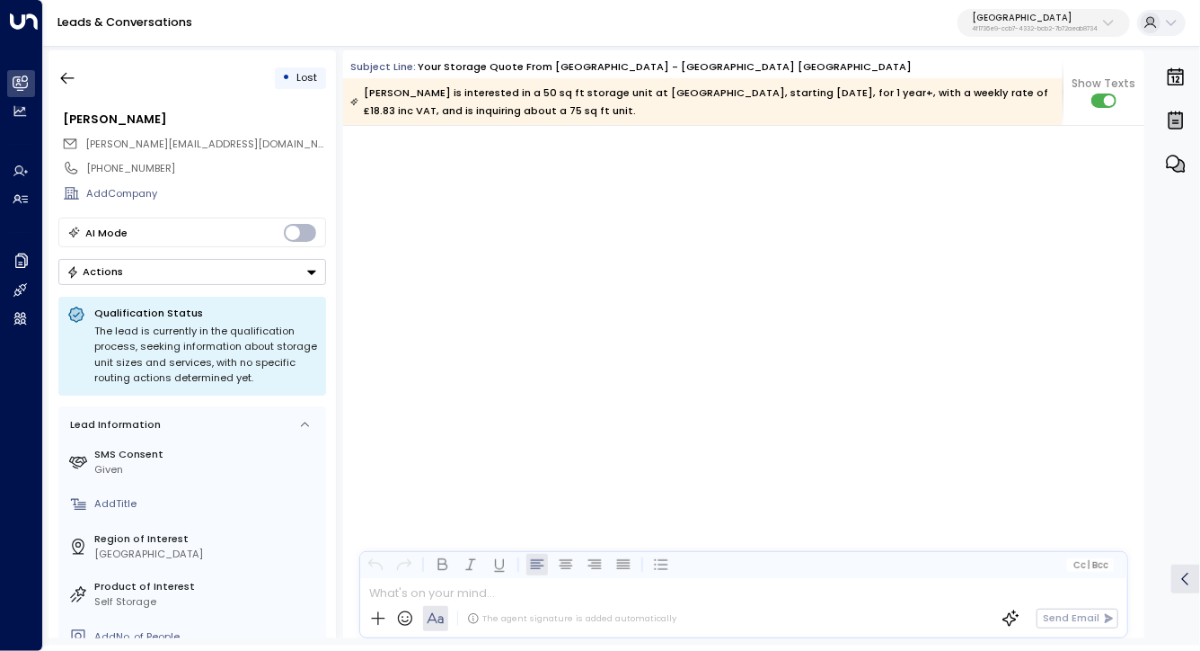
scroll to position [27784, 0]
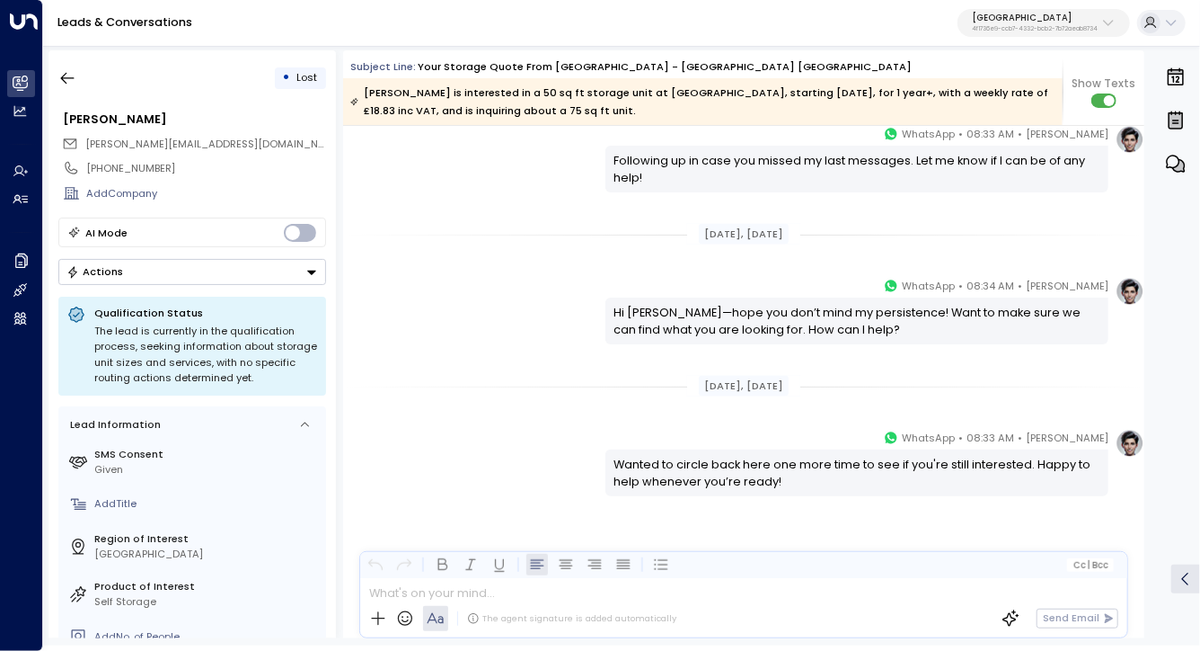
click at [1056, 26] on p "4f1736e9-ccb7-4332-bcb2-7b72aeab8734" at bounding box center [1035, 28] width 126 height 7
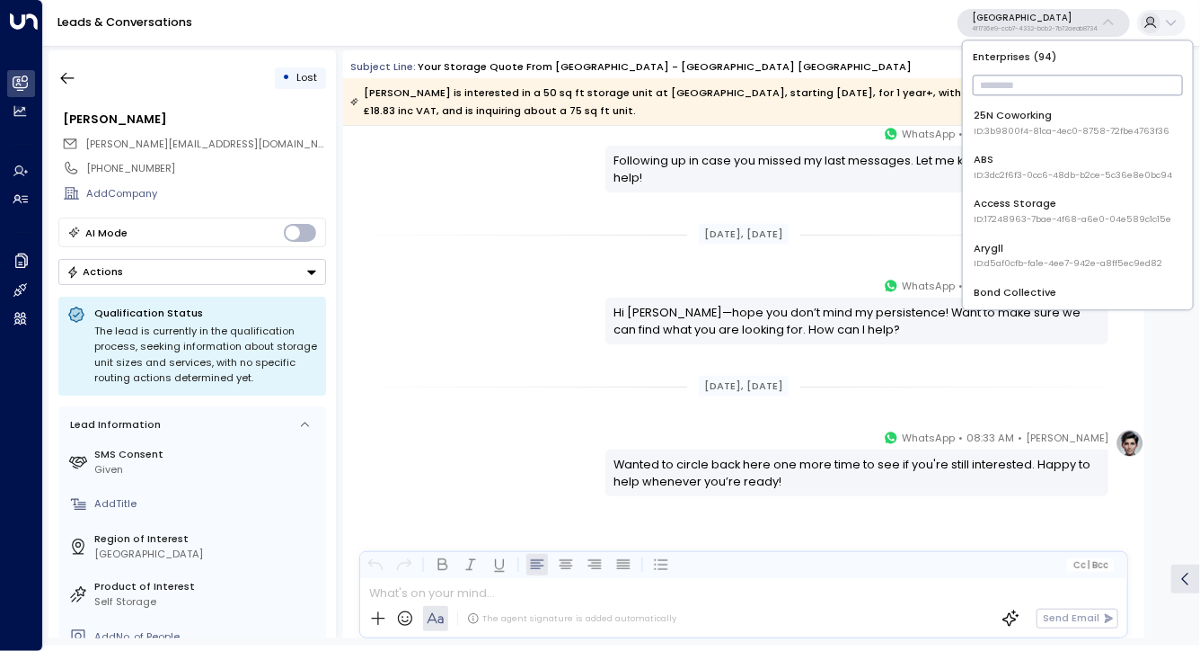
click at [1033, 214] on span "ID: 17248963-7bae-4f68-a6e0-04e589c1c15e" at bounding box center [1074, 219] width 198 height 13
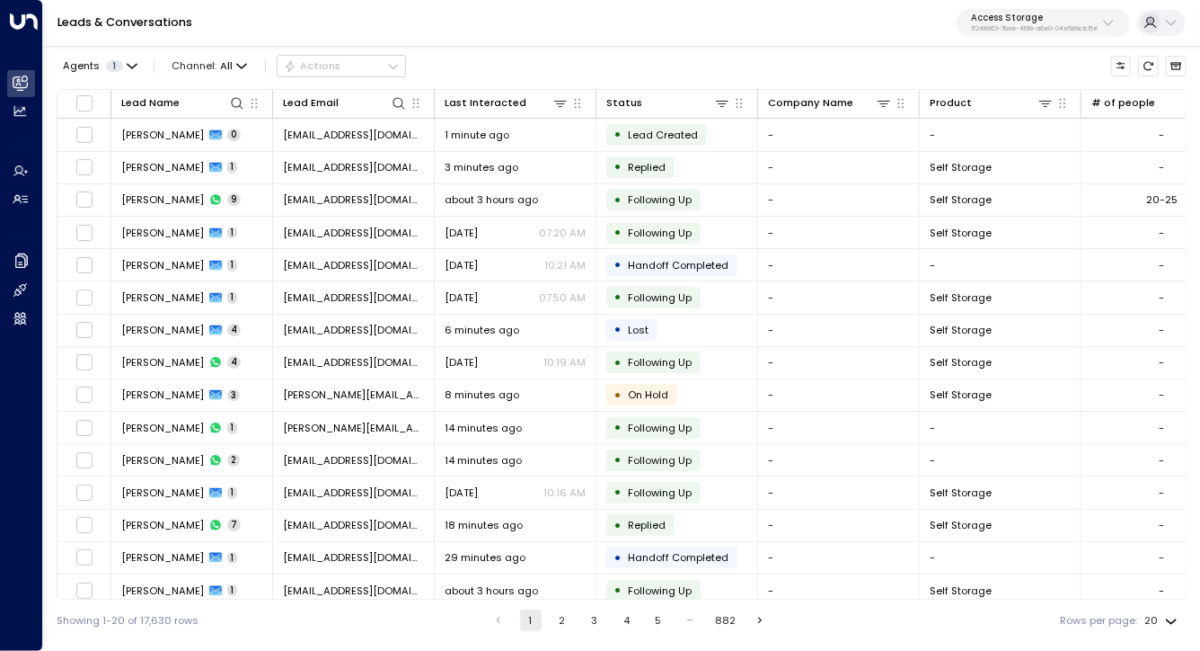
click at [536, 86] on div "Agents 1 Channel: All Actions Lead Name Lead Email Last Interacted Status Compa…" at bounding box center [622, 342] width 1130 height 598
click at [532, 102] on icon at bounding box center [533, 103] width 11 height 11
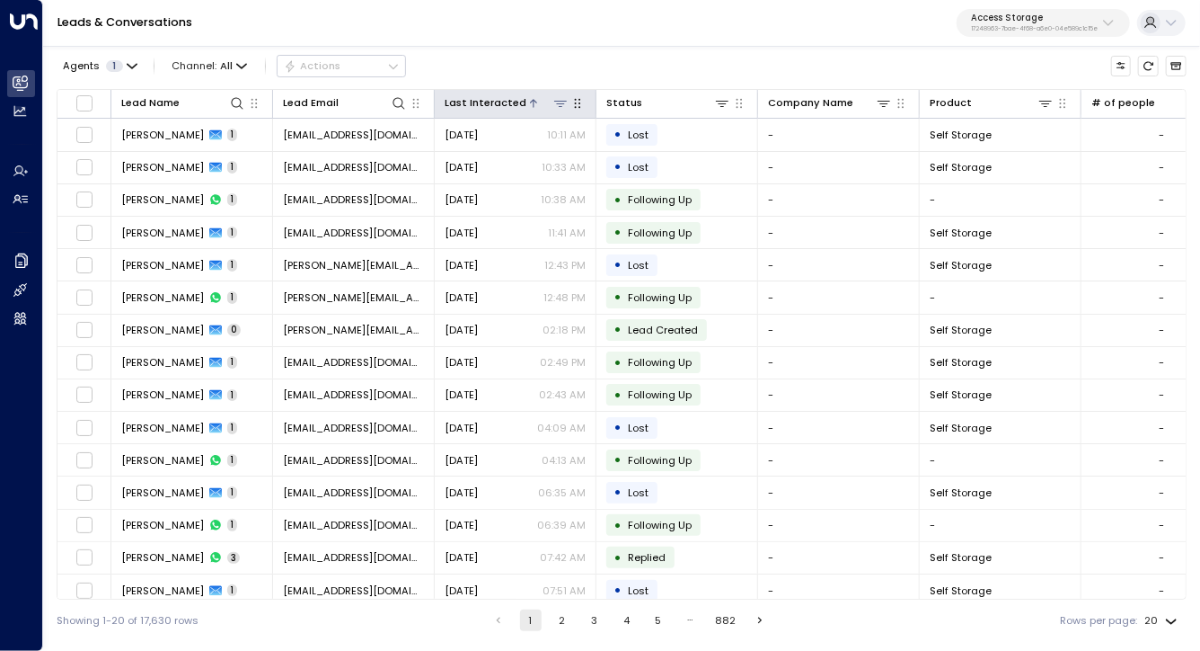
click at [532, 102] on icon at bounding box center [533, 103] width 11 height 11
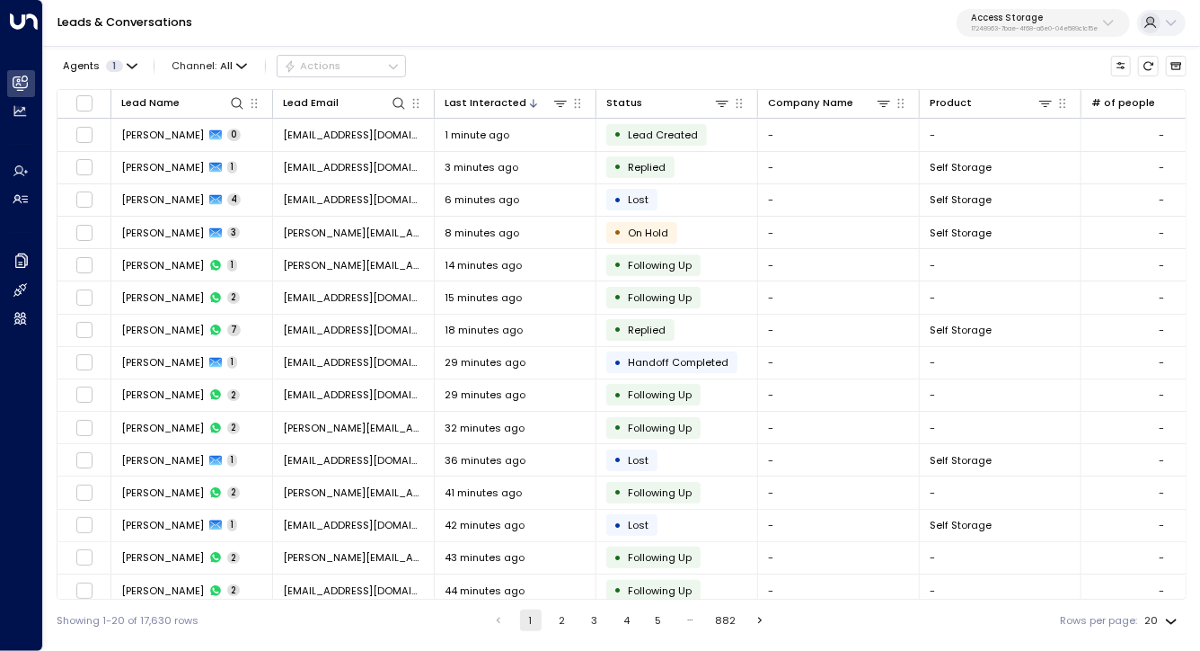
click at [534, 73] on div "Agents 1 Channel: All Actions" at bounding box center [622, 65] width 1130 height 31
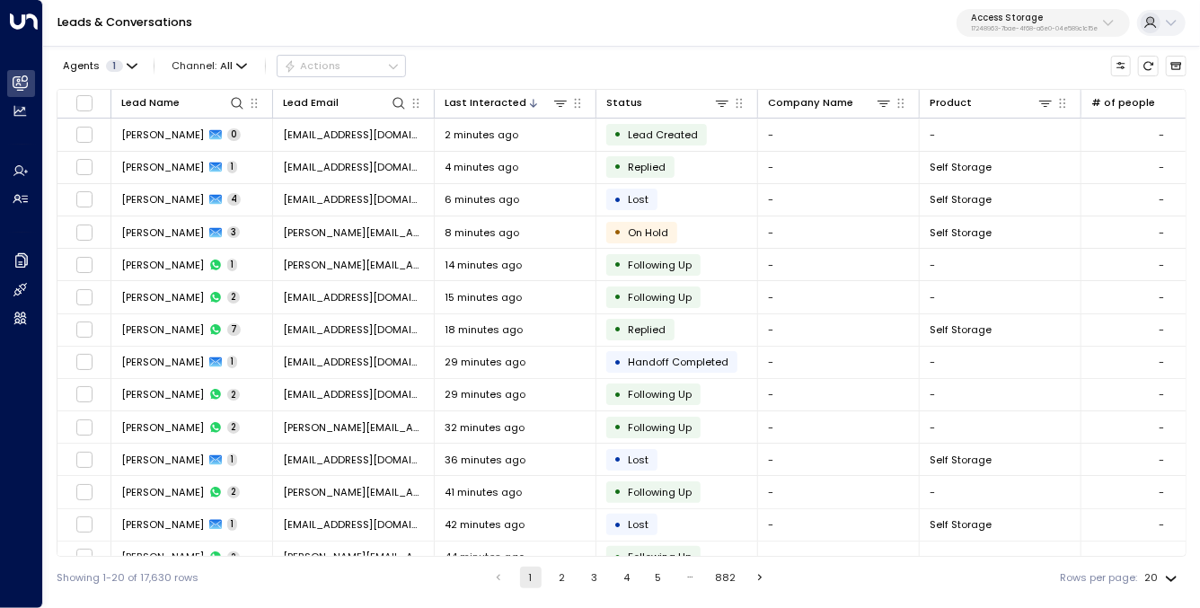
click at [548, 589] on div "Showing 1-20 of 17,630 rows 1 2 3 4 5 … 882 Rows per page: 20 **" at bounding box center [622, 577] width 1130 height 41
click at [1031, 4] on div "Leads & Conversations Access Storage 17248963-7bae-4f68-a6e0-04e589c1c15e" at bounding box center [621, 23] width 1157 height 47
click at [1023, 25] on p "17248963-7bae-4f68-a6e0-04e589c1c15e" at bounding box center [1034, 28] width 127 height 7
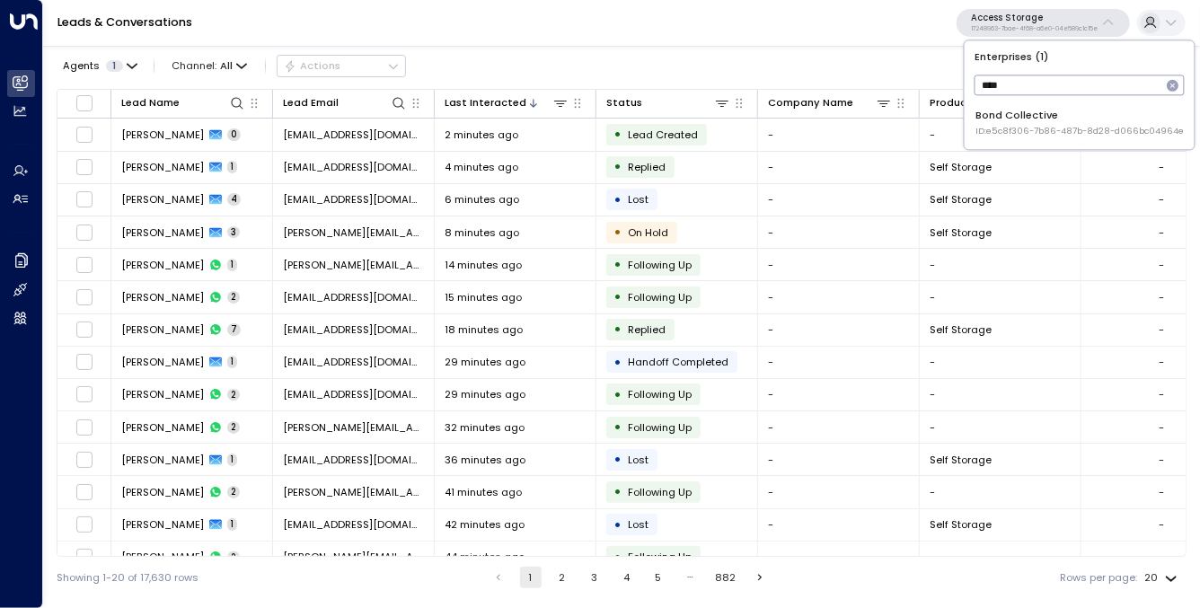
type input "****"
click at [1005, 130] on span "ID: e5c8f306-7b86-487b-8d28-d066bc04964e" at bounding box center [1081, 131] width 208 height 13
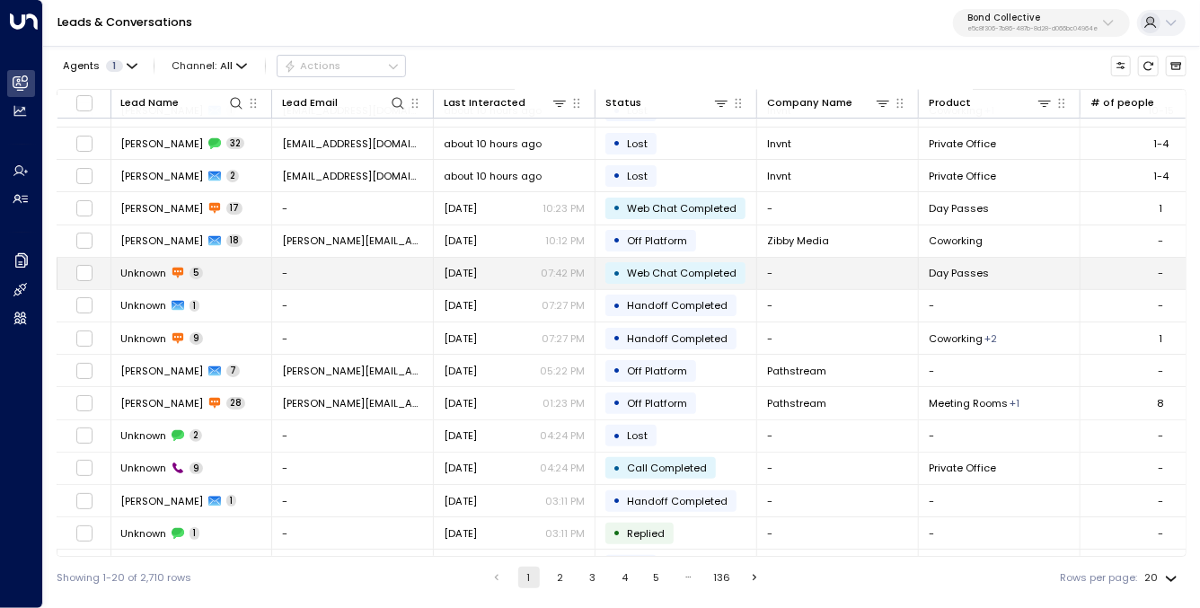
scroll to position [90, 1]
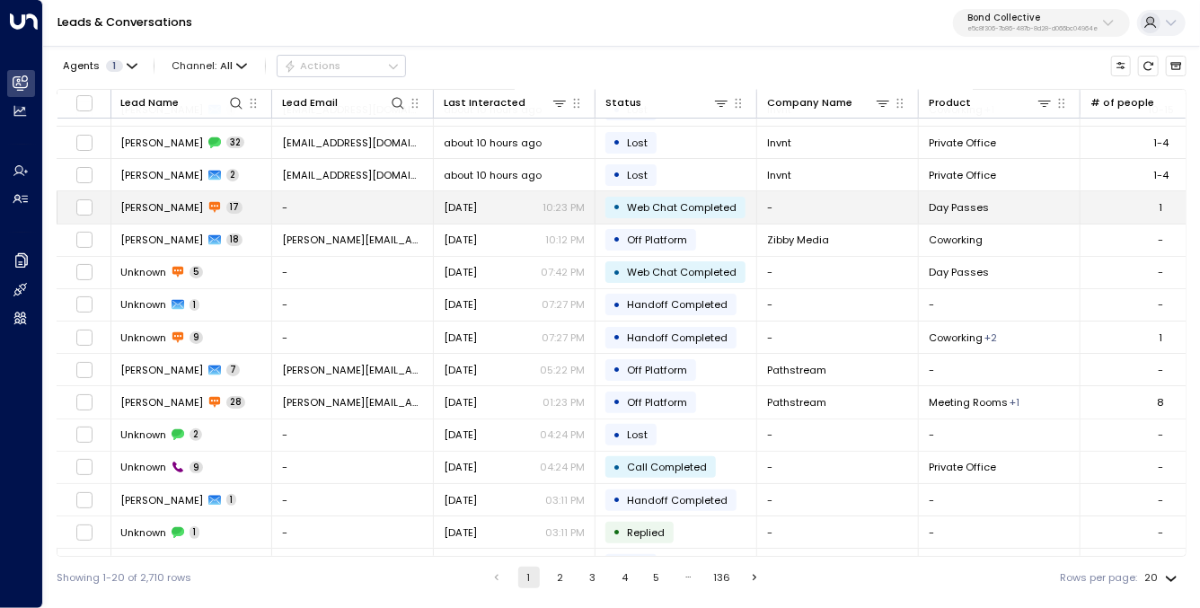
click at [132, 208] on span "Elijah" at bounding box center [161, 207] width 83 height 14
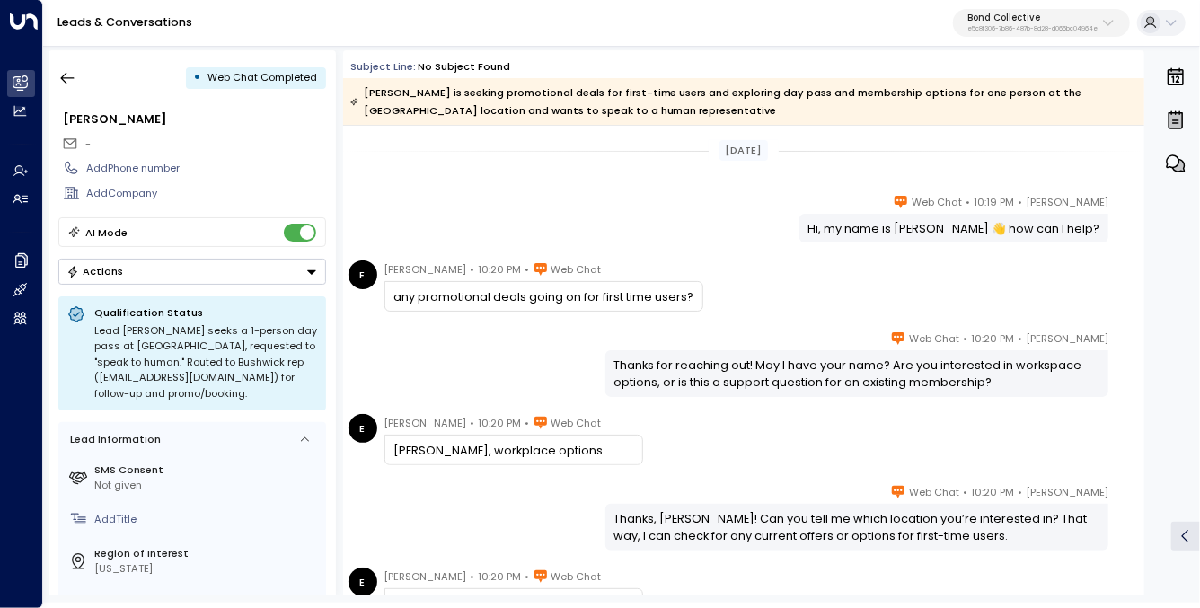
click at [904, 232] on div "Hi, my name is Sara 👋 how can I help?" at bounding box center [954, 228] width 292 height 17
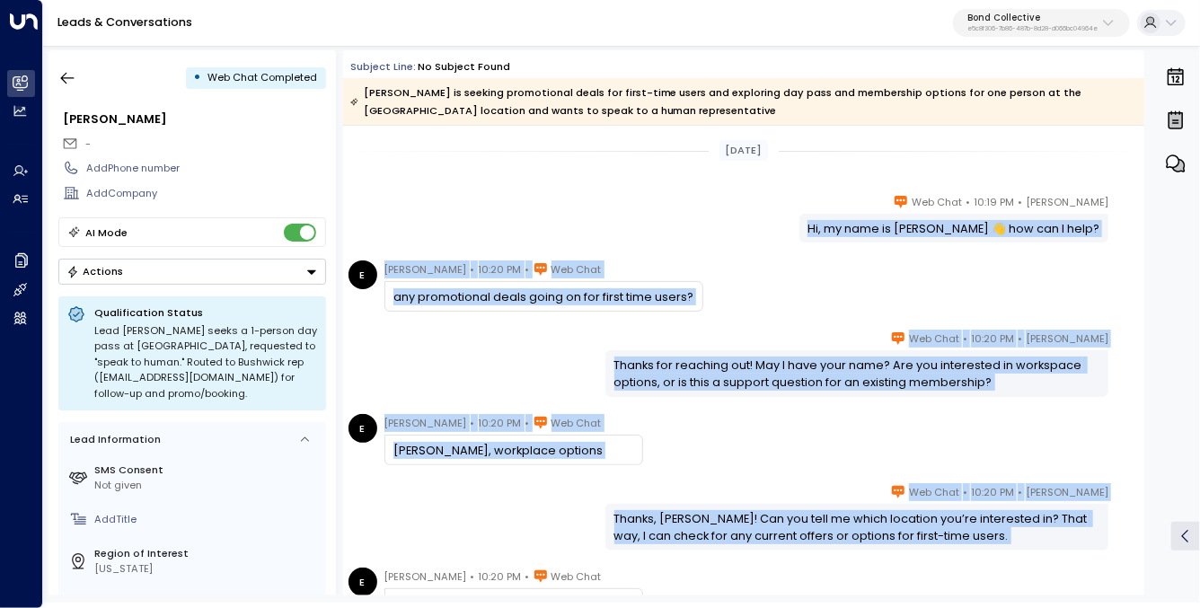
drag, startPoint x: 904, startPoint y: 232, endPoint x: 853, endPoint y: 502, distance: 275.3
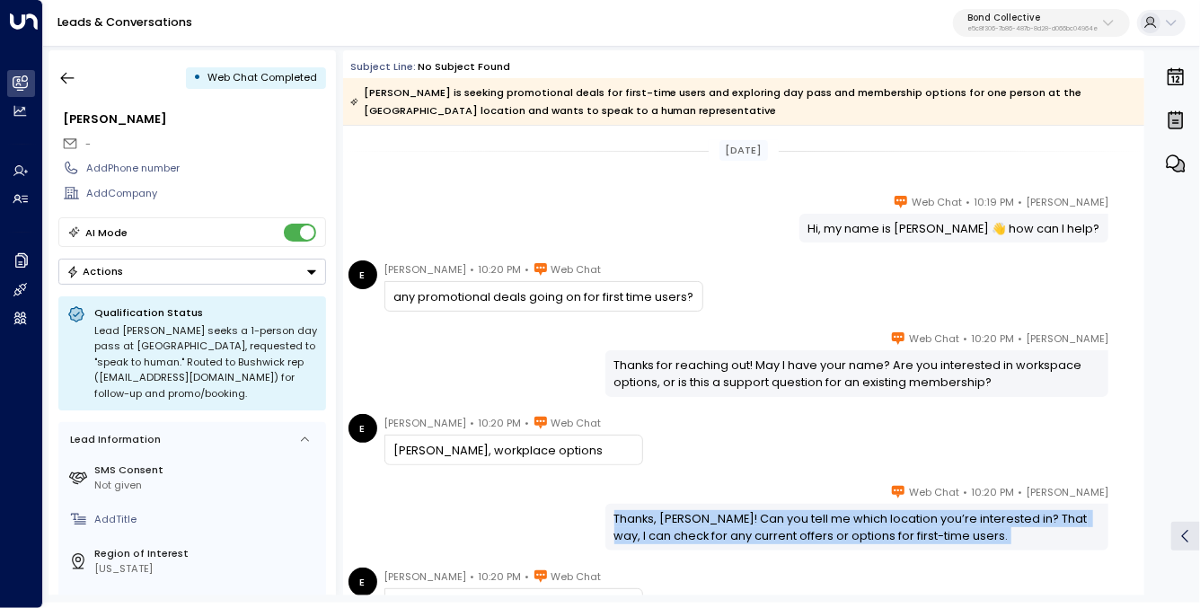
click at [853, 502] on div "Sara Miller • 10:20 PM • Web Chat Thanks, Elijah! Can you tell me which locatio…" at bounding box center [857, 516] width 503 height 66
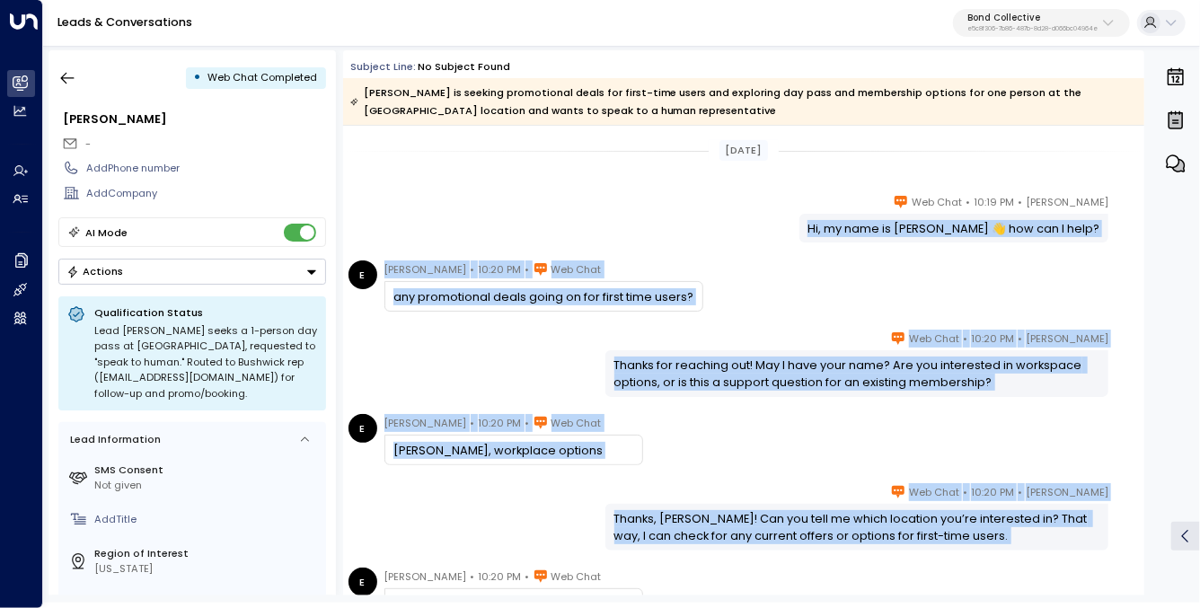
drag, startPoint x: 853, startPoint y: 502, endPoint x: 716, endPoint y: 213, distance: 319.9
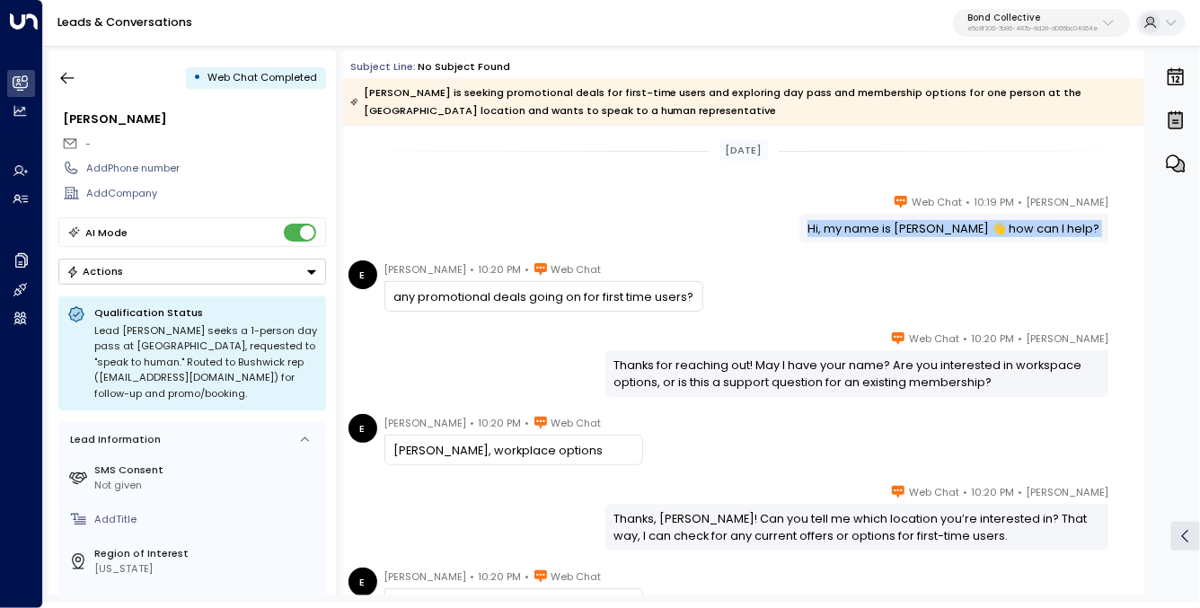
click at [716, 213] on div "Sara Miller • 10:19 PM • Web Chat Hi, my name is Sara 👋 how can I help?" at bounding box center [743, 217] width 801 height 49
click at [710, 213] on div "Sara Miller • 10:19 PM • Web Chat Hi, my name is Sara 👋 how can I help?" at bounding box center [743, 217] width 801 height 49
click at [623, 229] on div "Sara Miller • 10:19 PM • Web Chat Hi, my name is Sara 👋 how can I help?" at bounding box center [743, 217] width 801 height 49
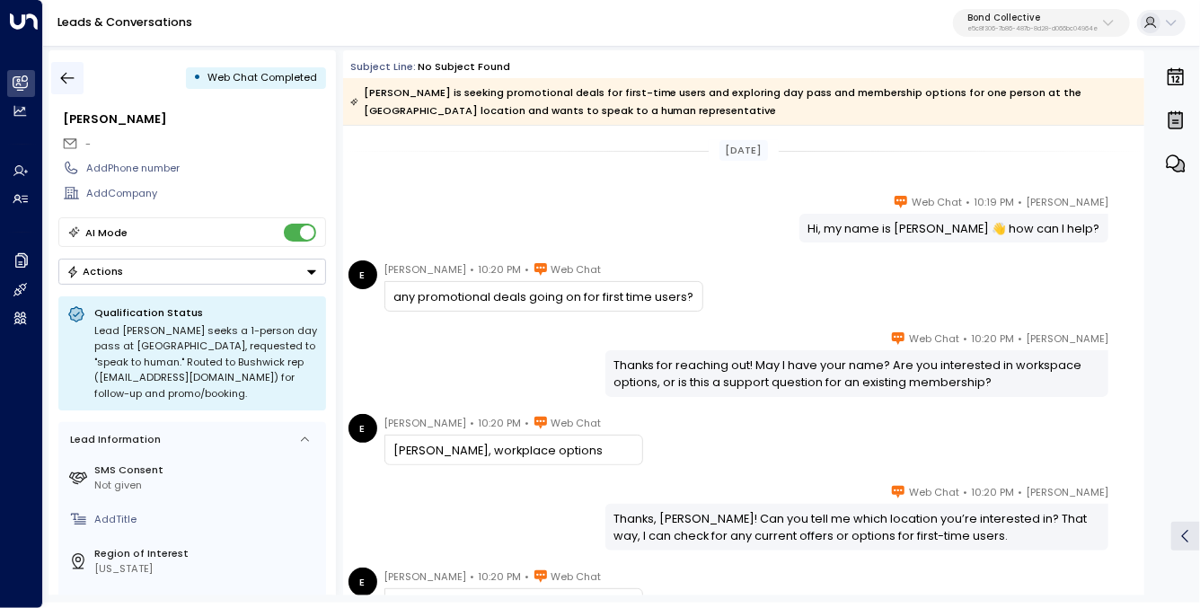
click at [77, 79] on button "button" at bounding box center [67, 78] width 32 height 32
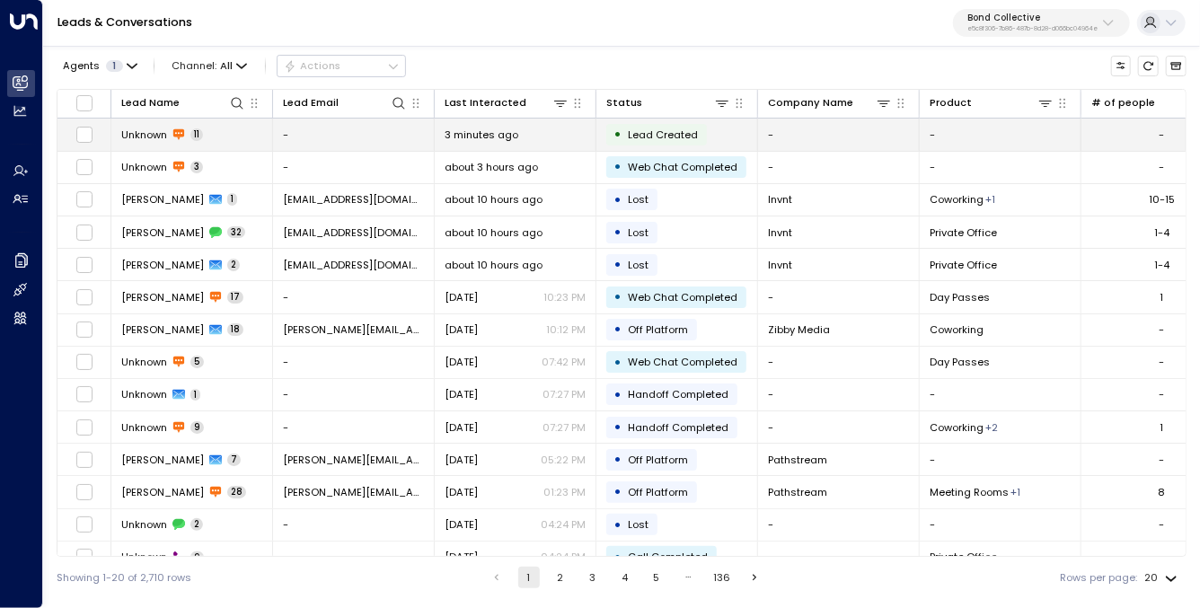
click at [294, 133] on td "-" at bounding box center [354, 134] width 162 height 31
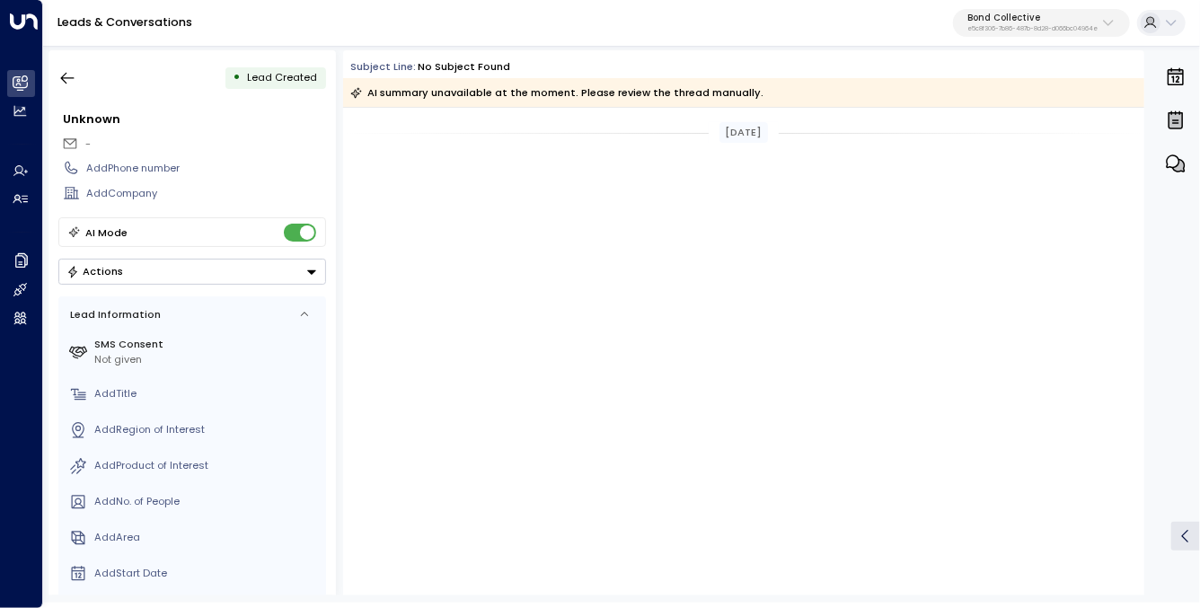
scroll to position [1208, 0]
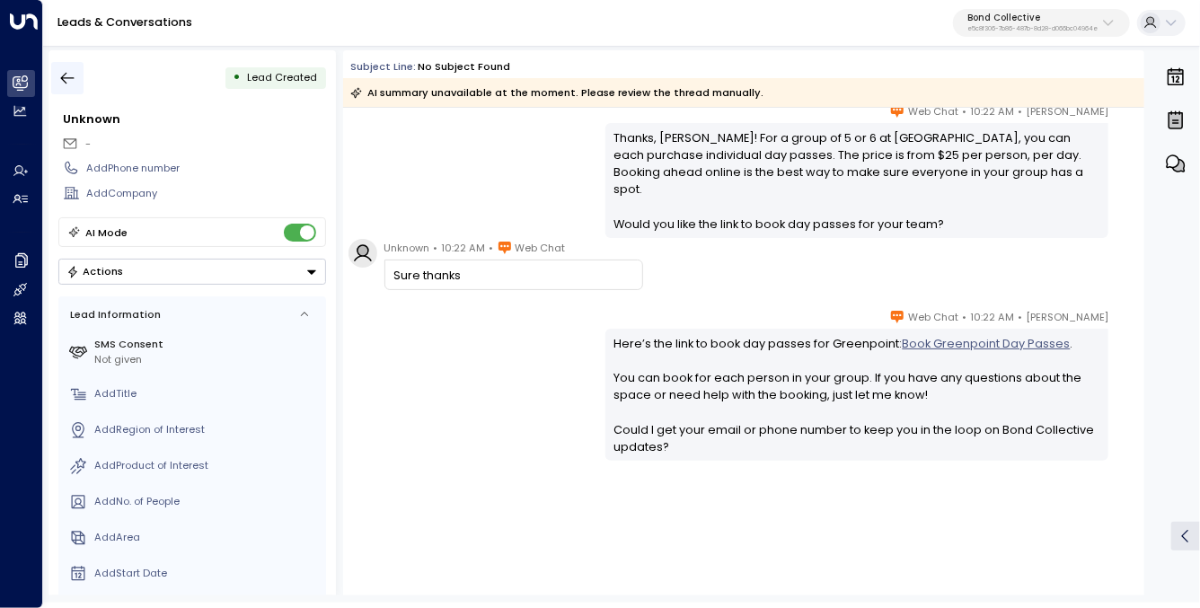
click at [69, 74] on icon "button" at bounding box center [67, 78] width 18 height 18
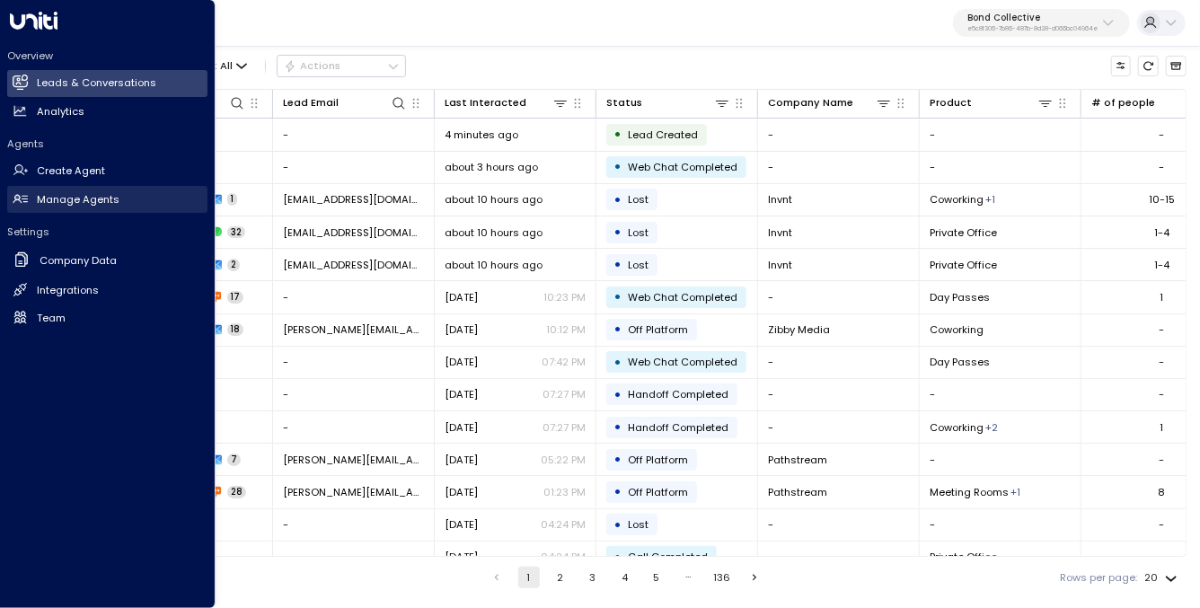
click at [100, 189] on link "Manage Agents Manage Agents" at bounding box center [107, 199] width 200 height 27
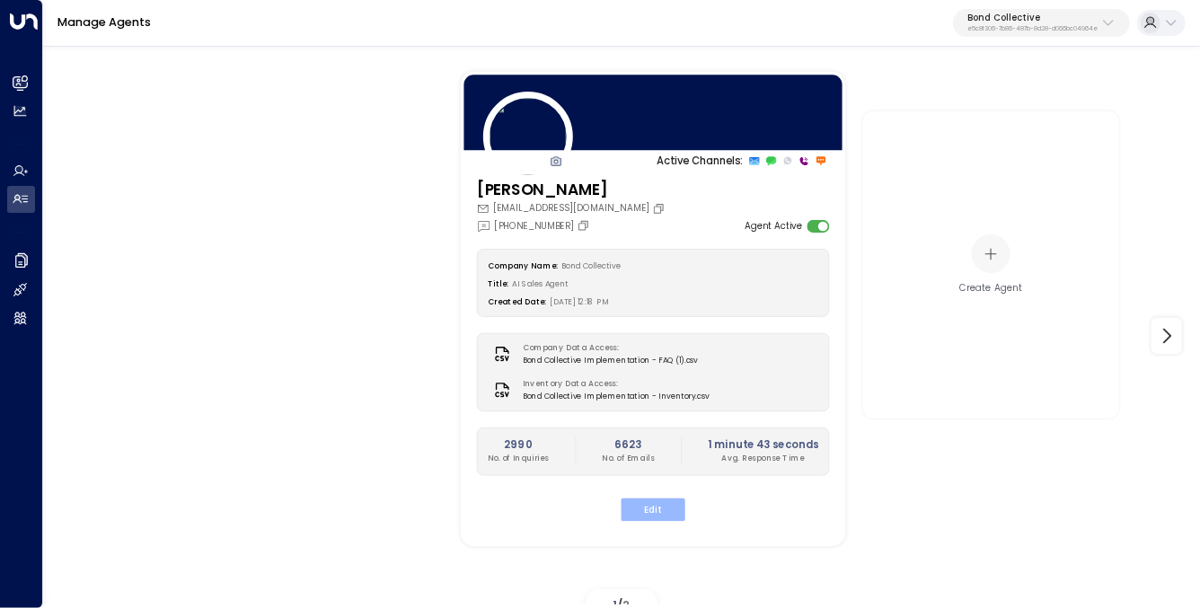
click at [653, 506] on button "Edit" at bounding box center [653, 509] width 64 height 23
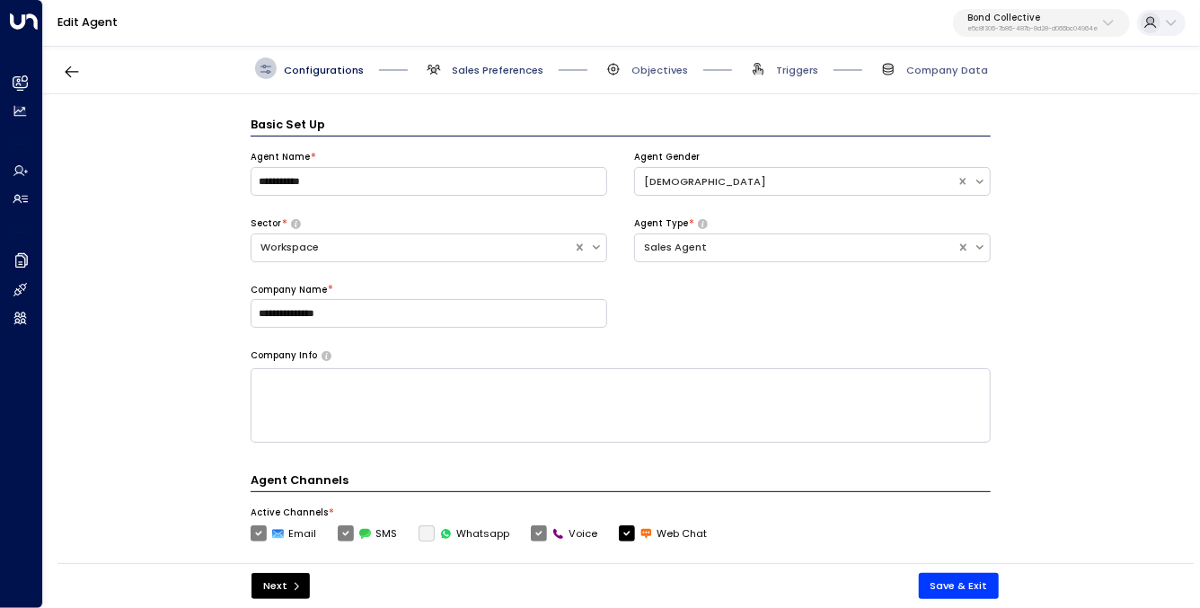
click at [510, 78] on div "Configurations Sales Preferences Objectives Triggers Company Data" at bounding box center [621, 68] width 1157 height 51
click at [493, 69] on span "Sales Preferences" at bounding box center [498, 70] width 92 height 14
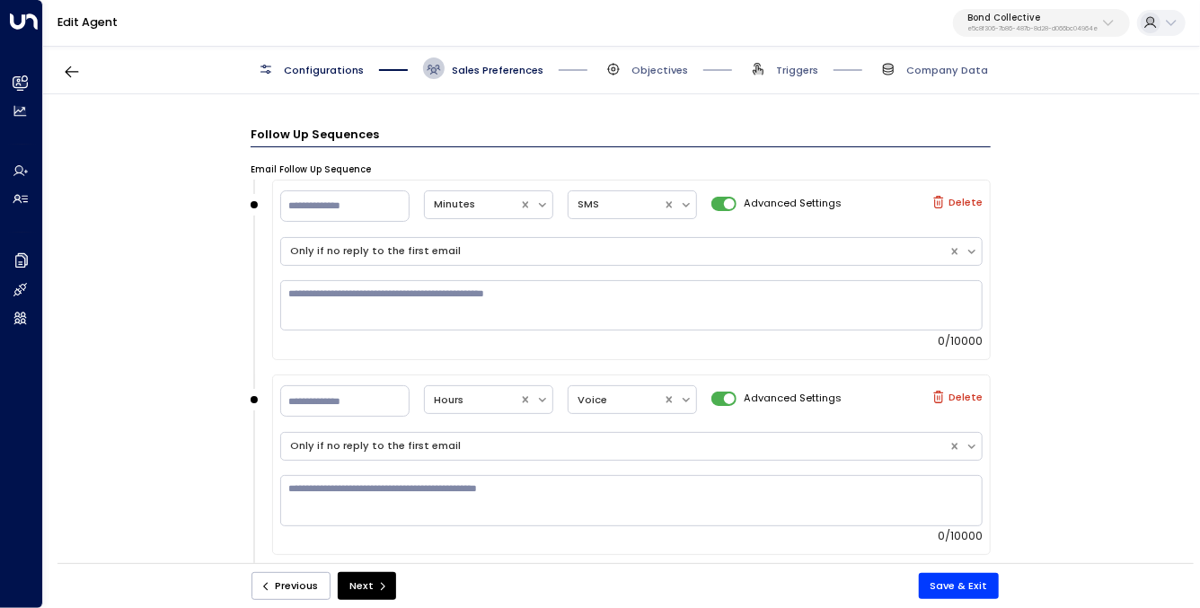
scroll to position [1642, 0]
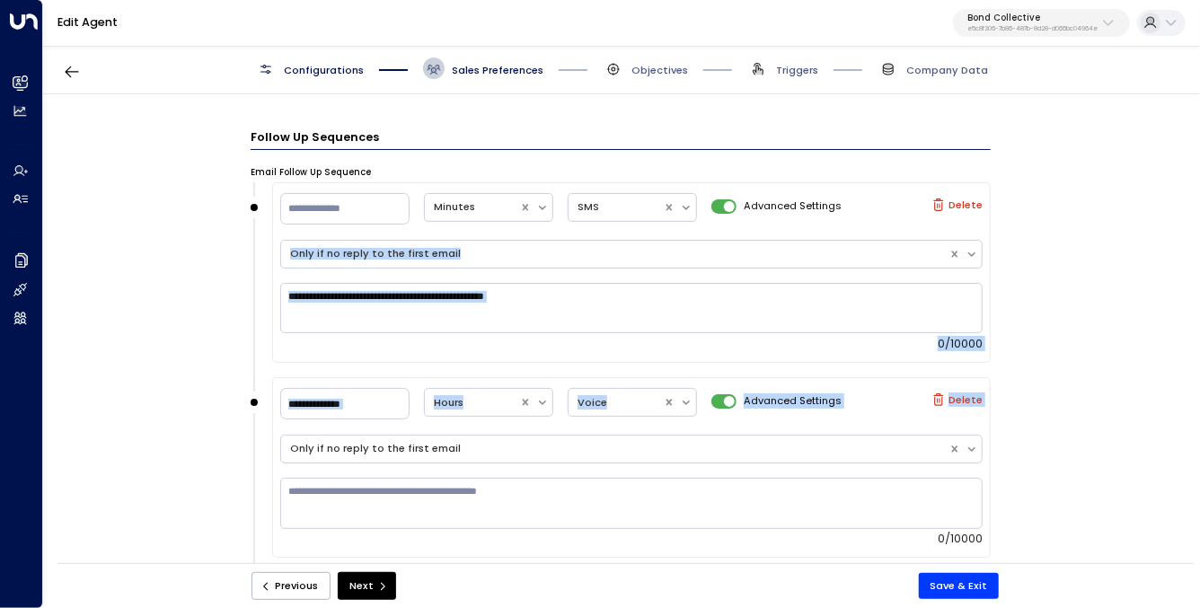
drag, startPoint x: 169, startPoint y: 424, endPoint x: 170, endPoint y: 449, distance: 25.2
click at [170, 449] on div "**********" at bounding box center [620, 333] width 1155 height 479
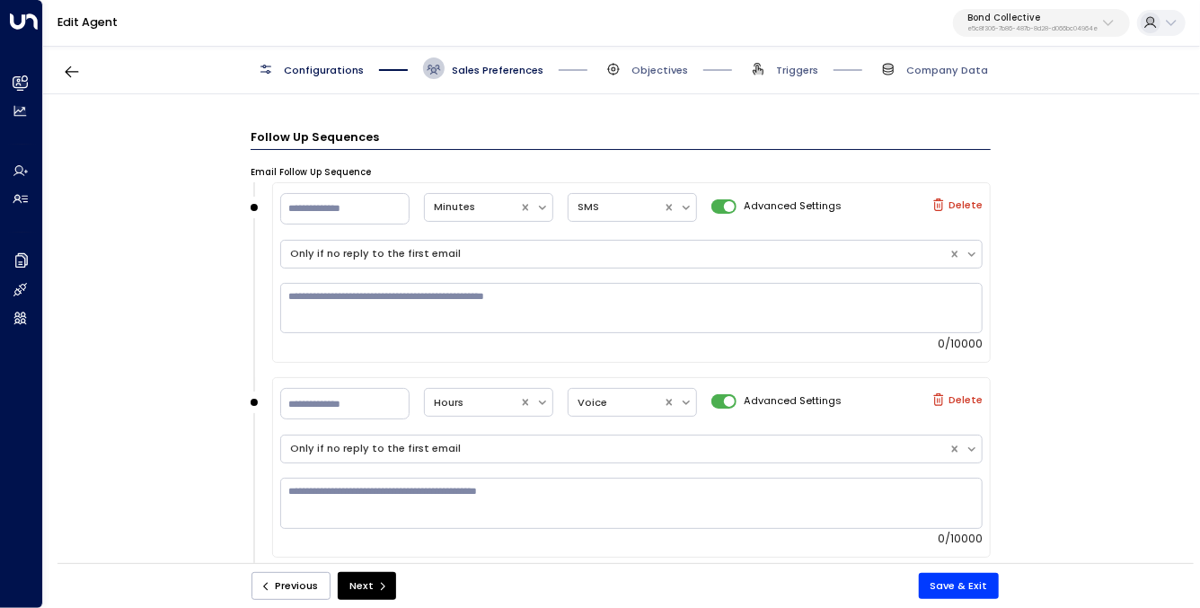
click at [170, 448] on div "**********" at bounding box center [620, 333] width 1155 height 479
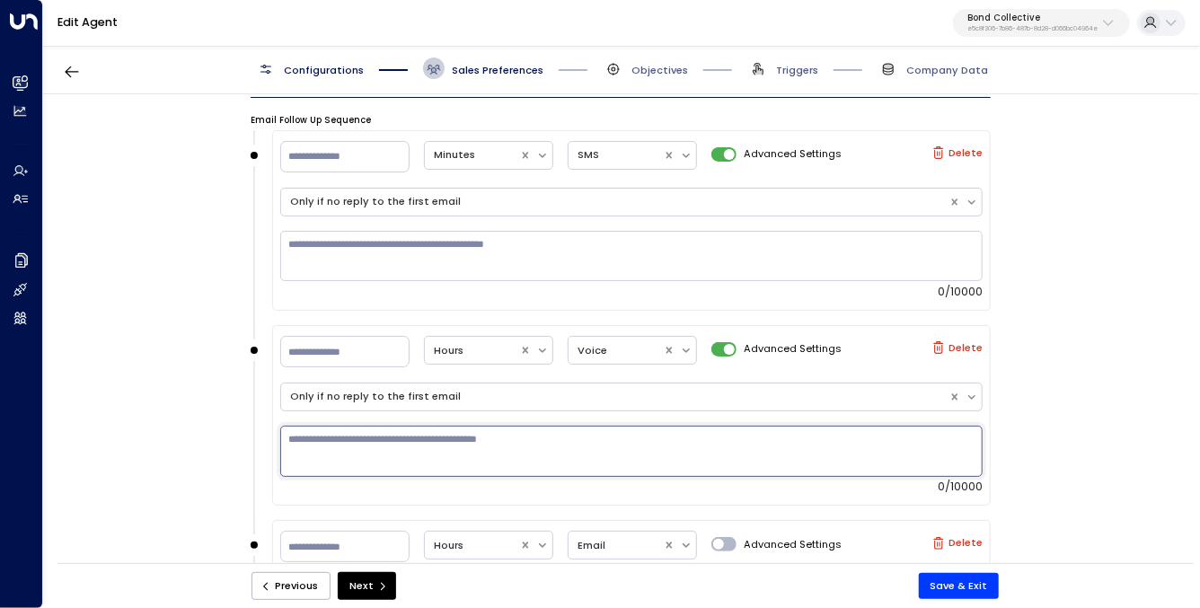
drag, startPoint x: 226, startPoint y: 342, endPoint x: 496, endPoint y: 462, distance: 295.7
click at [496, 462] on div "**********" at bounding box center [620, 333] width 1155 height 479
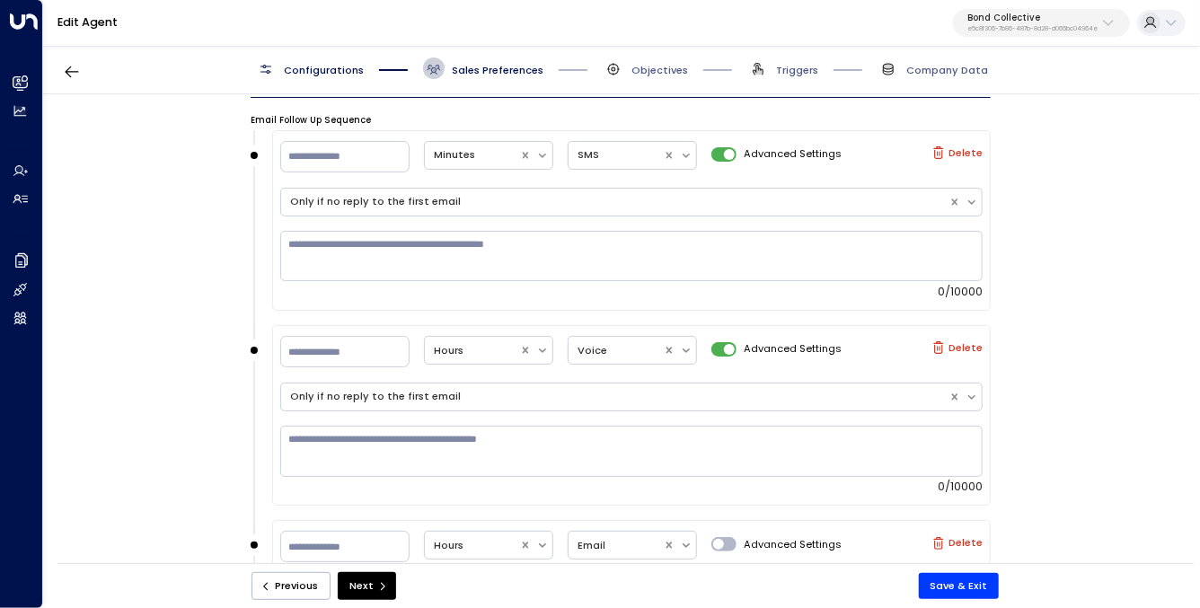
click at [257, 448] on div "* Hours Voice Advanced Settings Delete Only if no reply to the first email 0/10…" at bounding box center [621, 422] width 740 height 195
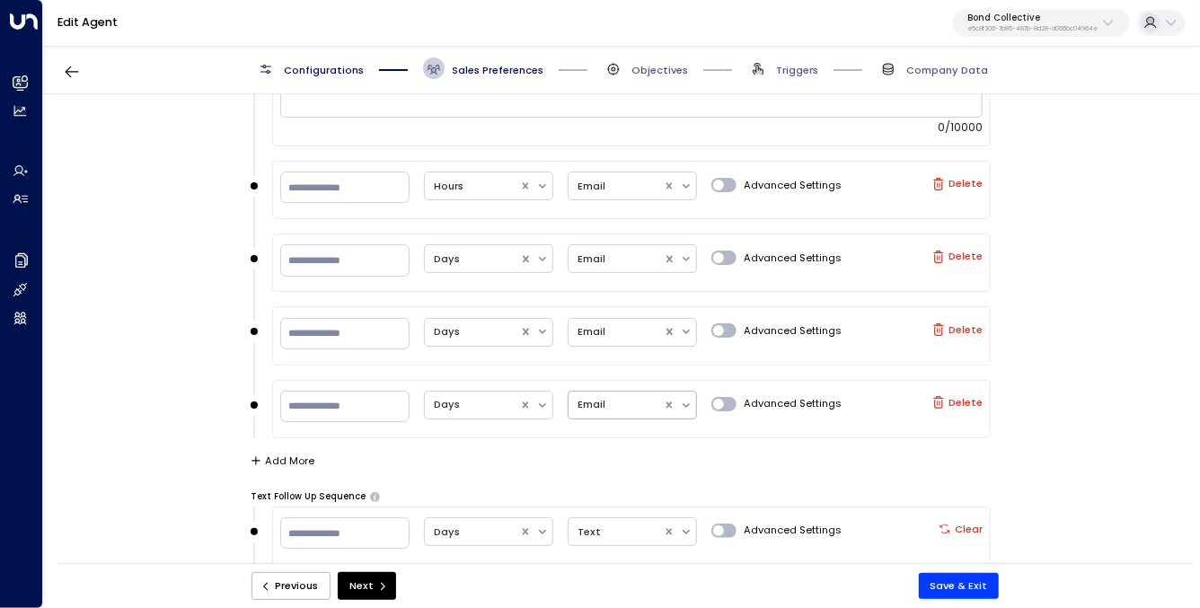
scroll to position [2053, 0]
click at [615, 190] on div "Email" at bounding box center [616, 186] width 94 height 26
drag, startPoint x: 146, startPoint y: 199, endPoint x: 613, endPoint y: 239, distance: 469.0
click at [146, 199] on div "**********" at bounding box center [620, 333] width 1155 height 479
click at [593, 254] on div at bounding box center [616, 259] width 76 height 19
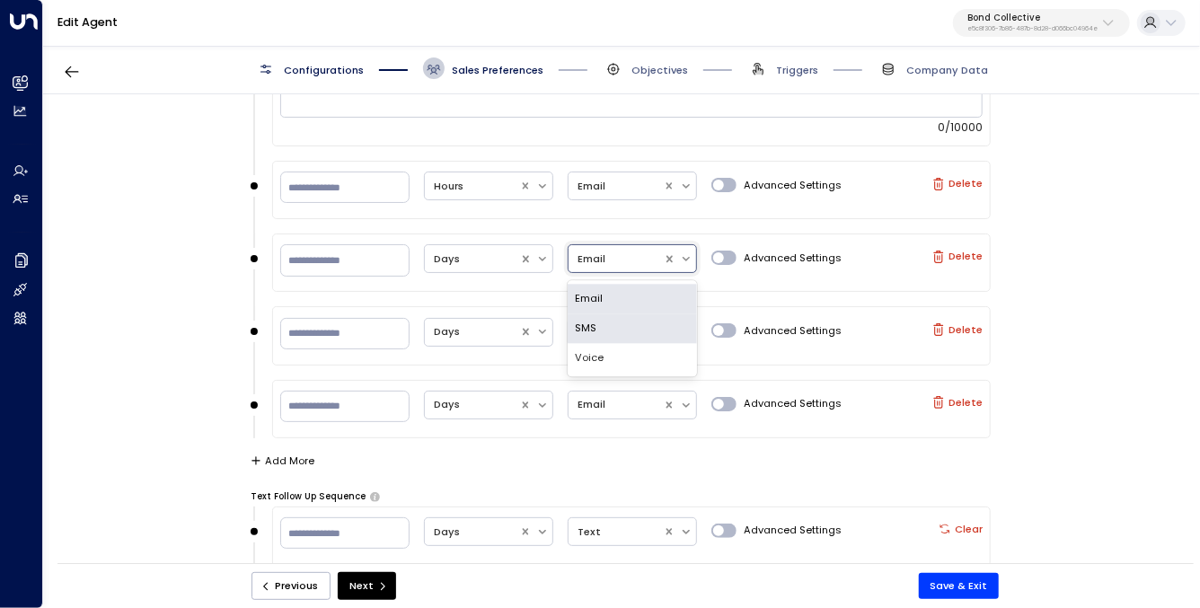
click at [148, 228] on div "**********" at bounding box center [620, 333] width 1155 height 479
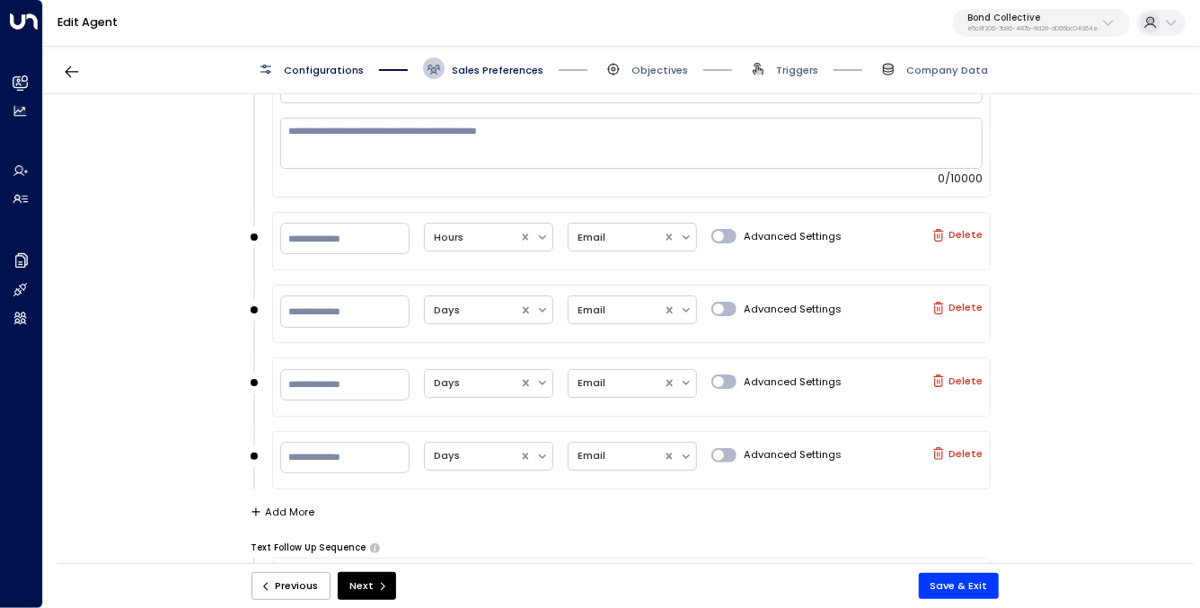
scroll to position [2013, 0]
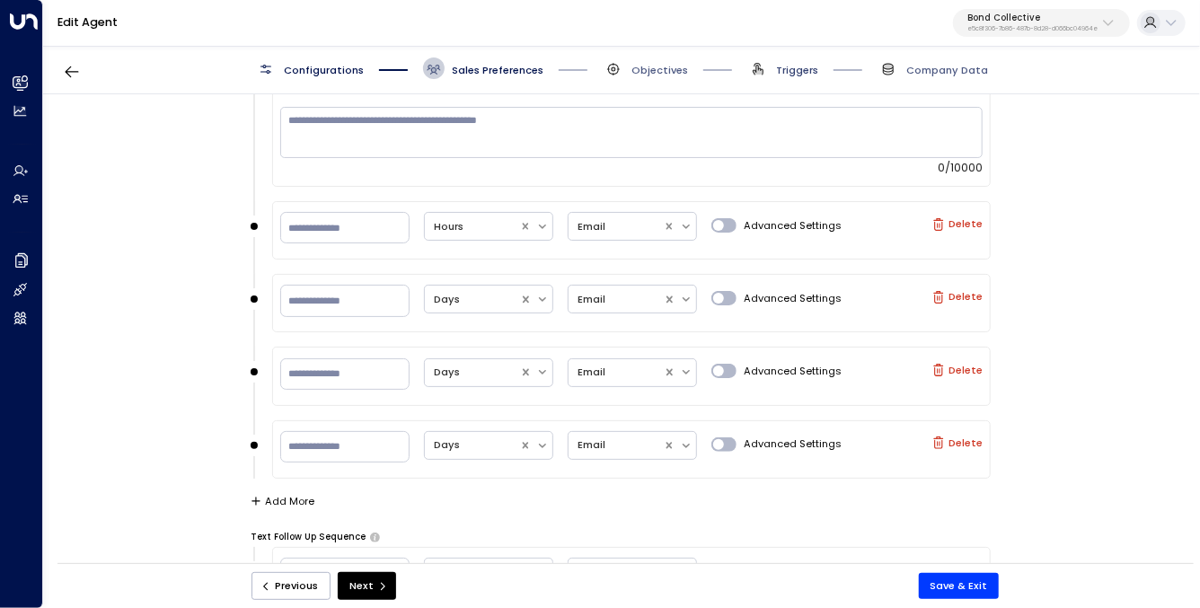
click at [790, 69] on span "Triggers" at bounding box center [797, 70] width 42 height 14
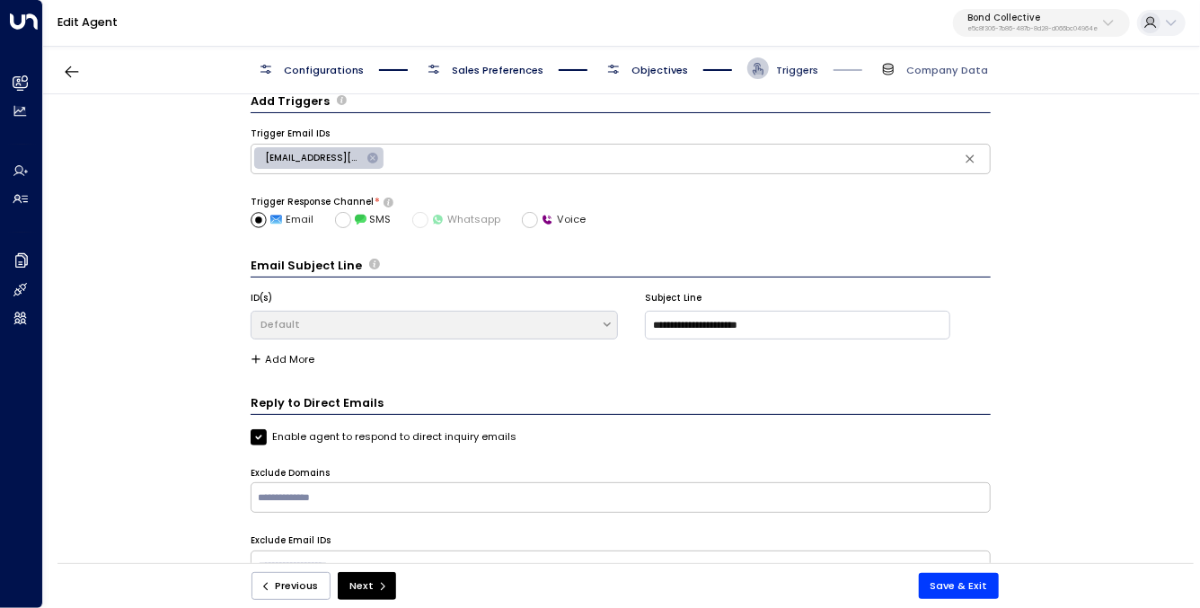
scroll to position [22, 0]
click at [790, 69] on span "Triggers" at bounding box center [797, 70] width 42 height 14
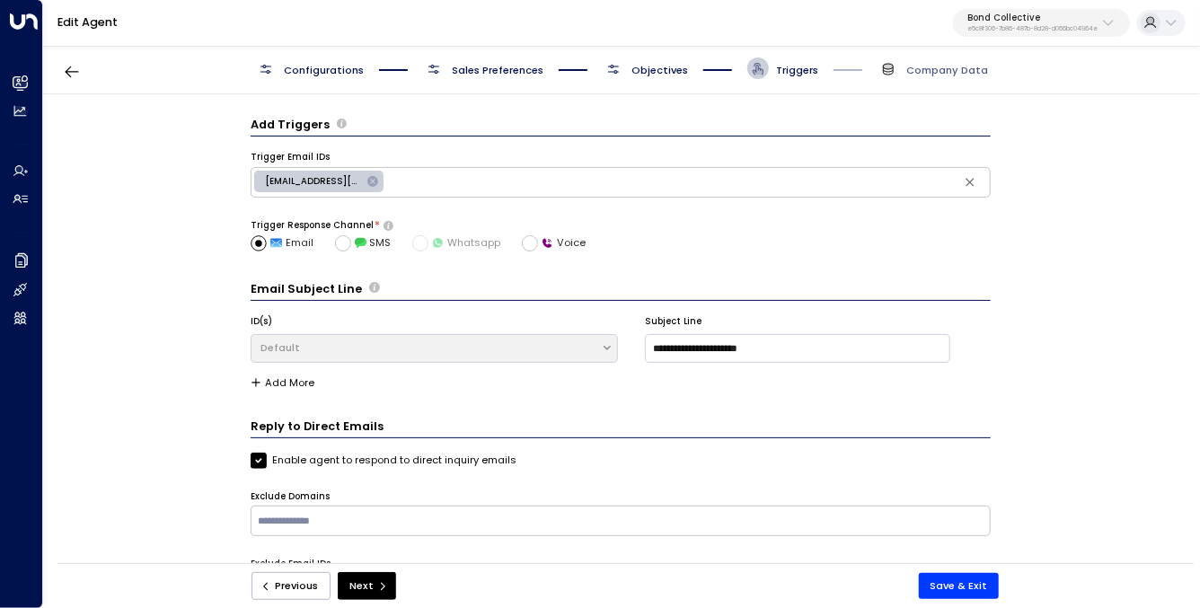
scroll to position [111, 0]
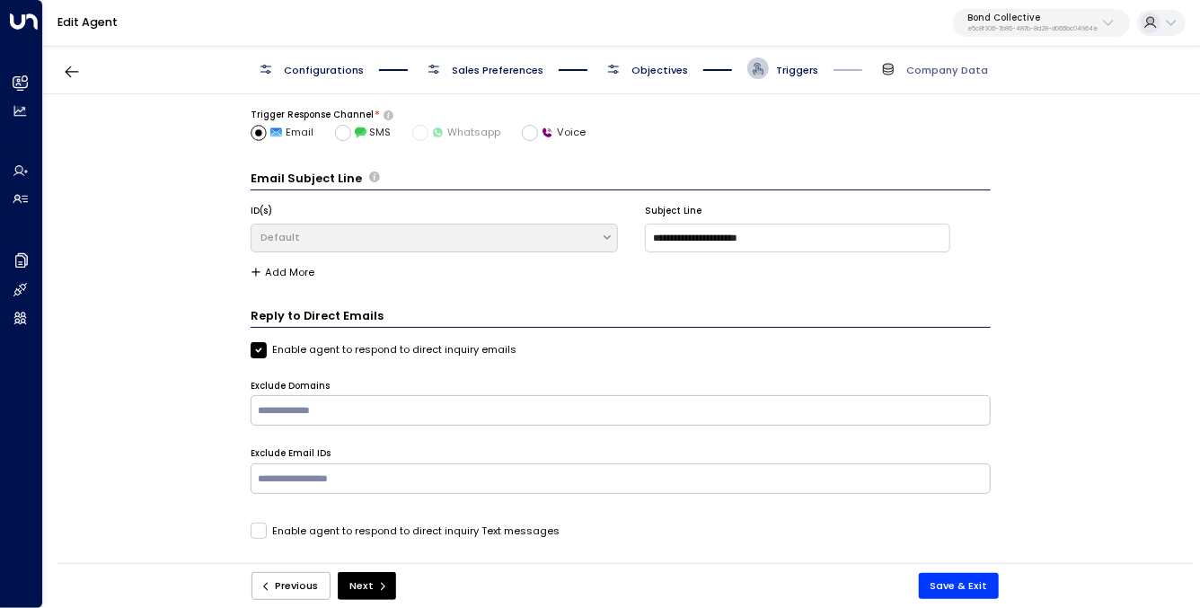
click at [194, 323] on div "**********" at bounding box center [620, 333] width 1155 height 479
click at [482, 69] on span "Sales Preferences" at bounding box center [498, 70] width 92 height 14
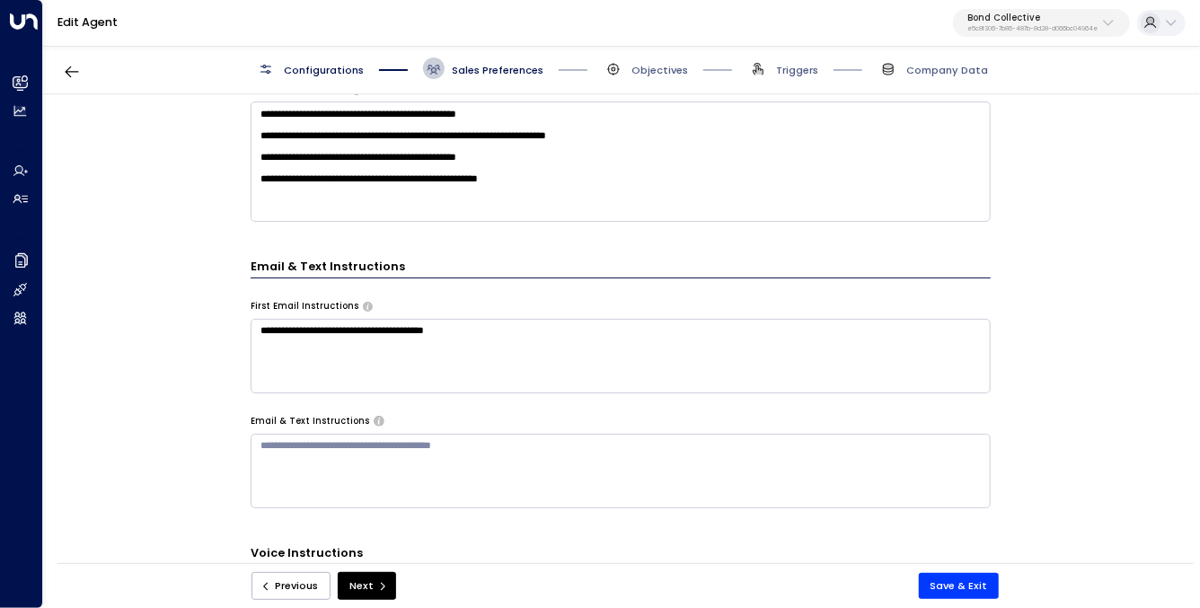
scroll to position [643, 0]
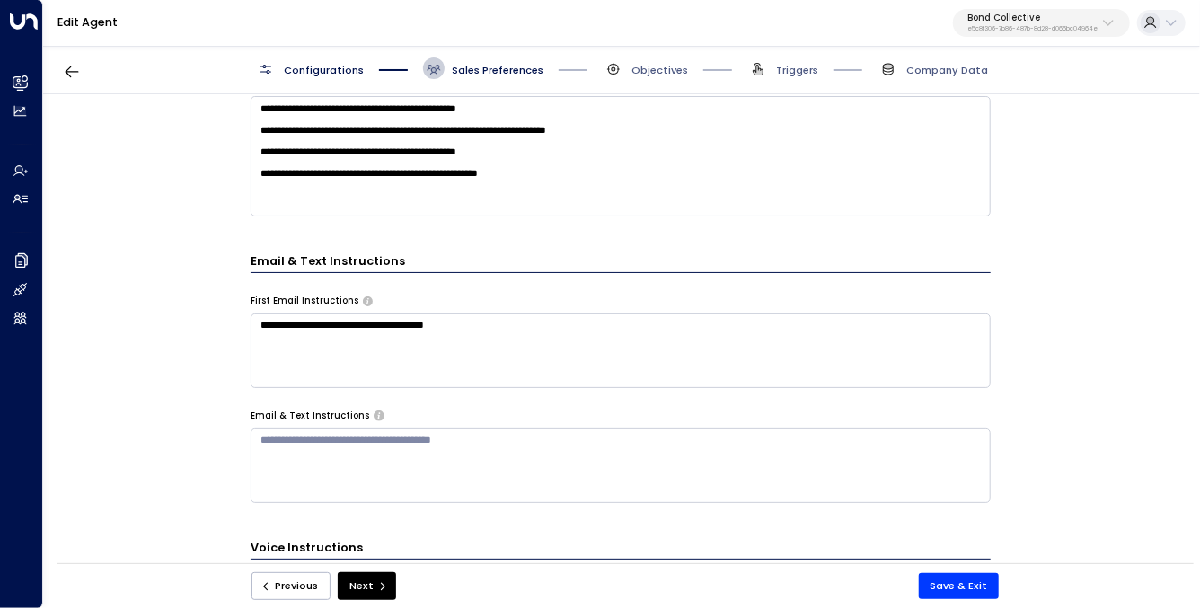
click at [486, 326] on textarea "**********" at bounding box center [621, 351] width 740 height 75
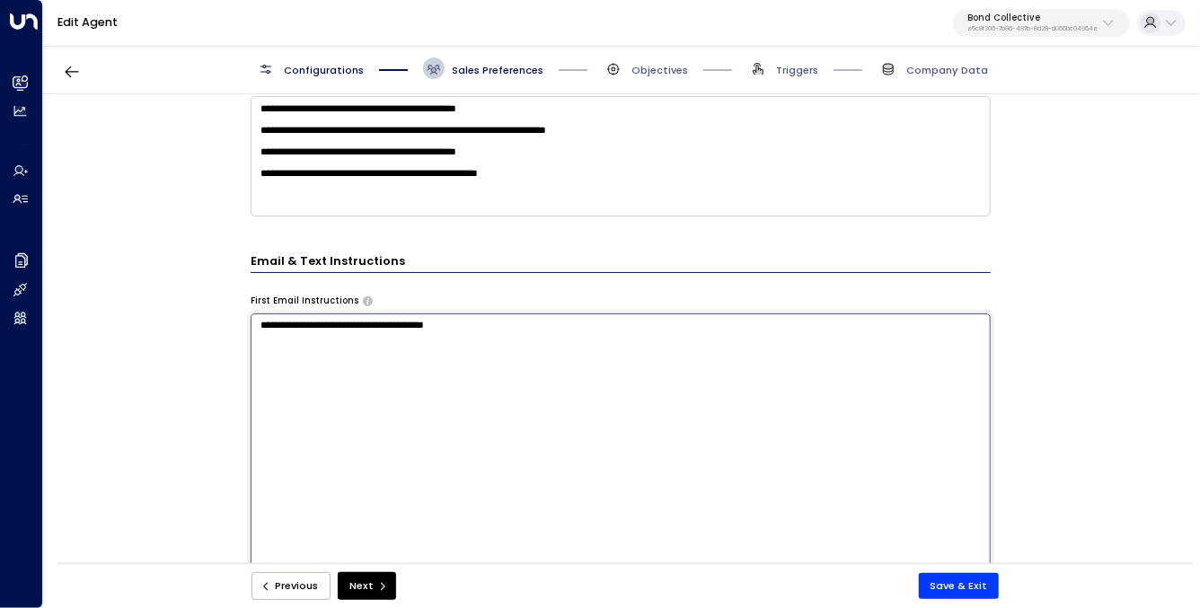
click at [486, 326] on textarea "**********" at bounding box center [621, 504] width 740 height 380
click at [199, 393] on div "**********" at bounding box center [620, 333] width 1155 height 479
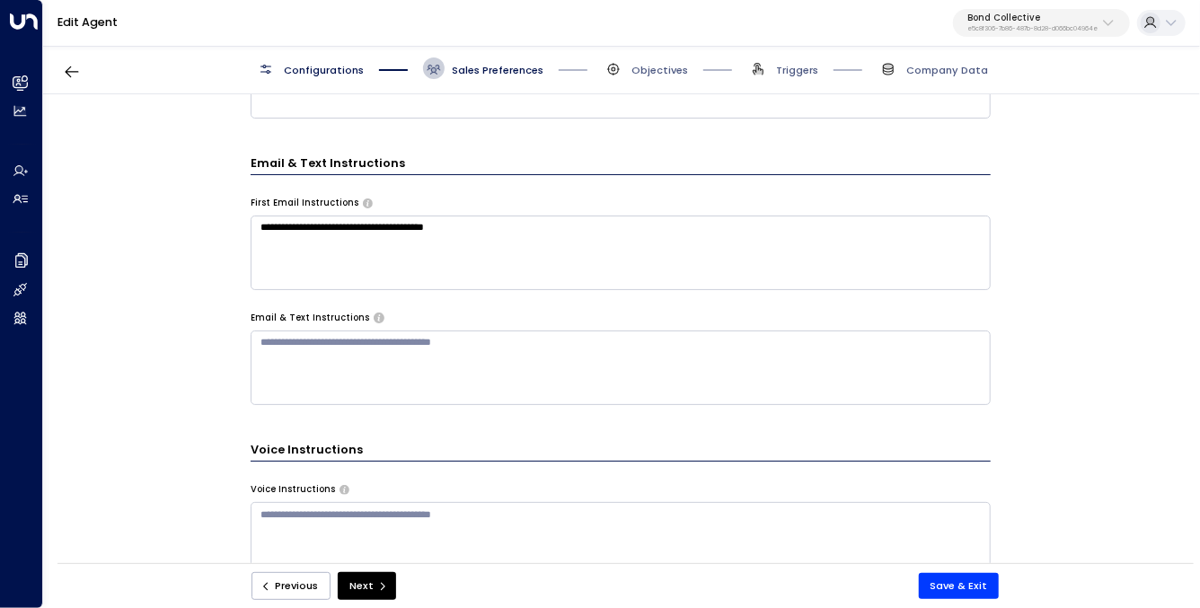
scroll to position [744, 0]
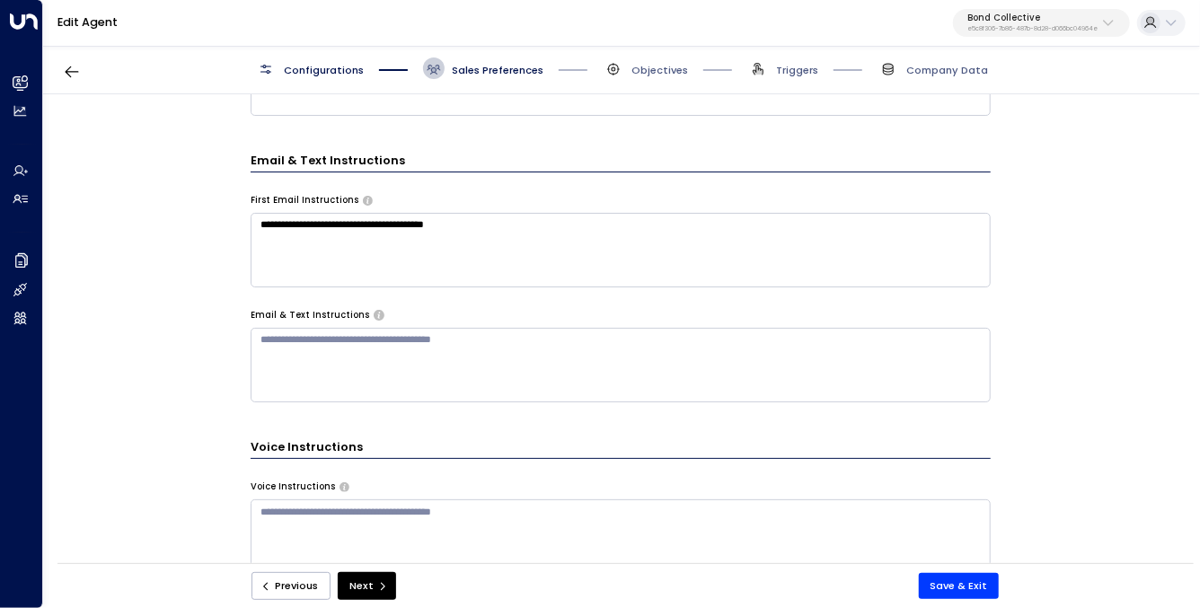
click at [456, 227] on textarea "**********" at bounding box center [621, 250] width 740 height 75
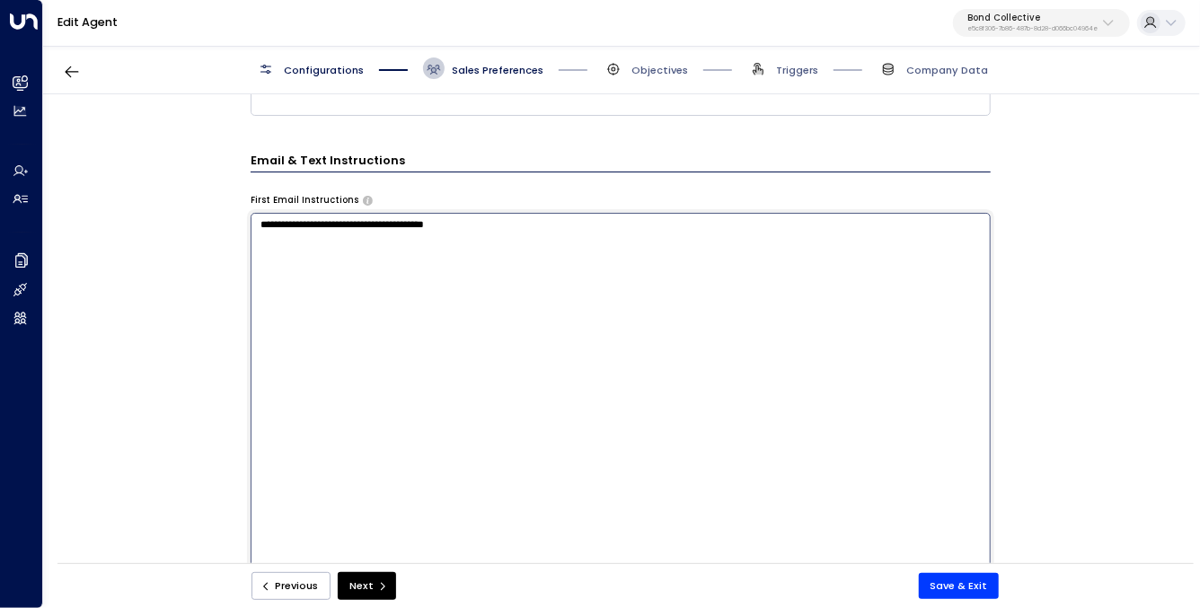
click at [456, 227] on textarea "**********" at bounding box center [621, 403] width 740 height 380
click at [199, 264] on div "**********" at bounding box center [620, 333] width 1155 height 479
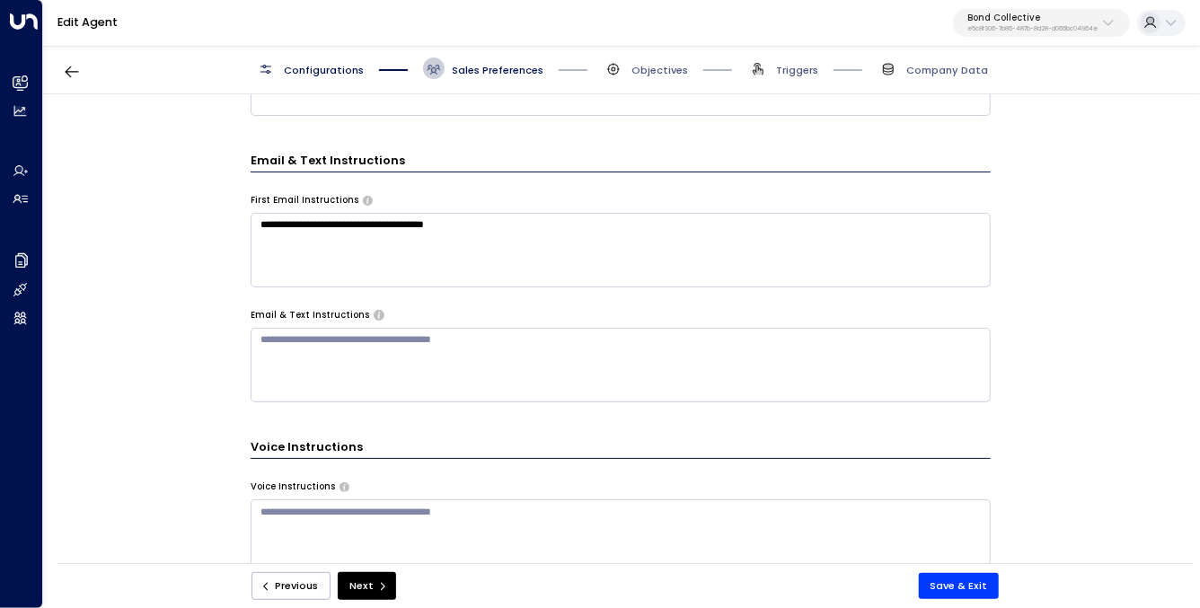
scroll to position [784, 0]
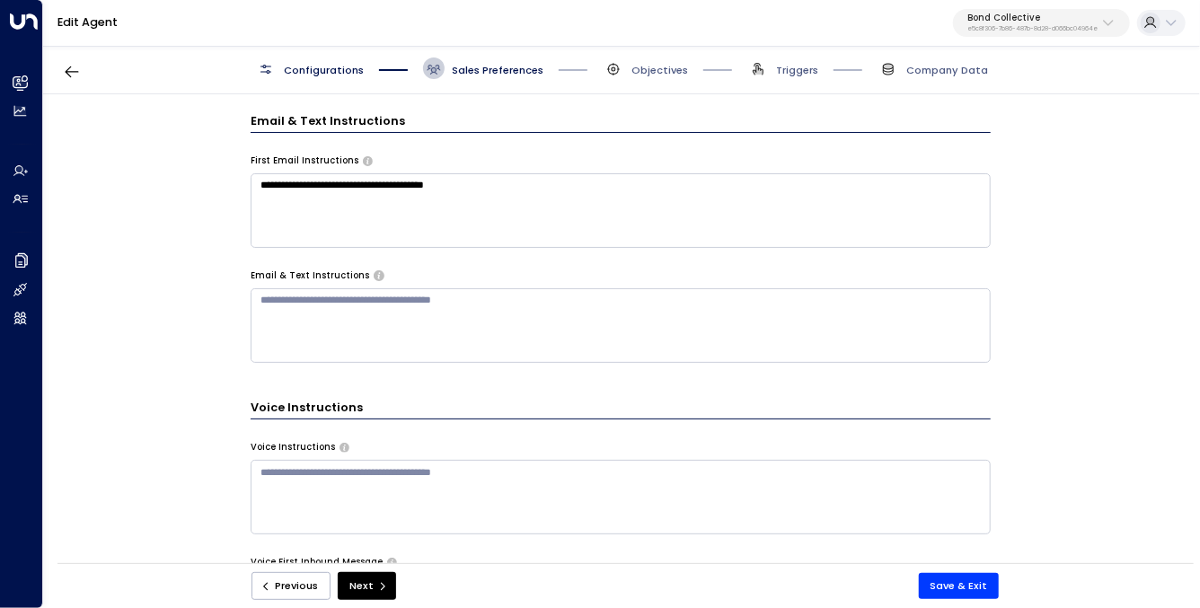
click at [773, 74] on span "Triggers" at bounding box center [783, 69] width 71 height 22
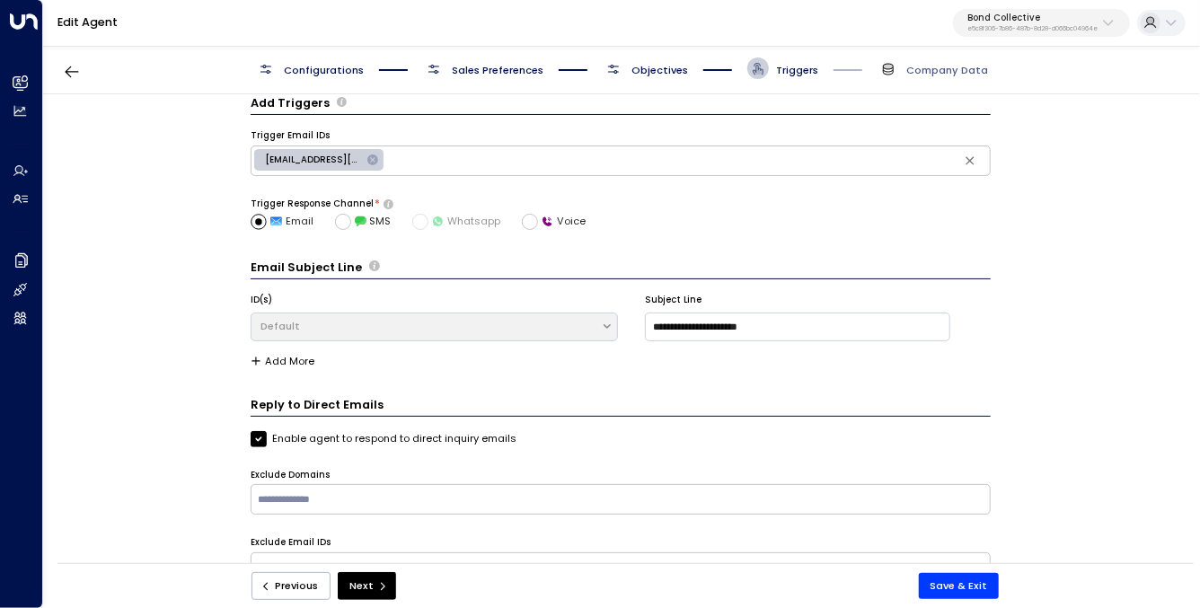
scroll to position [0, 0]
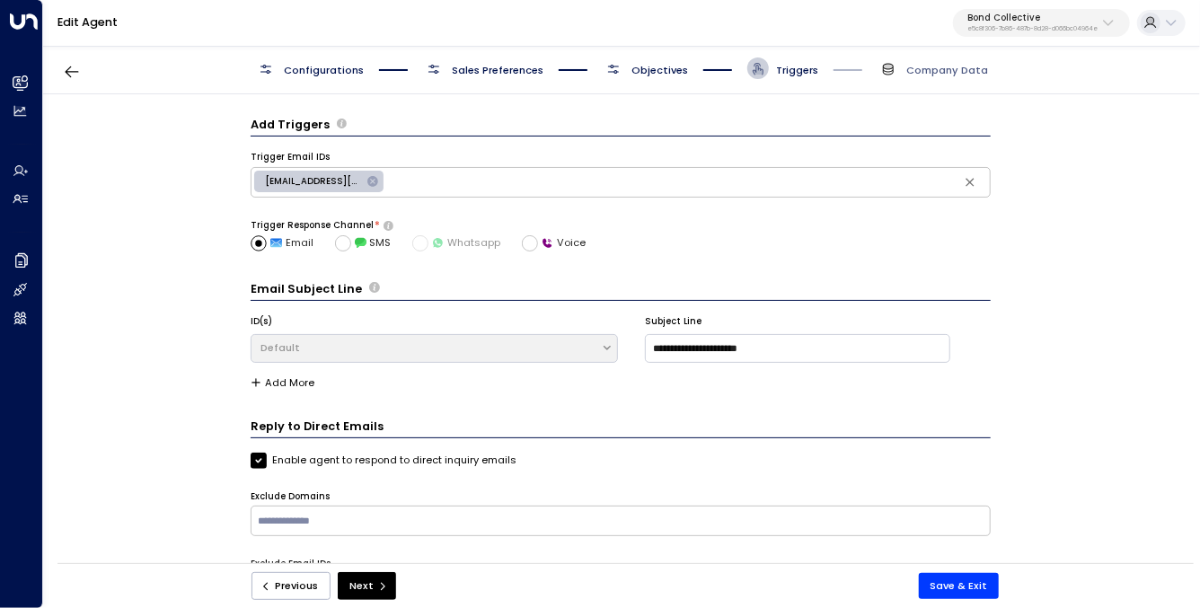
click at [197, 155] on div "**********" at bounding box center [620, 333] width 1155 height 479
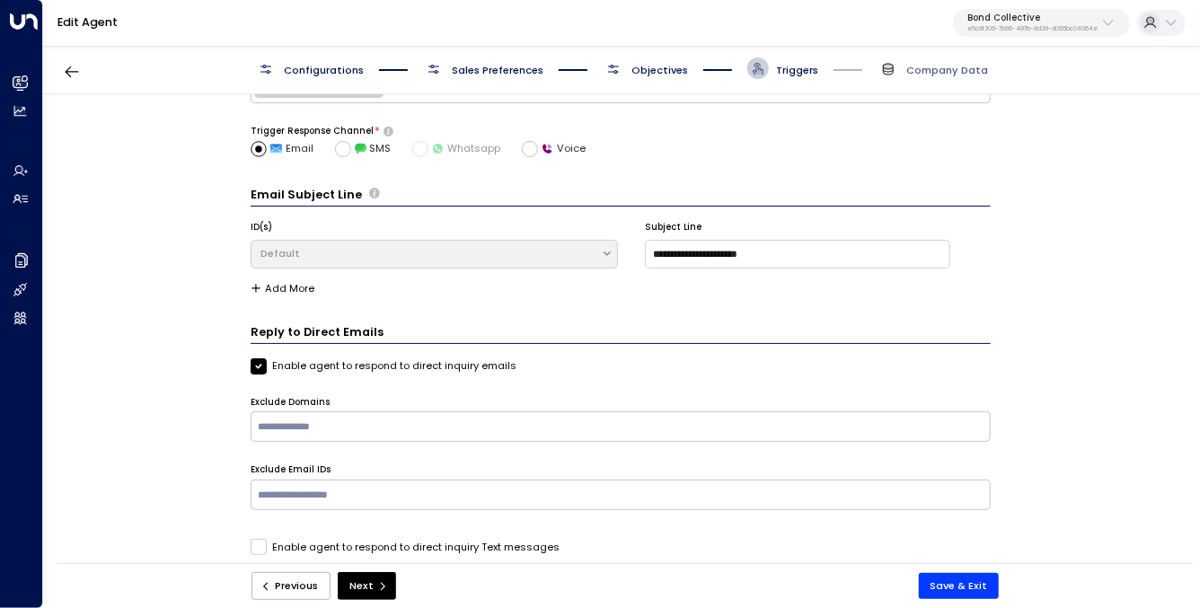
scroll to position [111, 0]
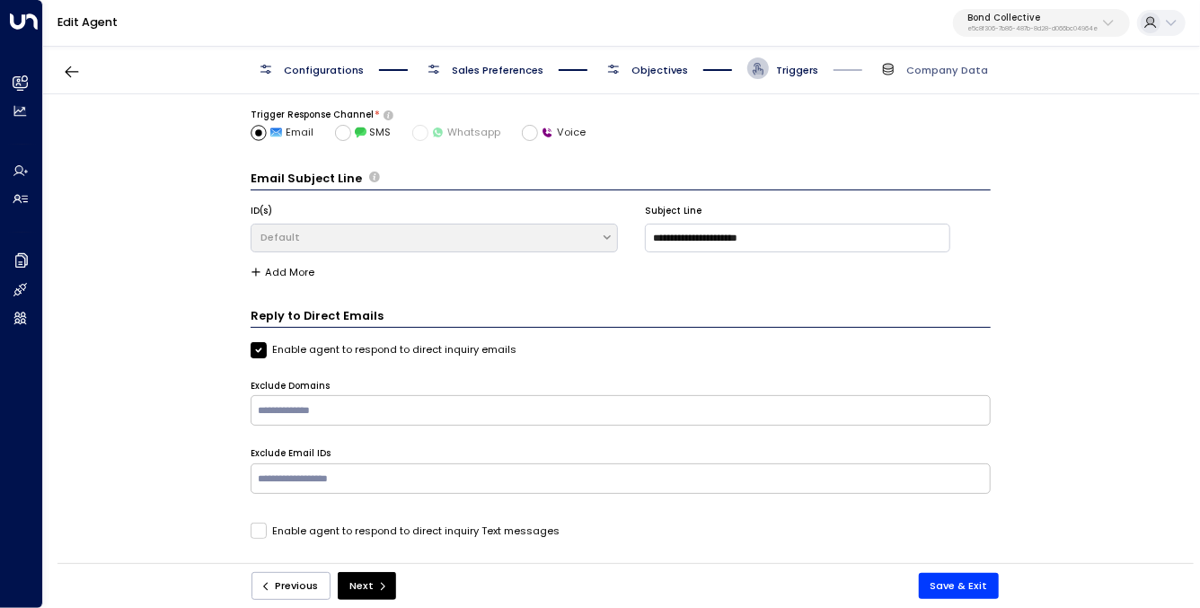
click at [326, 72] on span "Configurations" at bounding box center [324, 70] width 80 height 14
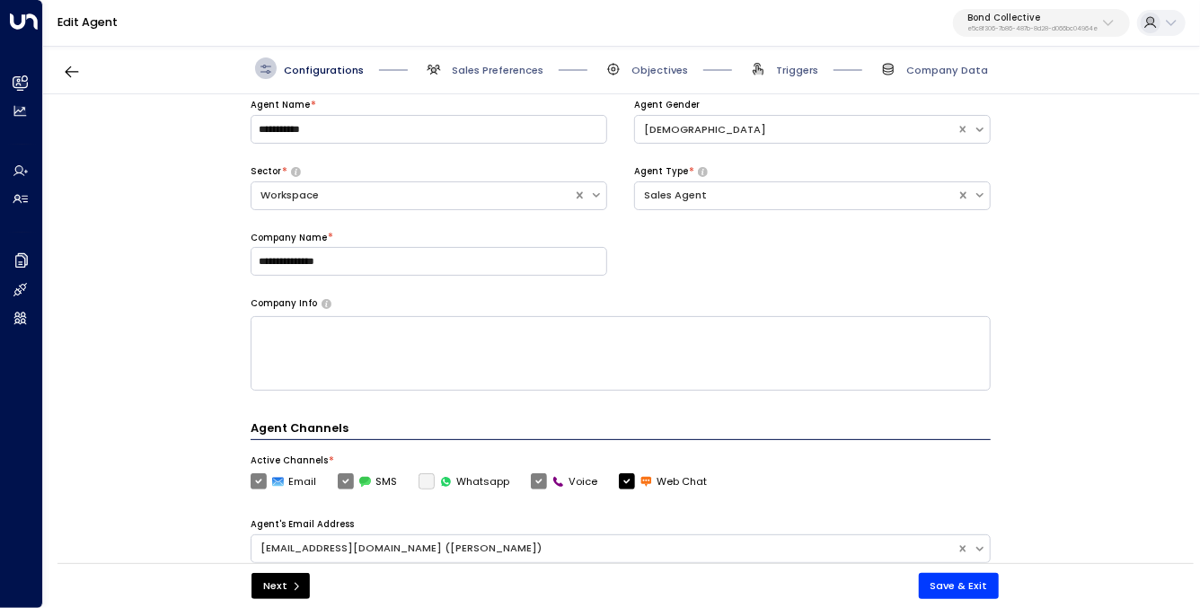
scroll to position [0, 0]
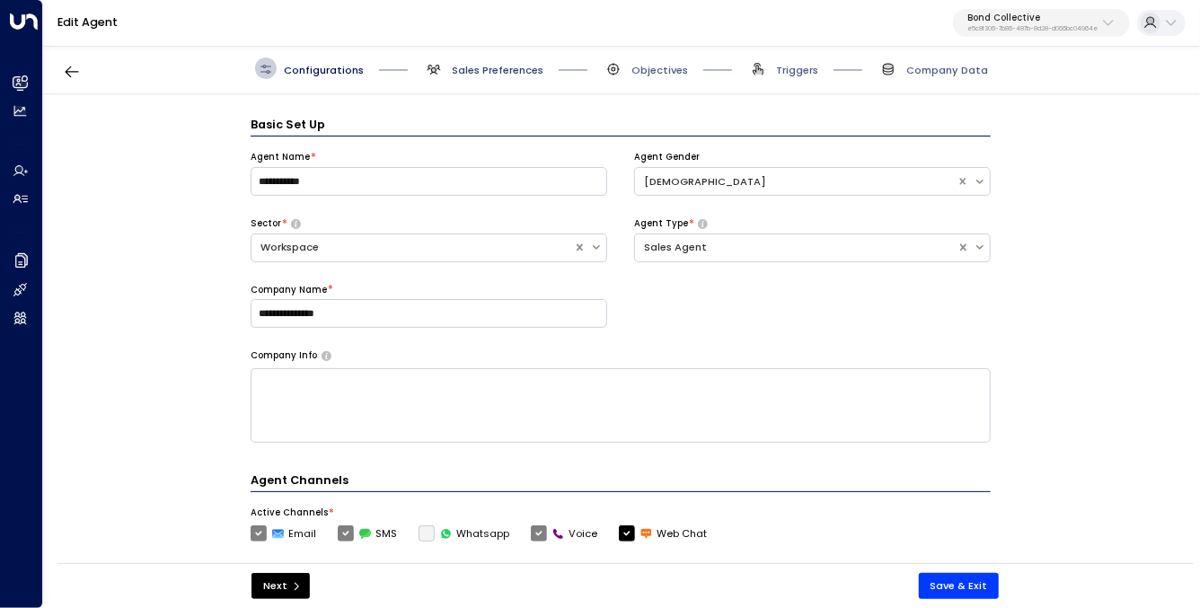
click at [509, 70] on span "Sales Preferences" at bounding box center [498, 70] width 92 height 14
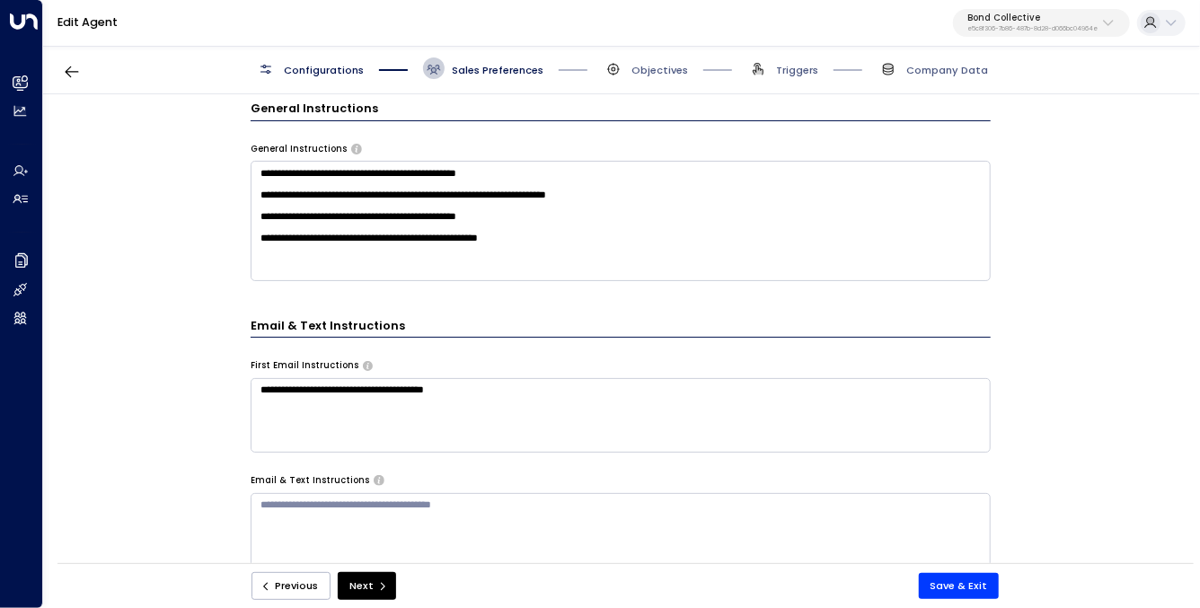
scroll to position [577, 0]
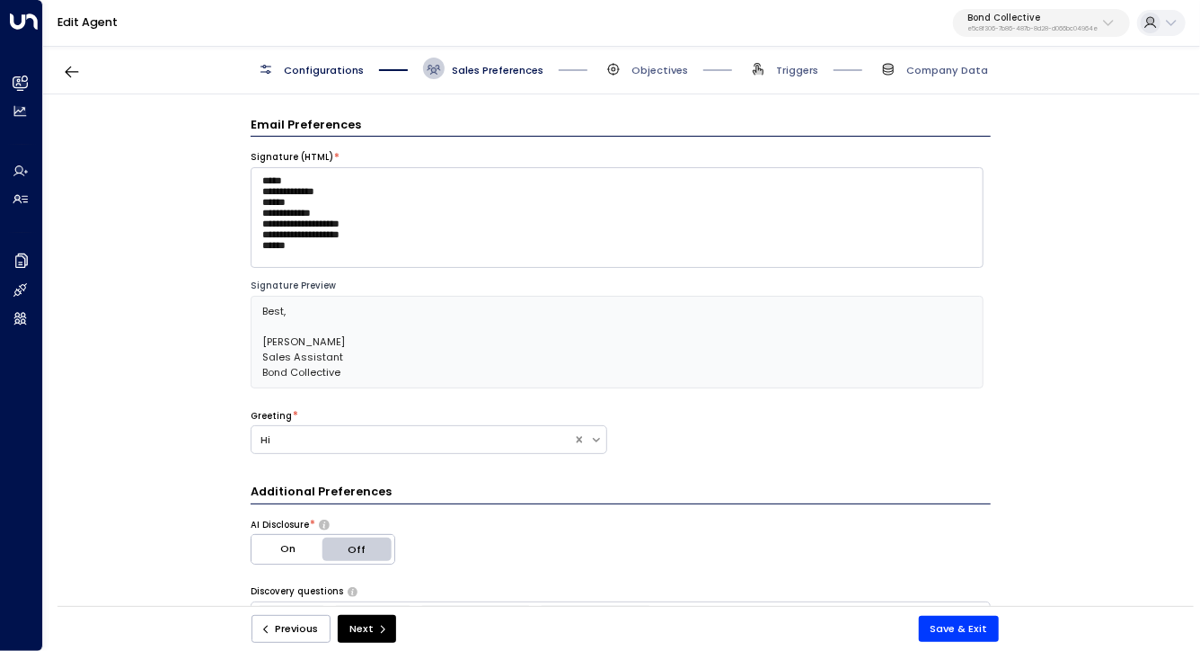
scroll to position [577, 0]
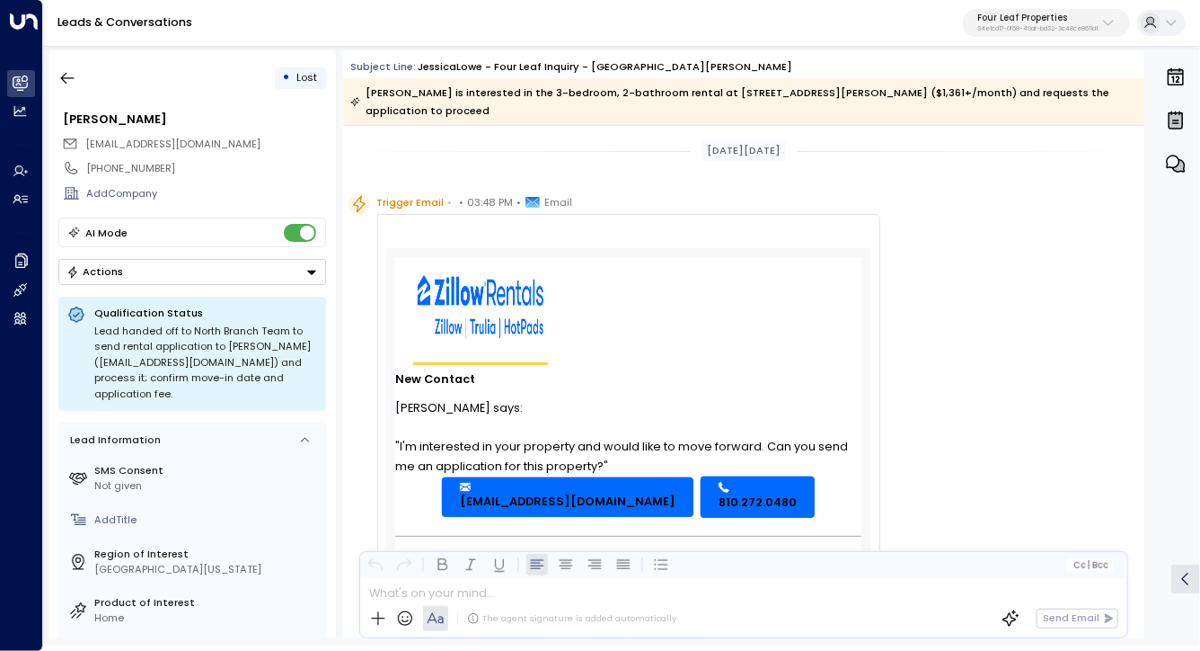
scroll to position [18, 0]
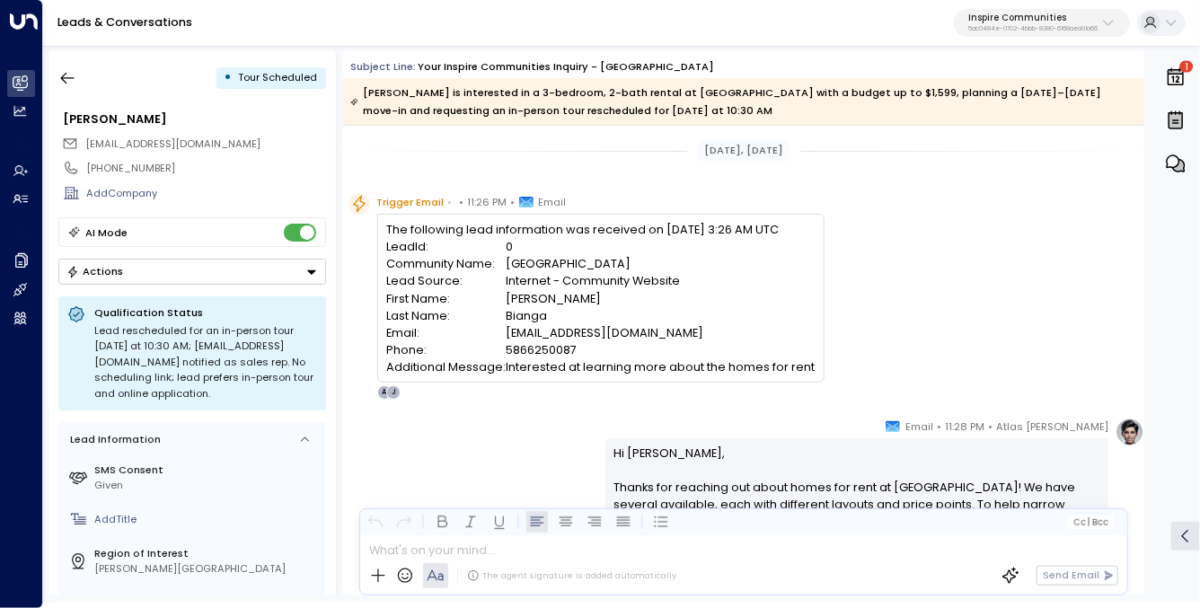
scroll to position [34, 0]
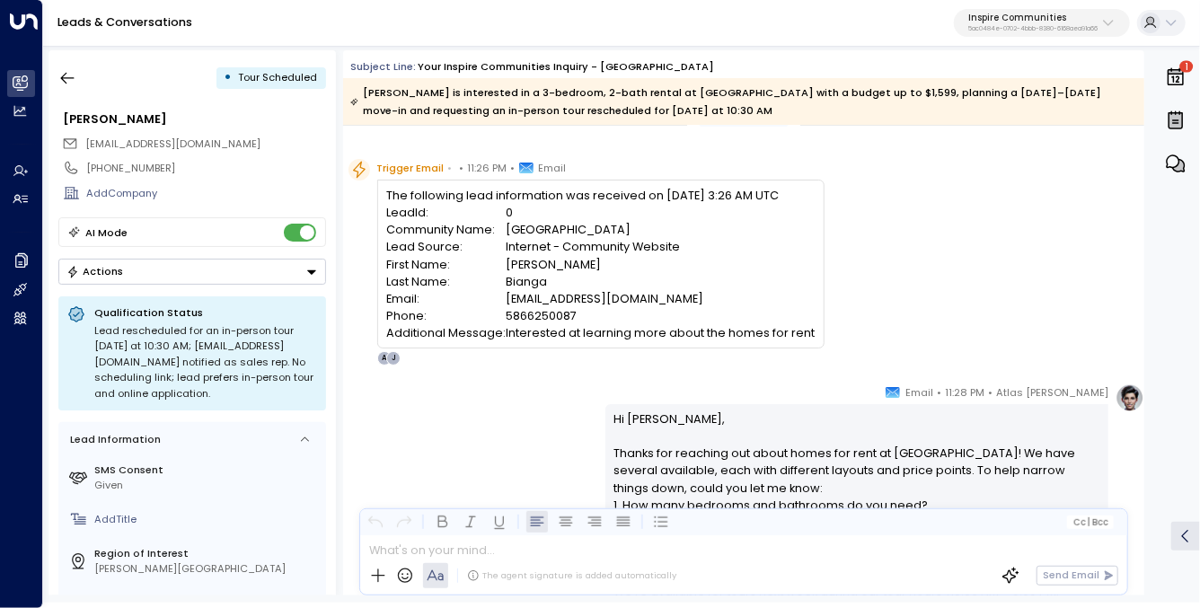
click at [661, 198] on div "The following lead information was received on 9/29/2025 - 3:26 AM UTC LeadId: …" at bounding box center [600, 264] width 429 height 155
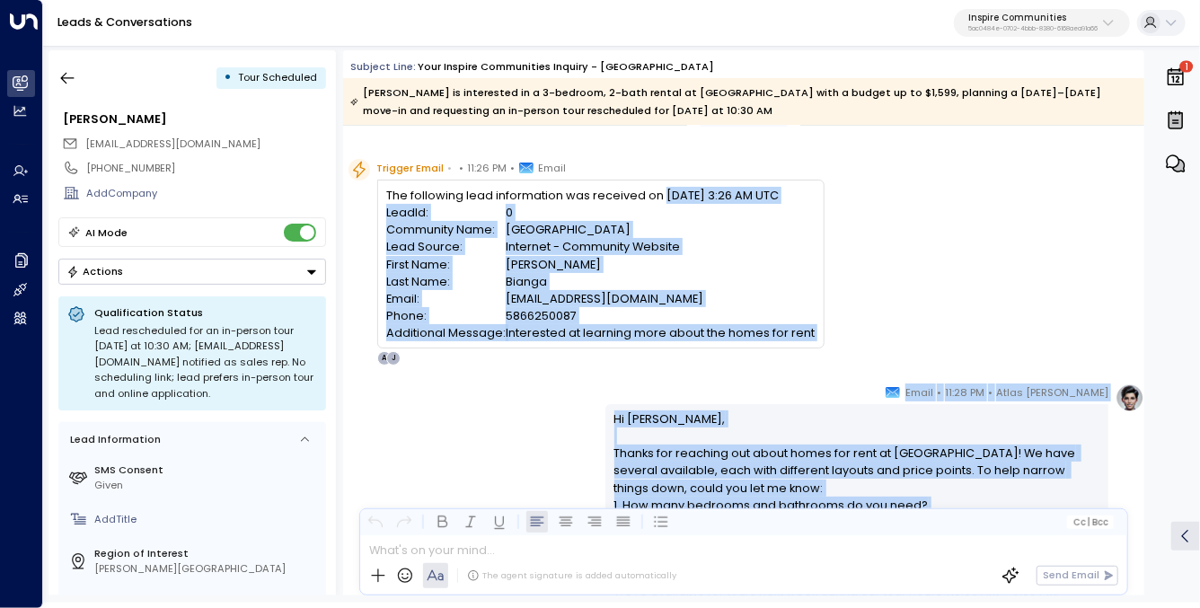
drag, startPoint x: 661, startPoint y: 198, endPoint x: 738, endPoint y: 370, distance: 188.7
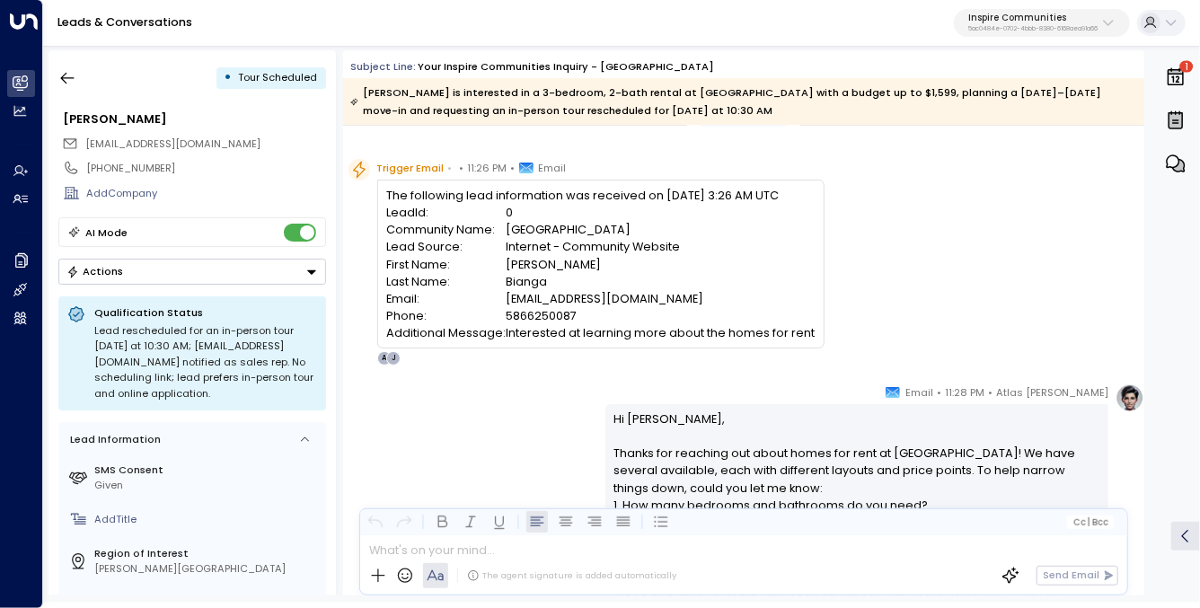
click at [671, 190] on div "The following lead information was received on 9/29/2025 - 3:26 AM UTC LeadId: …" at bounding box center [600, 264] width 429 height 155
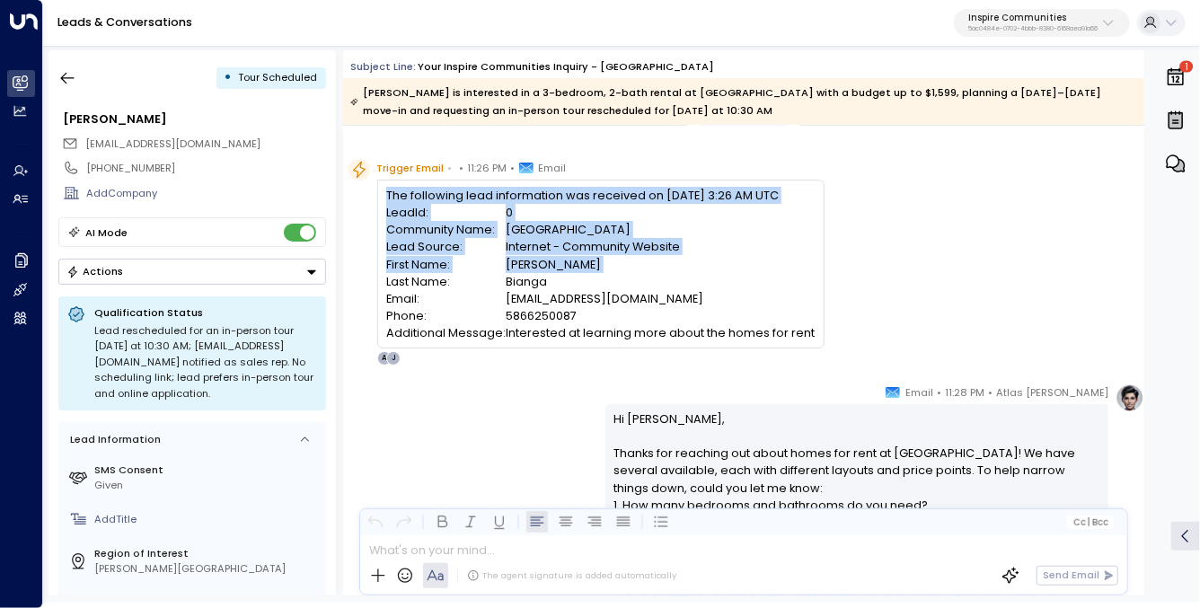
drag, startPoint x: 671, startPoint y: 190, endPoint x: 680, endPoint y: 263, distance: 73.3
click at [680, 263] on div "The following lead information was received on 9/29/2025 - 3:26 AM UTC LeadId: …" at bounding box center [600, 264] width 429 height 155
click at [680, 263] on td "Jennifer" at bounding box center [660, 264] width 309 height 17
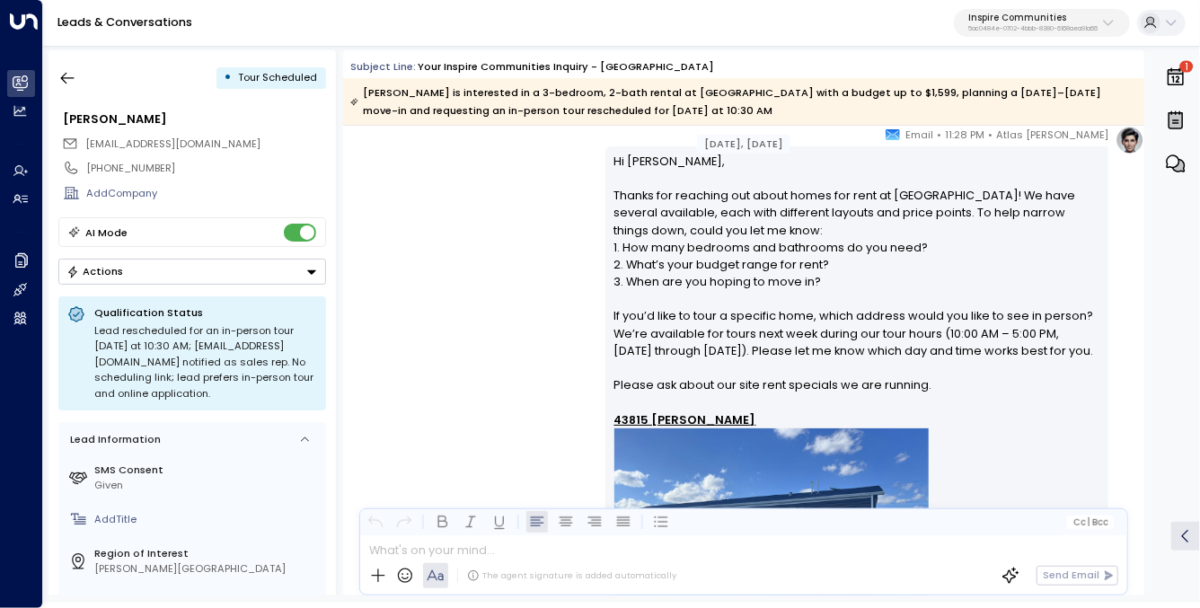
scroll to position [288, 0]
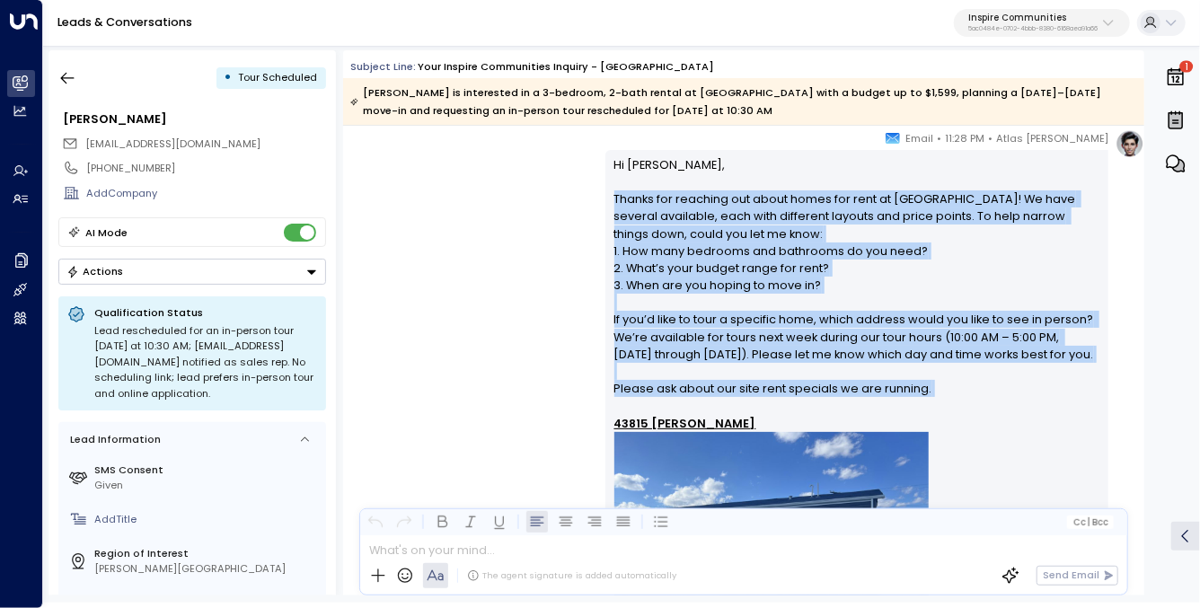
drag, startPoint x: 678, startPoint y: 208, endPoint x: 887, endPoint y: 388, distance: 275.2
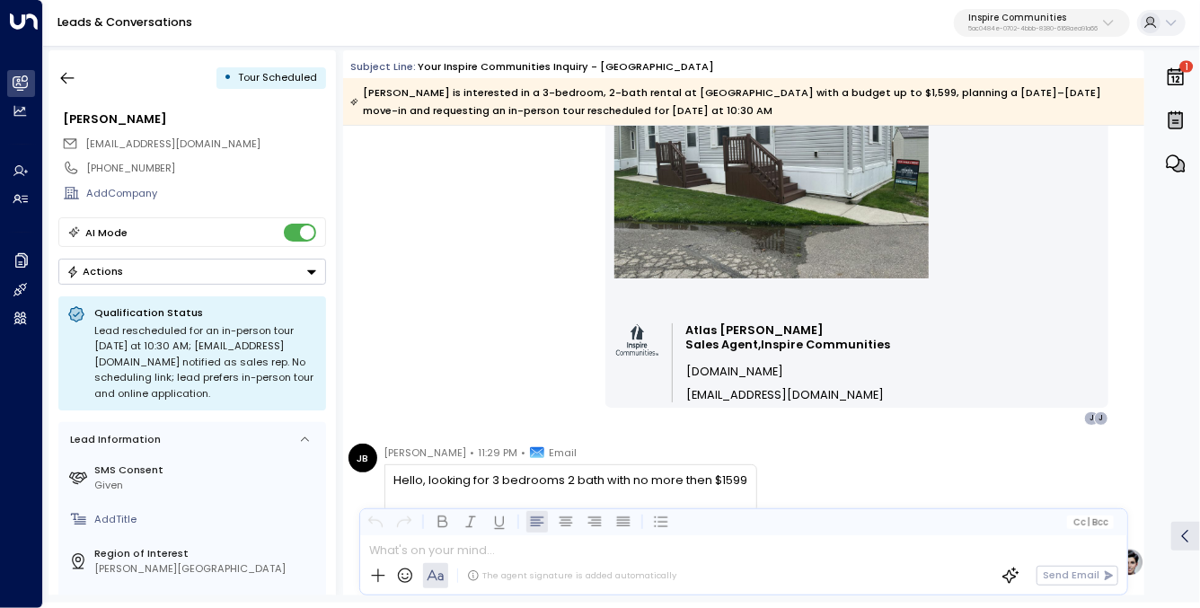
scroll to position [1252, 0]
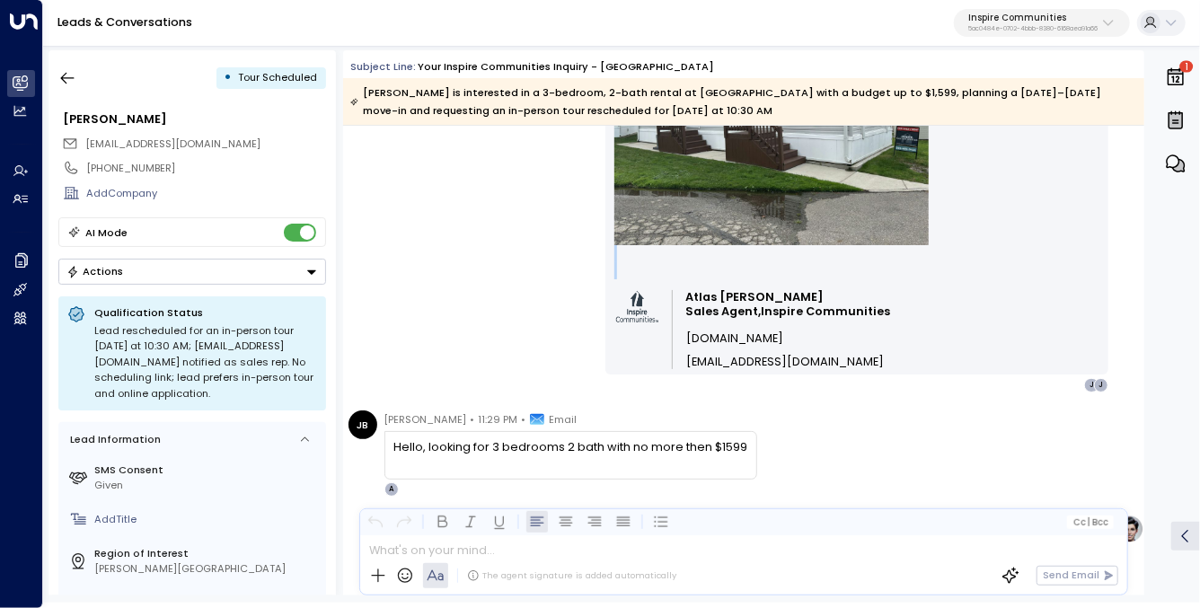
drag, startPoint x: 584, startPoint y: 277, endPoint x: 934, endPoint y: 405, distance: 373.2
drag, startPoint x: 934, startPoint y: 405, endPoint x: 597, endPoint y: 286, distance: 358.4
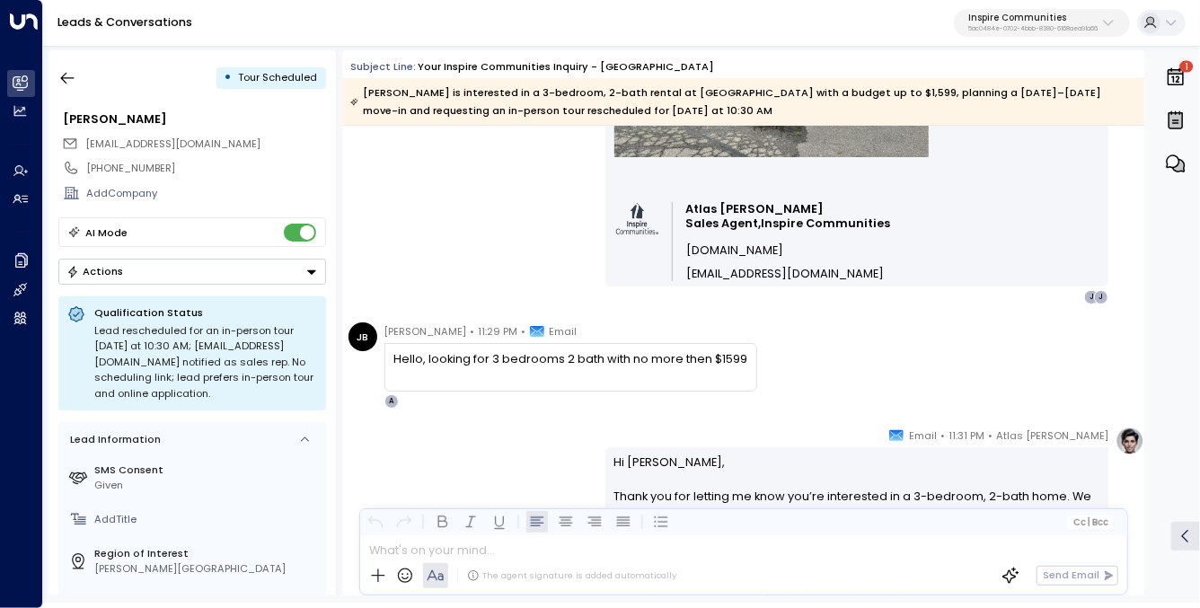
scroll to position [1431, 0]
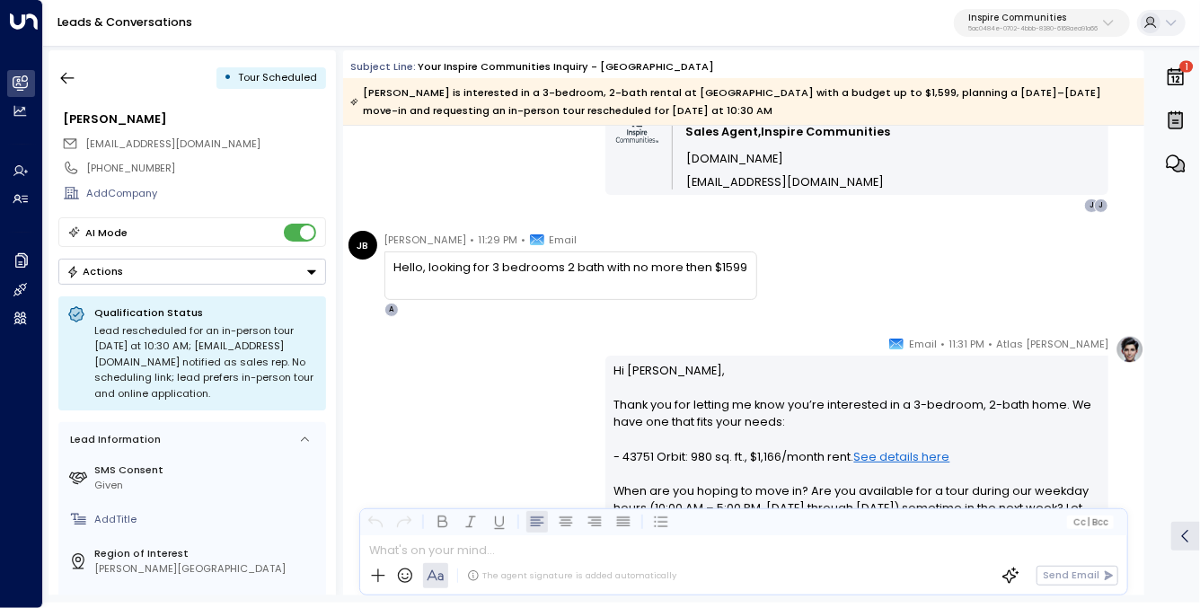
click at [529, 271] on div "Hello, looking for 3 bedrooms 2 bath with no more then $1599" at bounding box center [571, 267] width 354 height 17
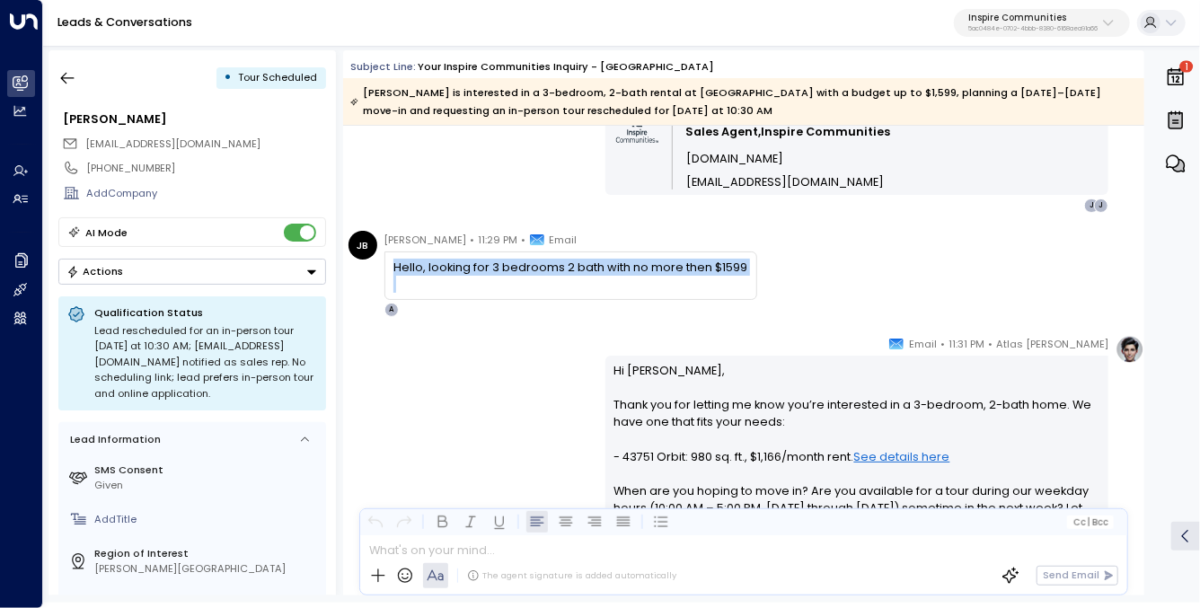
click at [529, 271] on div "Hello, looking for 3 bedrooms 2 bath with no more then $1599" at bounding box center [571, 267] width 354 height 17
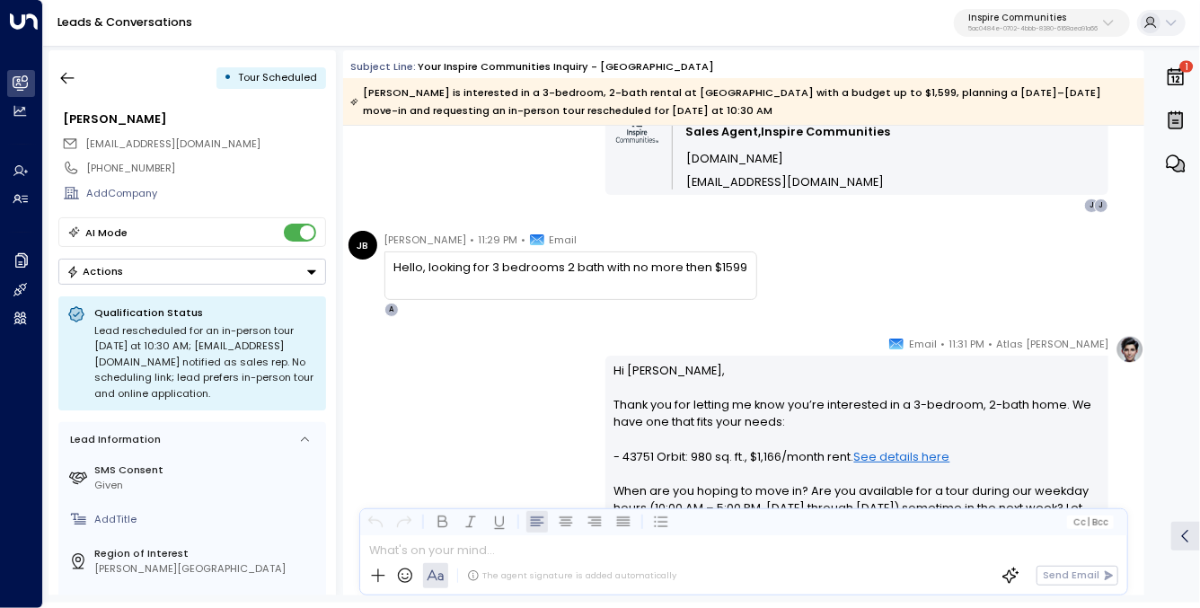
click at [525, 392] on div "Atlas Parker • 11:31 PM • Email Hi Jennifer, Thank you for letting me know you’…" at bounding box center [743, 517] width 801 height 364
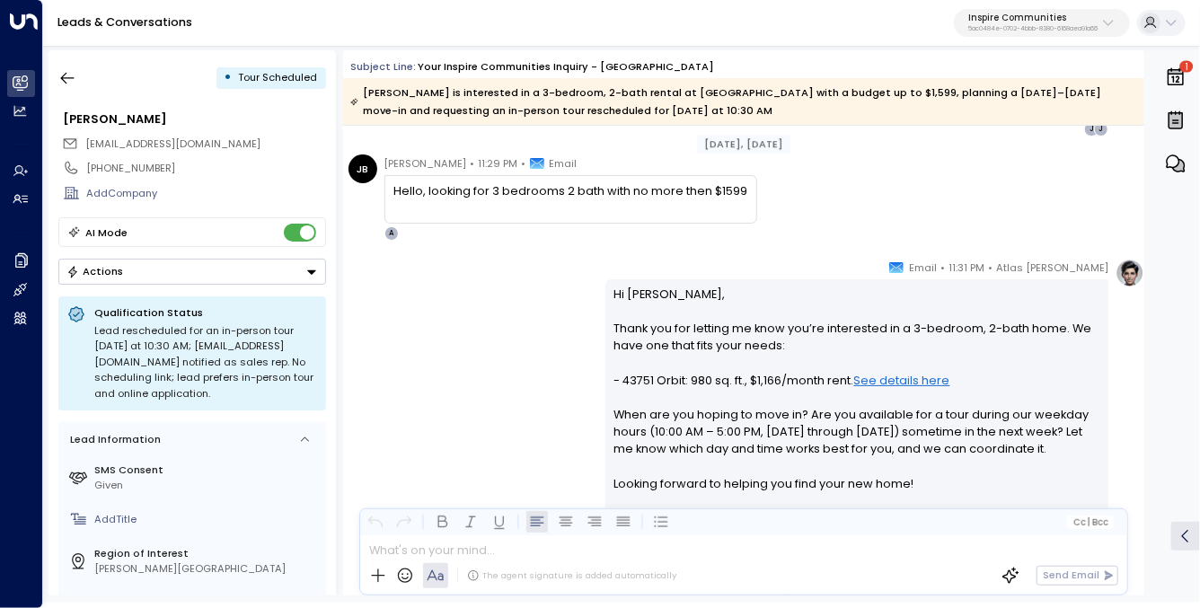
scroll to position [1507, 0]
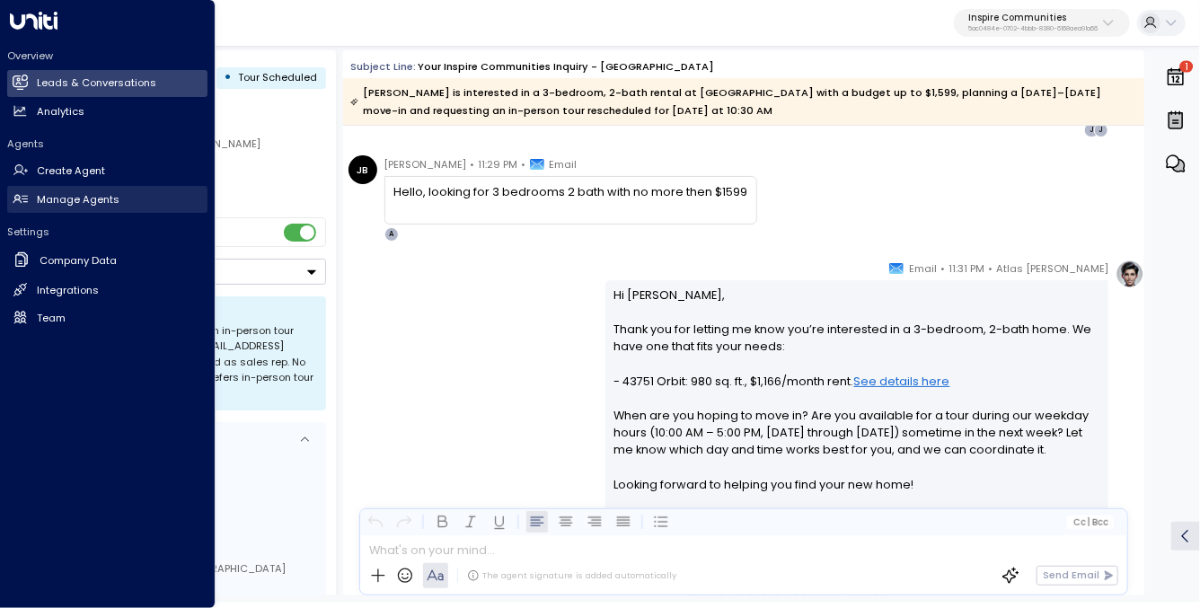
click at [91, 189] on link "Manage Agents Manage Agents" at bounding box center [107, 199] width 200 height 27
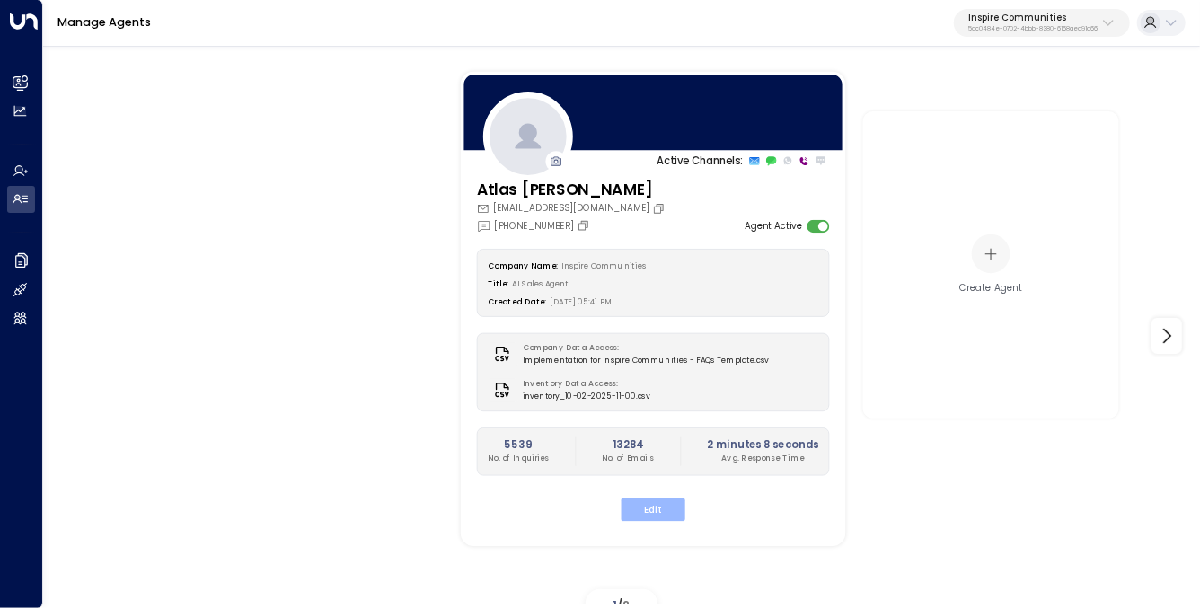
click at [663, 510] on button "Edit" at bounding box center [653, 509] width 64 height 23
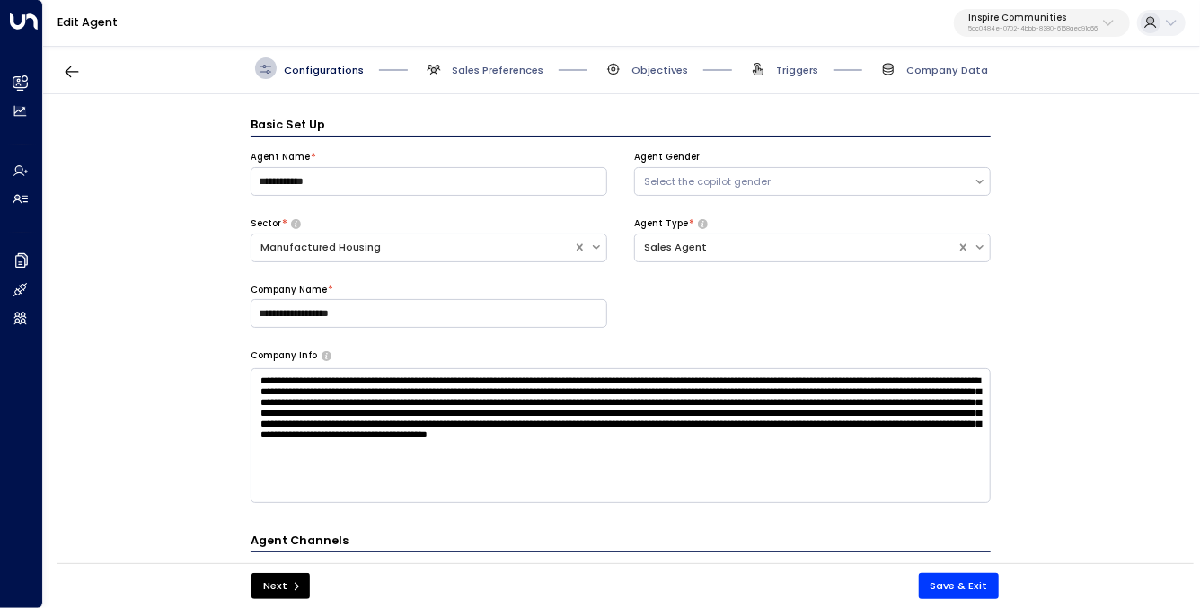
scroll to position [22, 0]
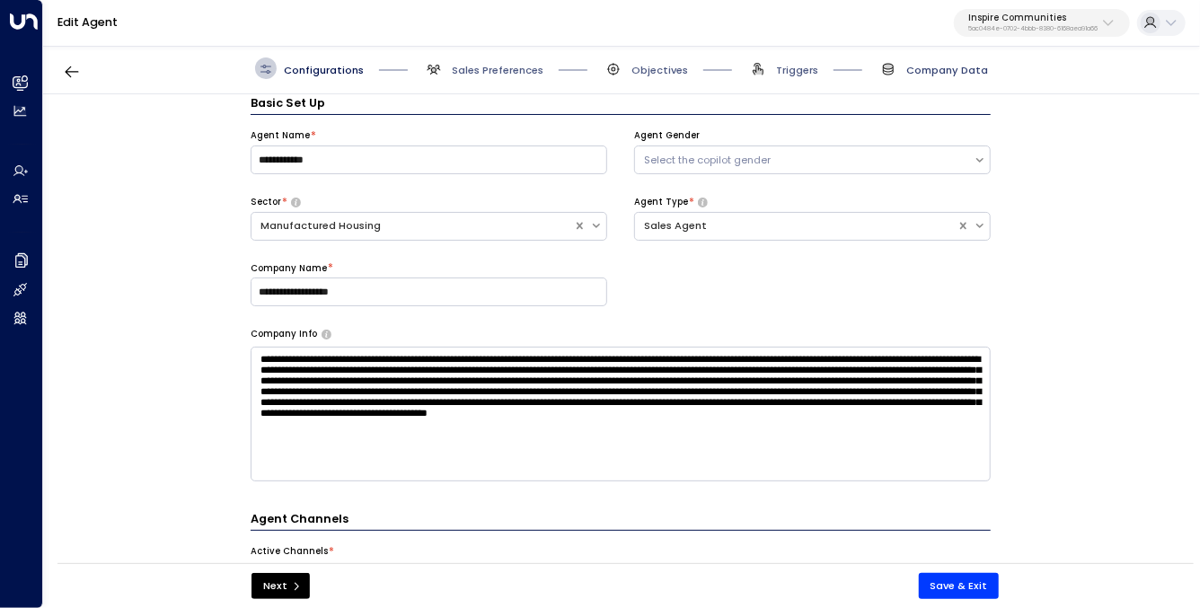
click at [940, 76] on span "Company Data" at bounding box center [948, 70] width 82 height 14
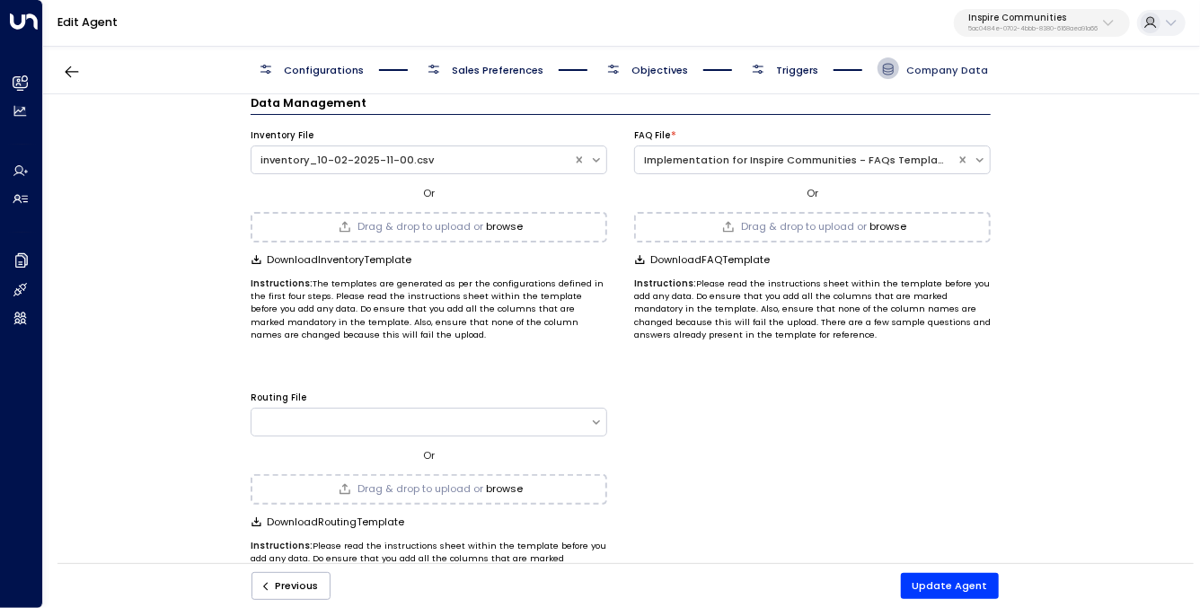
click at [925, 71] on span "Company Data" at bounding box center [948, 70] width 82 height 14
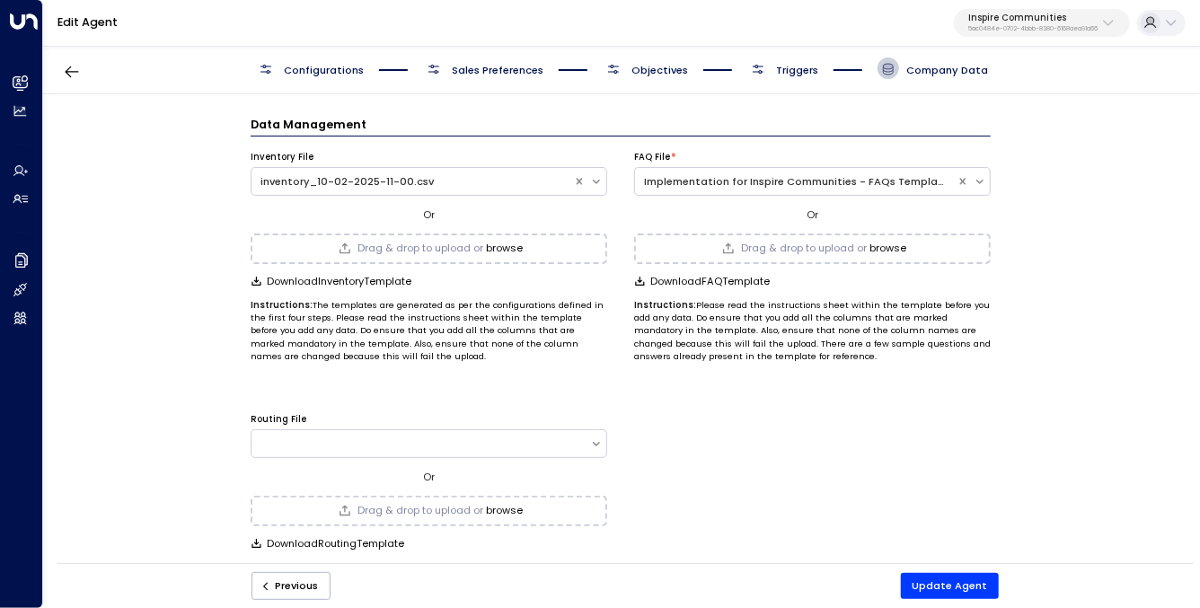
click at [325, 72] on span "Configurations" at bounding box center [324, 70] width 80 height 14
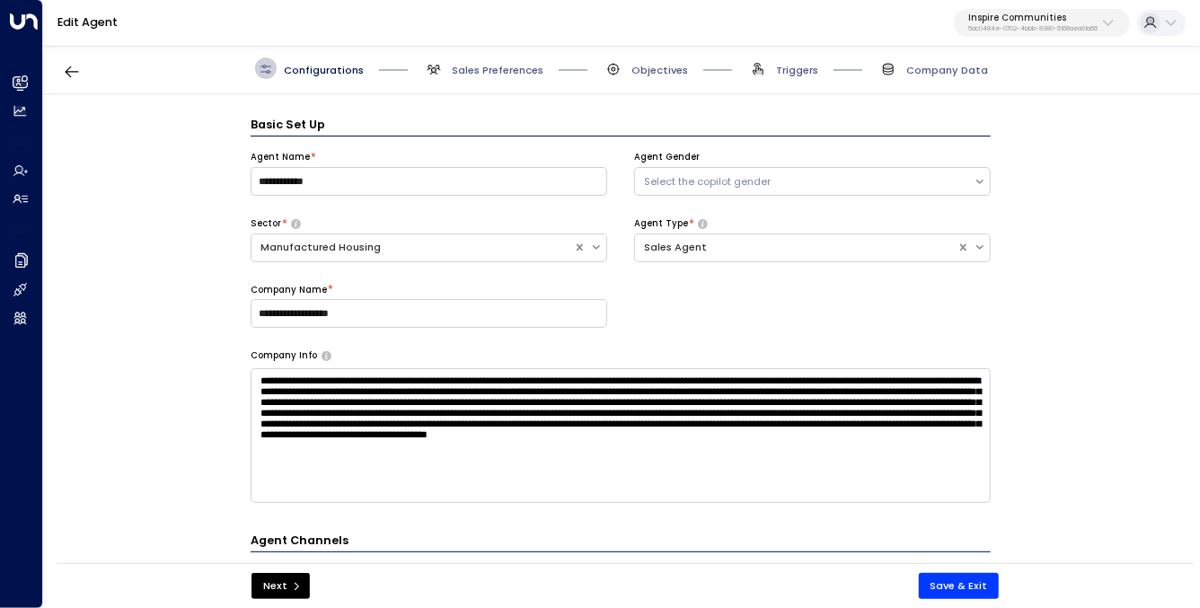
click at [425, 121] on h3 "Basic Set Up" at bounding box center [621, 126] width 740 height 21
click at [395, 119] on h3 "Basic Set Up" at bounding box center [621, 126] width 740 height 21
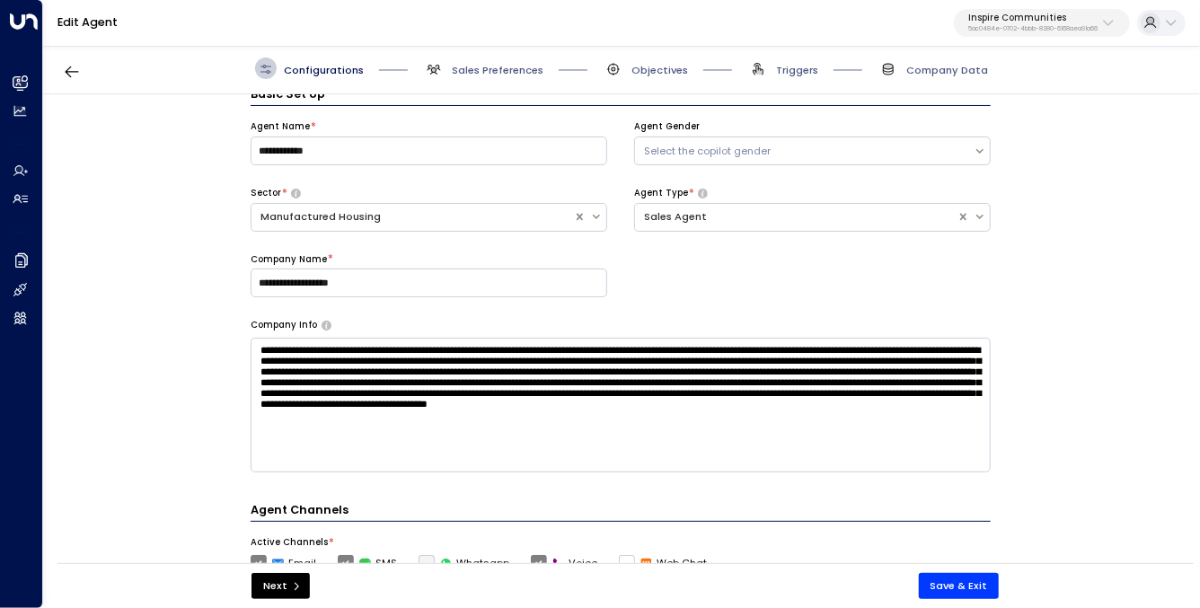
scroll to position [52, 0]
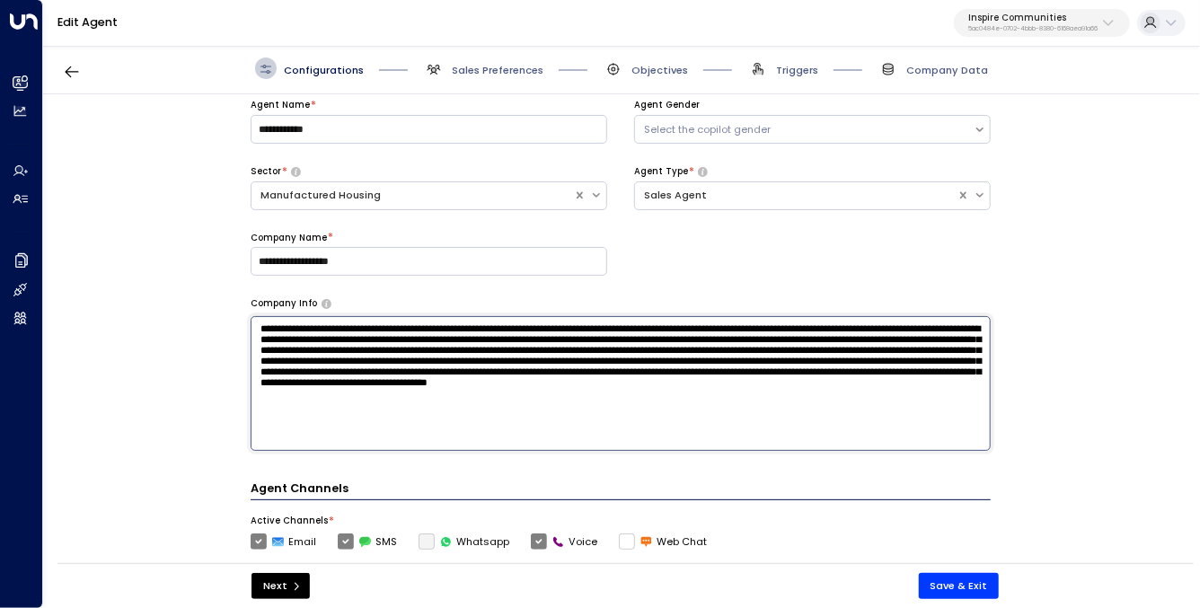
click at [367, 357] on textarea at bounding box center [621, 383] width 740 height 135
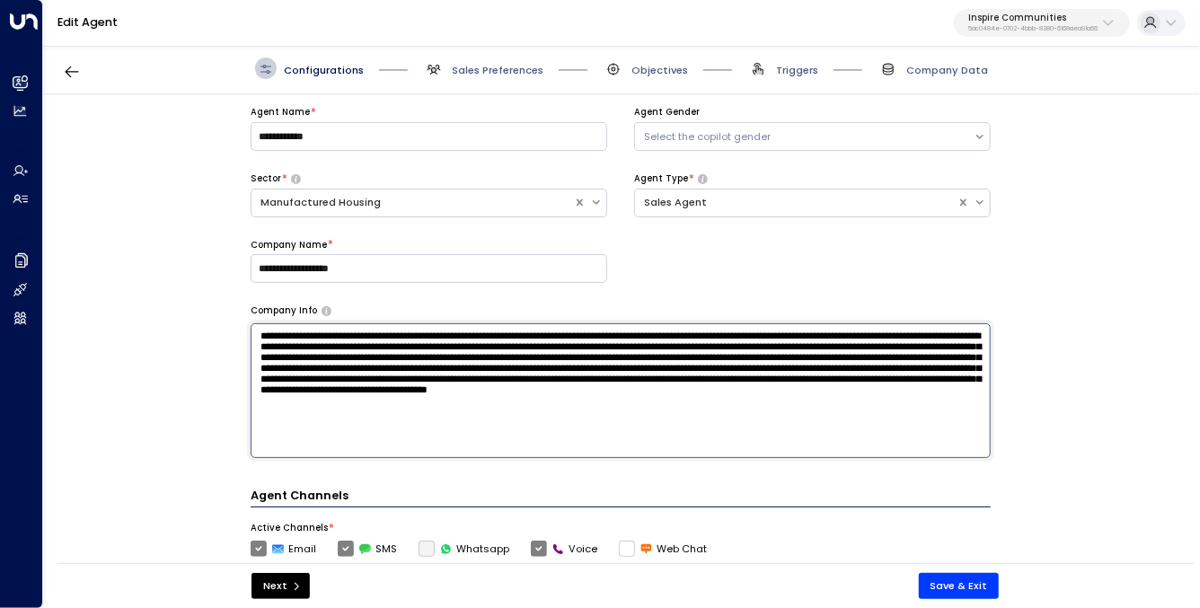
scroll to position [95, 0]
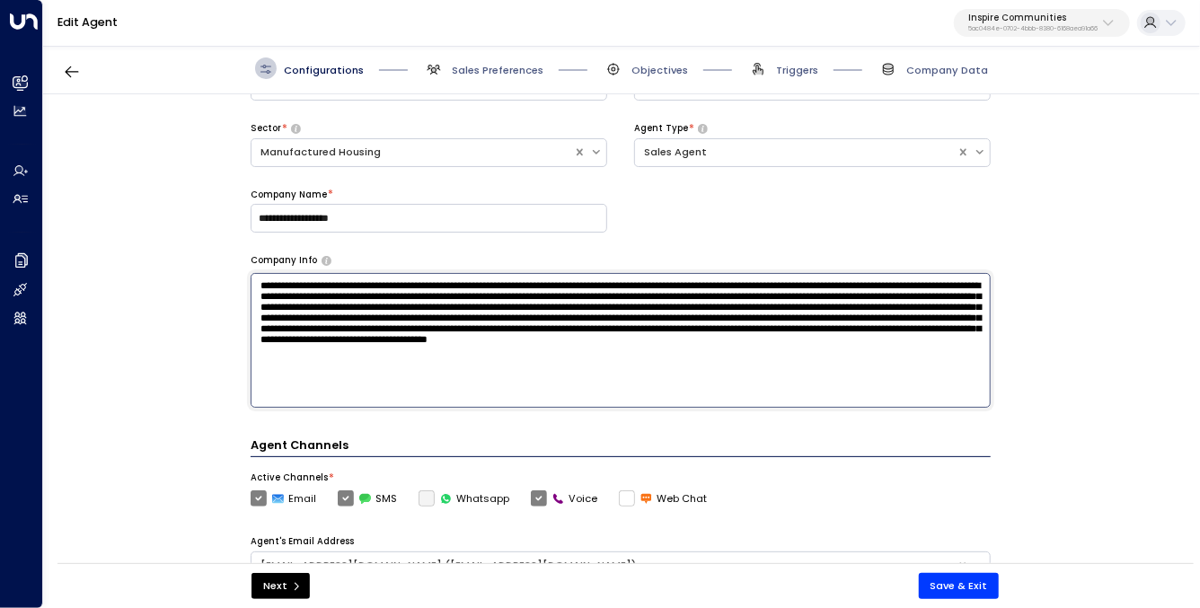
click at [628, 396] on textarea at bounding box center [621, 340] width 740 height 135
click at [711, 386] on textarea at bounding box center [621, 340] width 740 height 135
click at [712, 386] on textarea at bounding box center [621, 340] width 740 height 135
drag, startPoint x: 712, startPoint y: 386, endPoint x: 718, endPoint y: 397, distance: 12.5
click at [712, 386] on textarea at bounding box center [621, 340] width 740 height 135
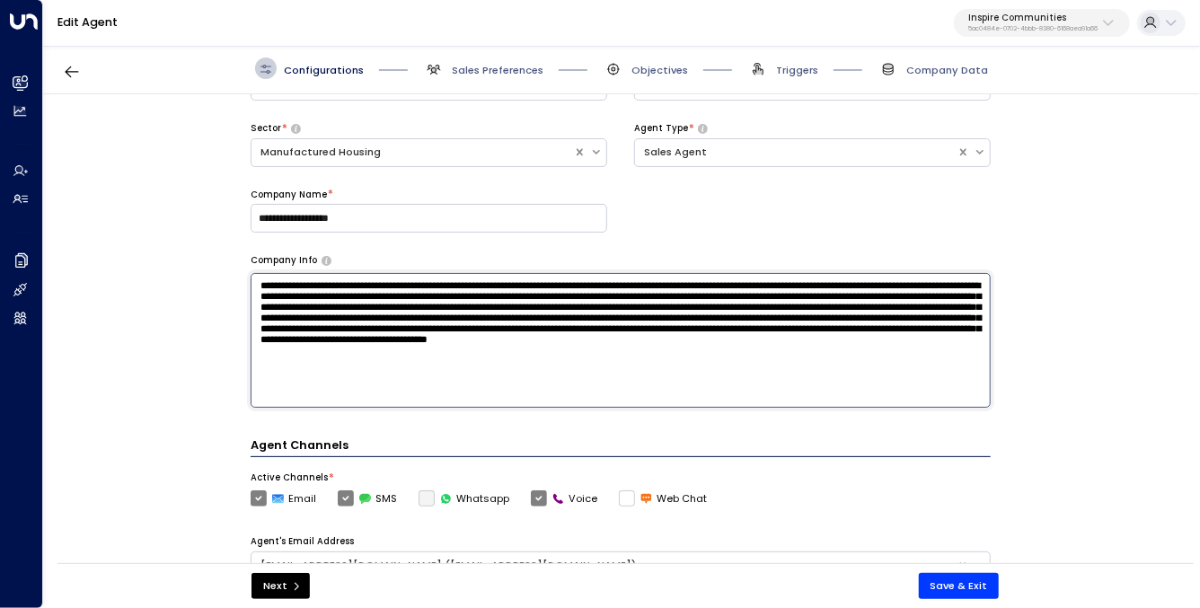
click at [701, 403] on textarea at bounding box center [621, 340] width 740 height 135
click at [702, 403] on textarea at bounding box center [621, 340] width 740 height 135
click at [703, 406] on textarea at bounding box center [621, 340] width 740 height 135
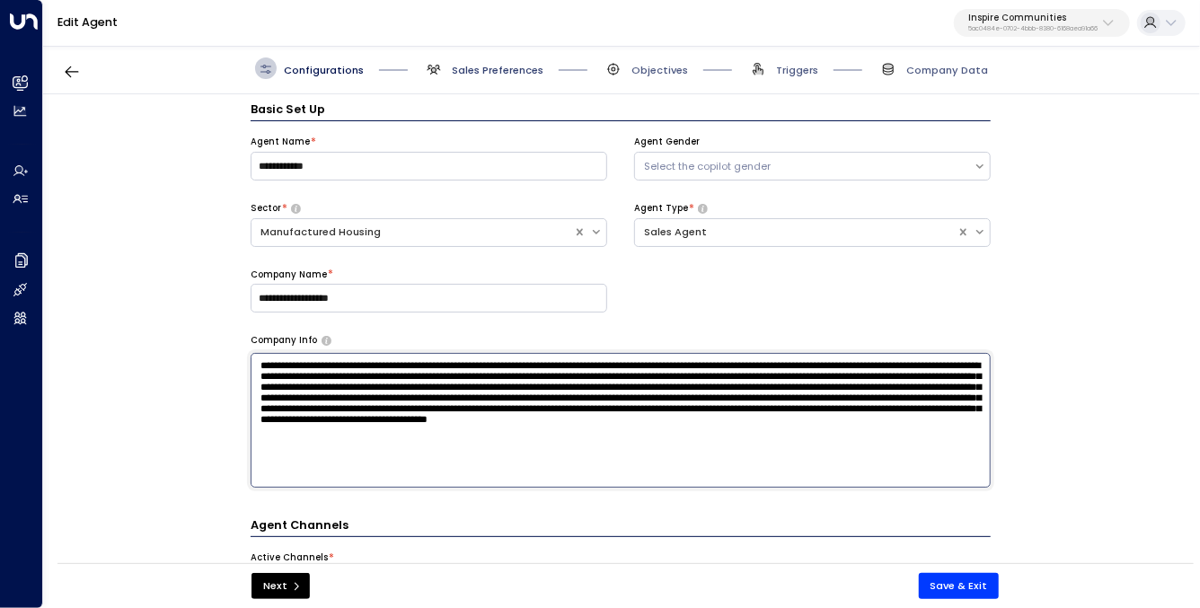
click at [476, 73] on span "Sales Preferences" at bounding box center [498, 70] width 92 height 14
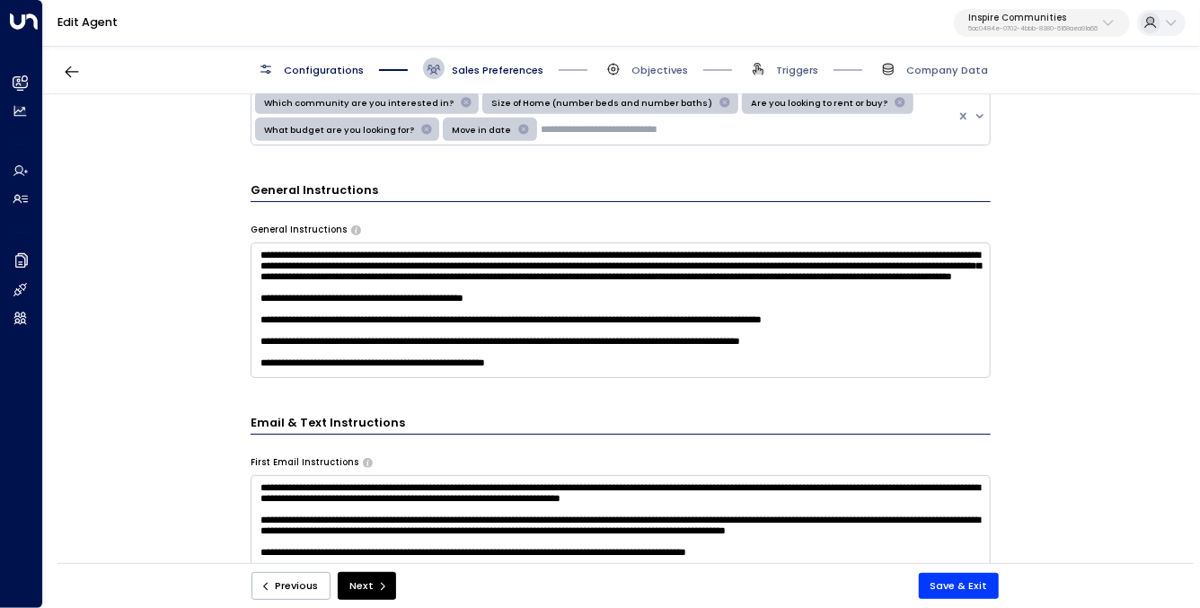
scroll to position [533, 0]
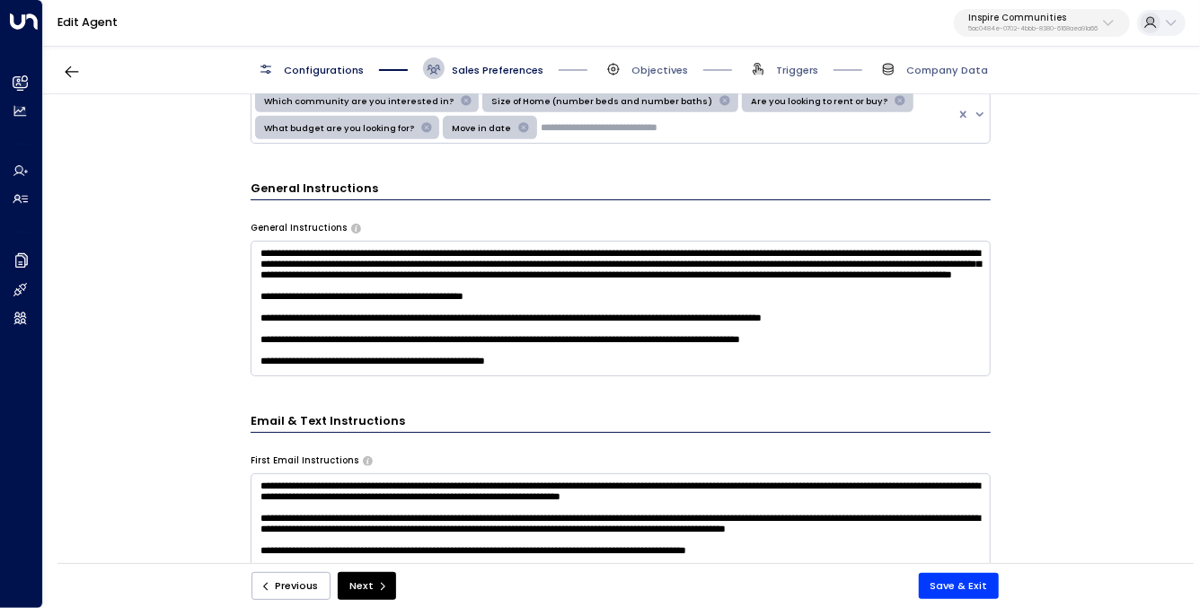
click at [436, 286] on textarea at bounding box center [621, 309] width 740 height 136
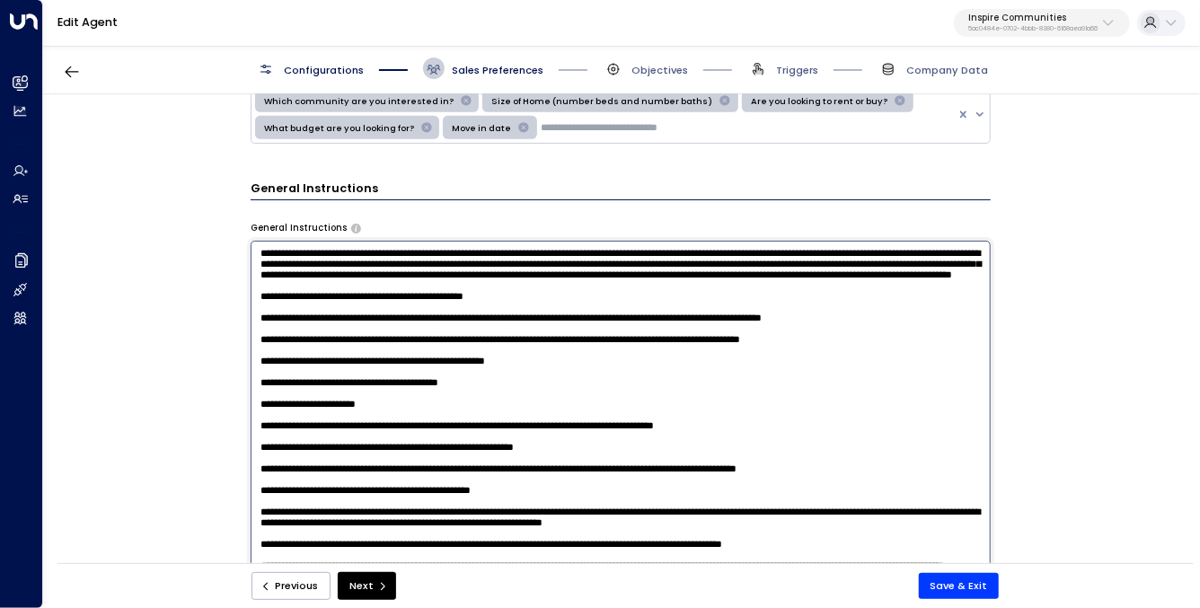
click at [436, 286] on textarea at bounding box center [621, 431] width 740 height 380
click at [152, 288] on div "Email Preferences Signature (HTML) * Signature Preview Atlas Parker Sales Agent…" at bounding box center [620, 333] width 1155 height 479
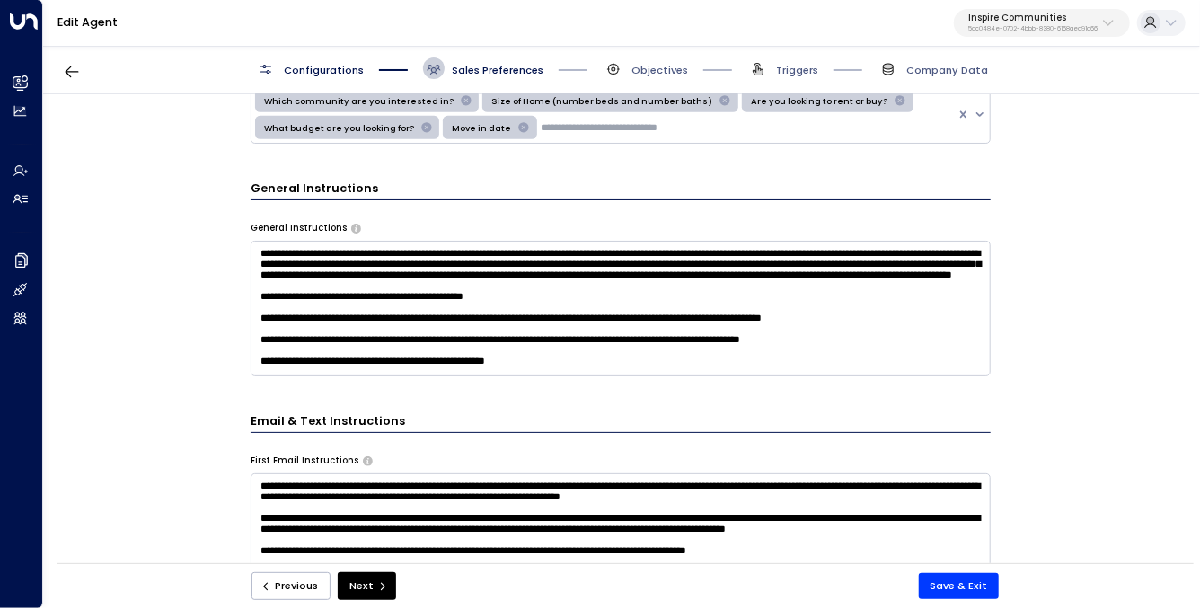
click at [175, 288] on div "Email Preferences Signature (HTML) * Signature Preview Atlas Parker Sales Agent…" at bounding box center [620, 333] width 1155 height 479
click at [174, 288] on div "Email Preferences Signature (HTML) * Signature Preview Atlas Parker Sales Agent…" at bounding box center [620, 333] width 1155 height 479
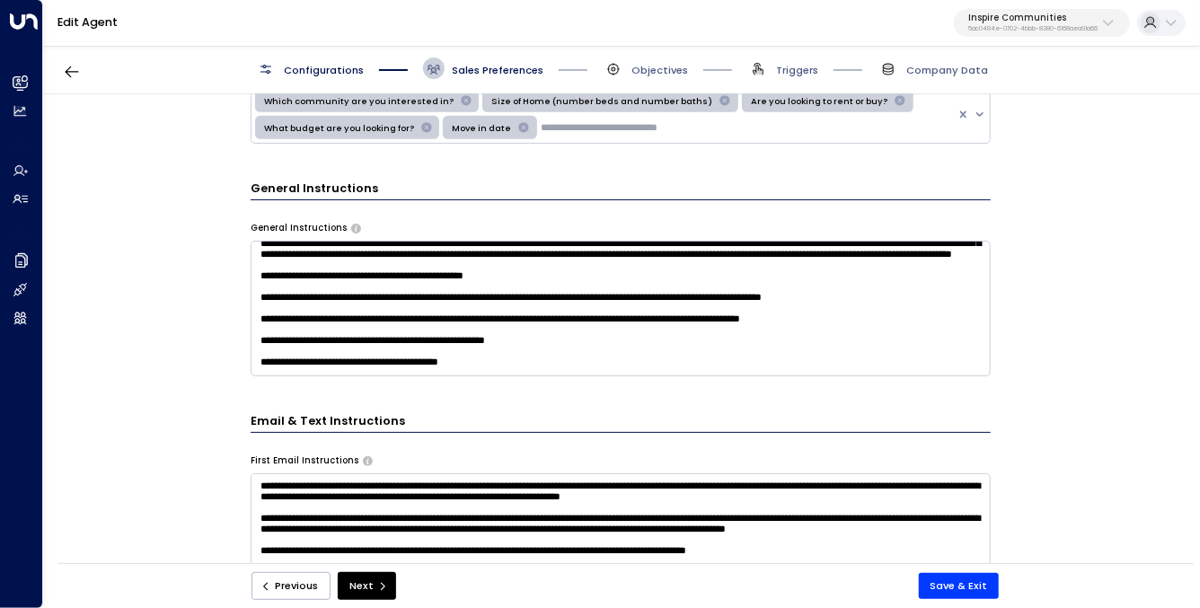
scroll to position [14, 0]
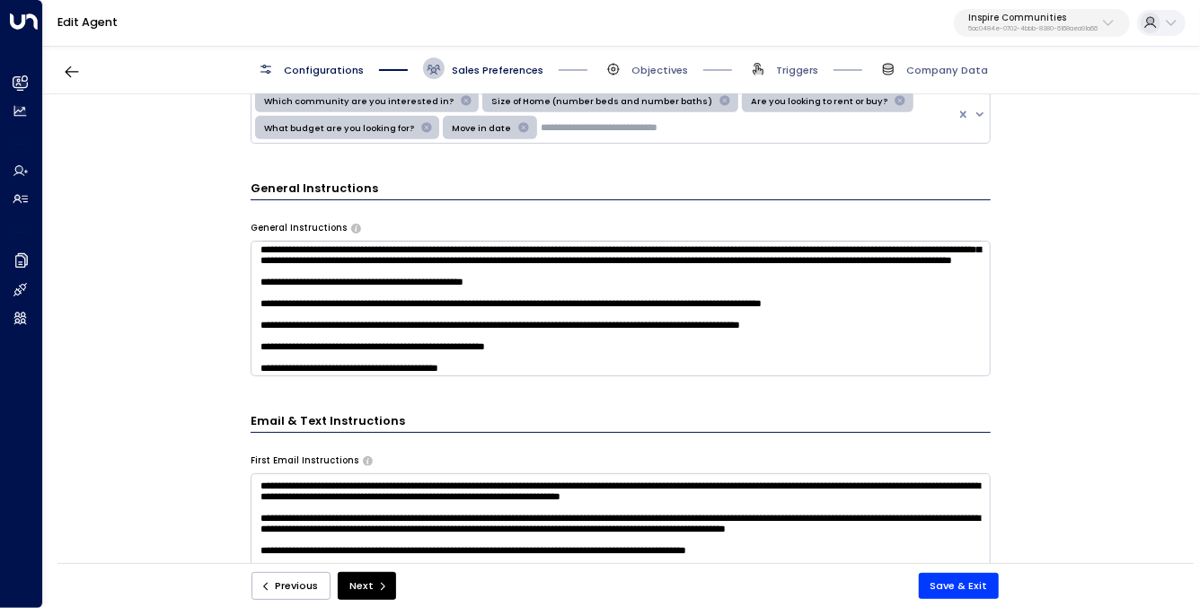
click at [412, 326] on textarea at bounding box center [621, 309] width 740 height 136
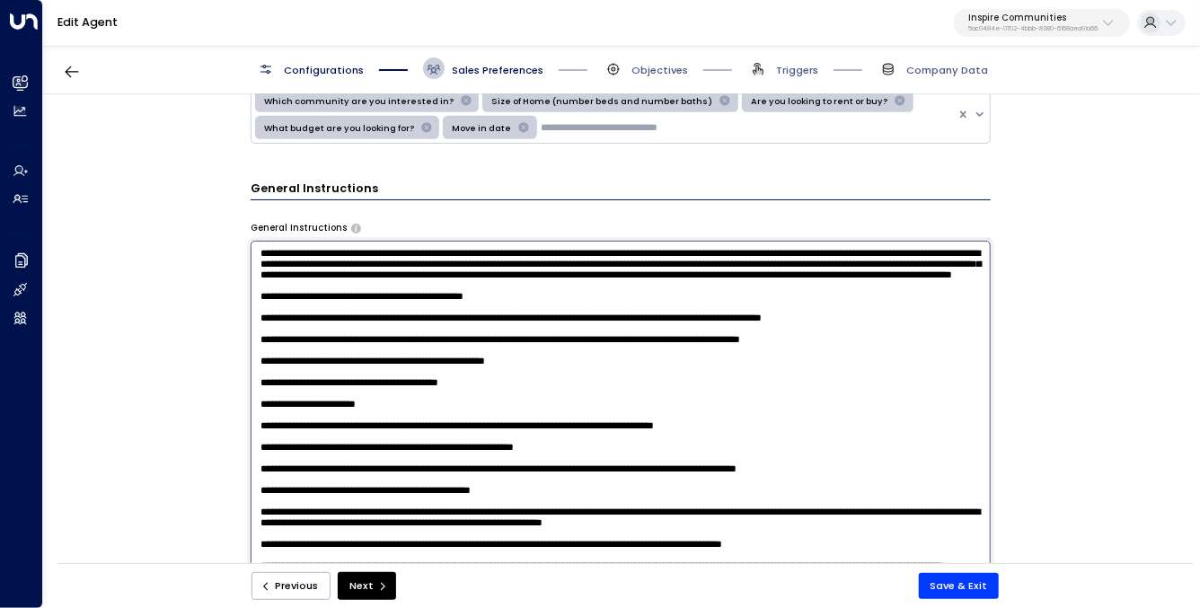
click at [412, 326] on textarea at bounding box center [621, 431] width 740 height 380
click at [412, 325] on textarea at bounding box center [621, 431] width 740 height 380
click at [224, 366] on div "Email Preferences Signature (HTML) * Signature Preview Atlas Parker Sales Agent…" at bounding box center [620, 333] width 1155 height 479
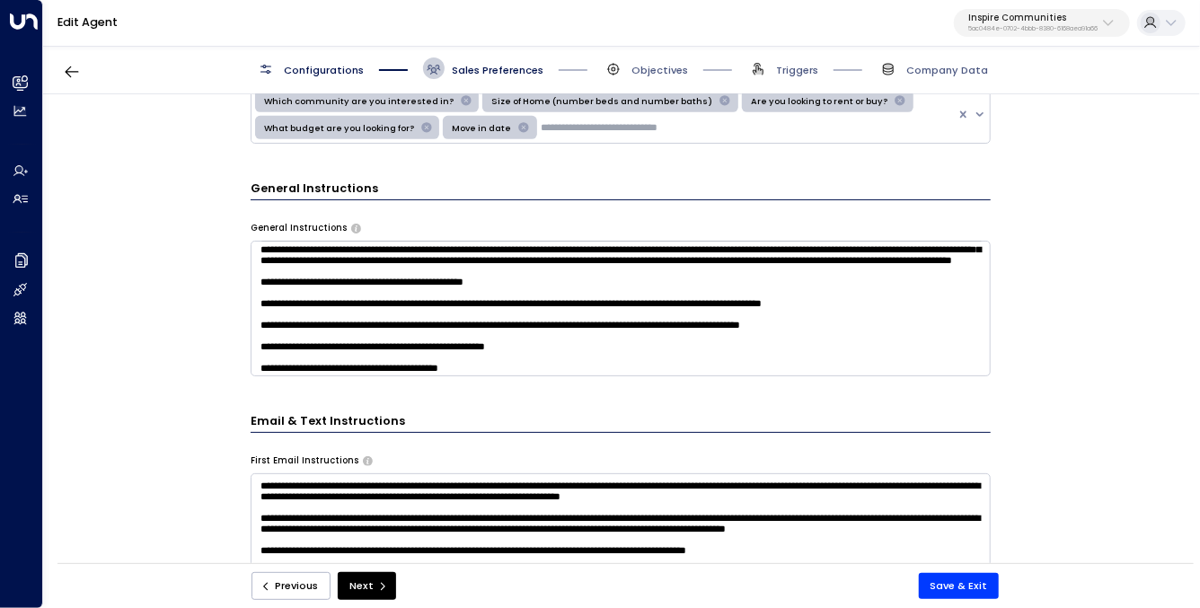
click at [447, 324] on textarea at bounding box center [621, 309] width 740 height 136
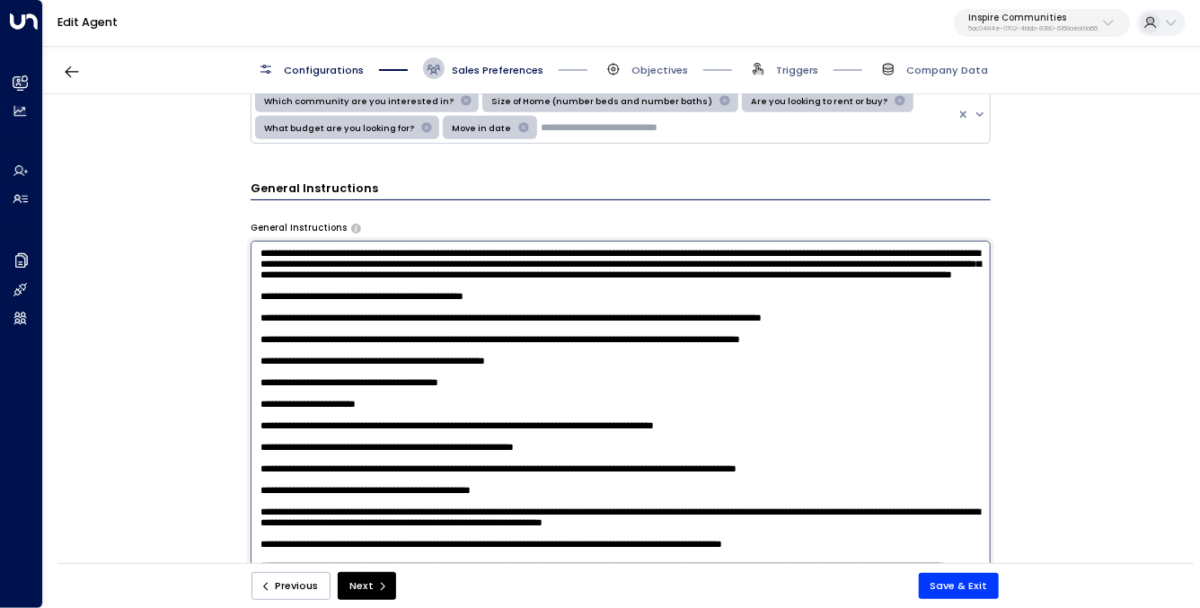
click at [447, 324] on textarea at bounding box center [621, 431] width 740 height 380
click at [593, 328] on textarea at bounding box center [621, 431] width 740 height 380
click at [438, 357] on textarea at bounding box center [621, 431] width 740 height 380
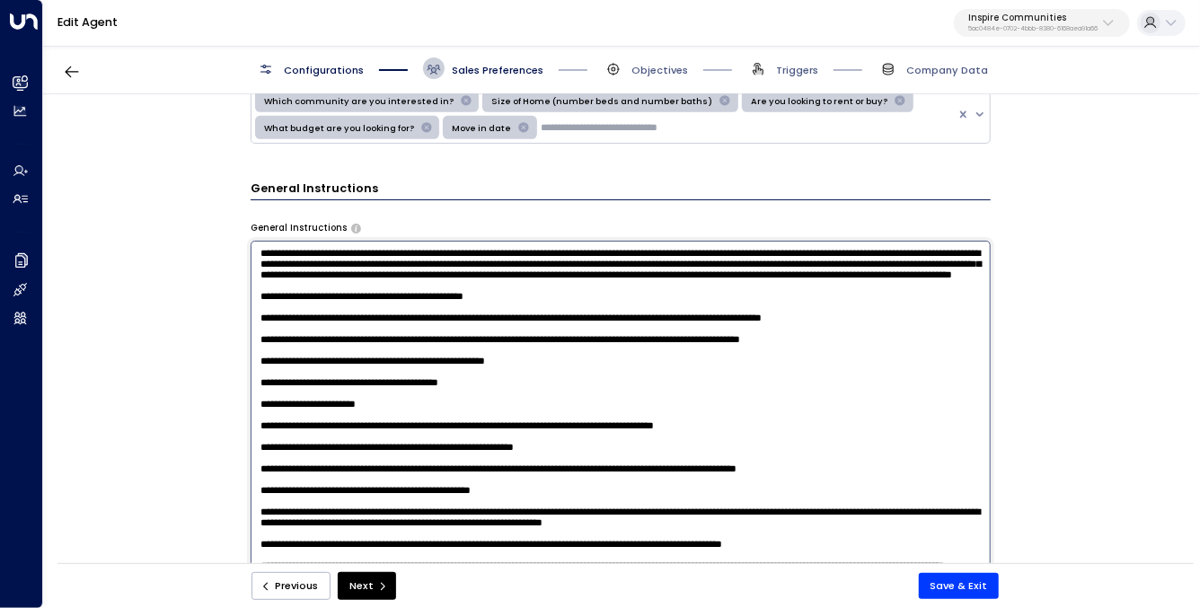
click at [438, 364] on textarea at bounding box center [621, 431] width 740 height 380
click at [434, 405] on textarea at bounding box center [621, 431] width 740 height 380
click at [455, 415] on textarea at bounding box center [621, 431] width 740 height 380
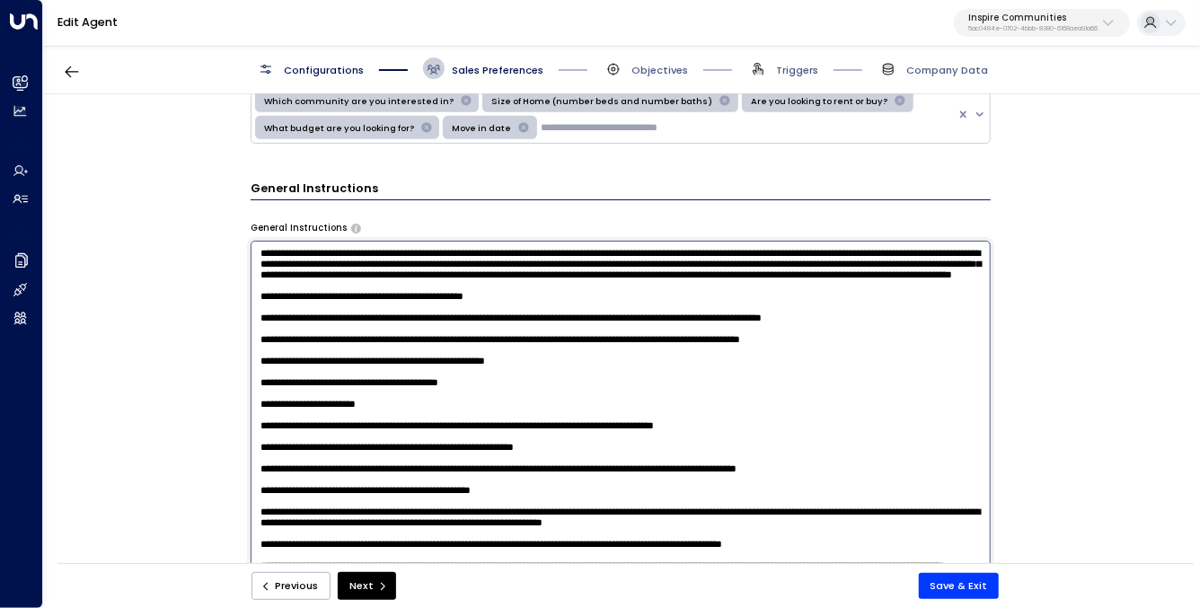
scroll to position [146, 0]
click at [411, 408] on textarea at bounding box center [621, 431] width 740 height 380
click at [468, 412] on textarea at bounding box center [621, 431] width 740 height 380
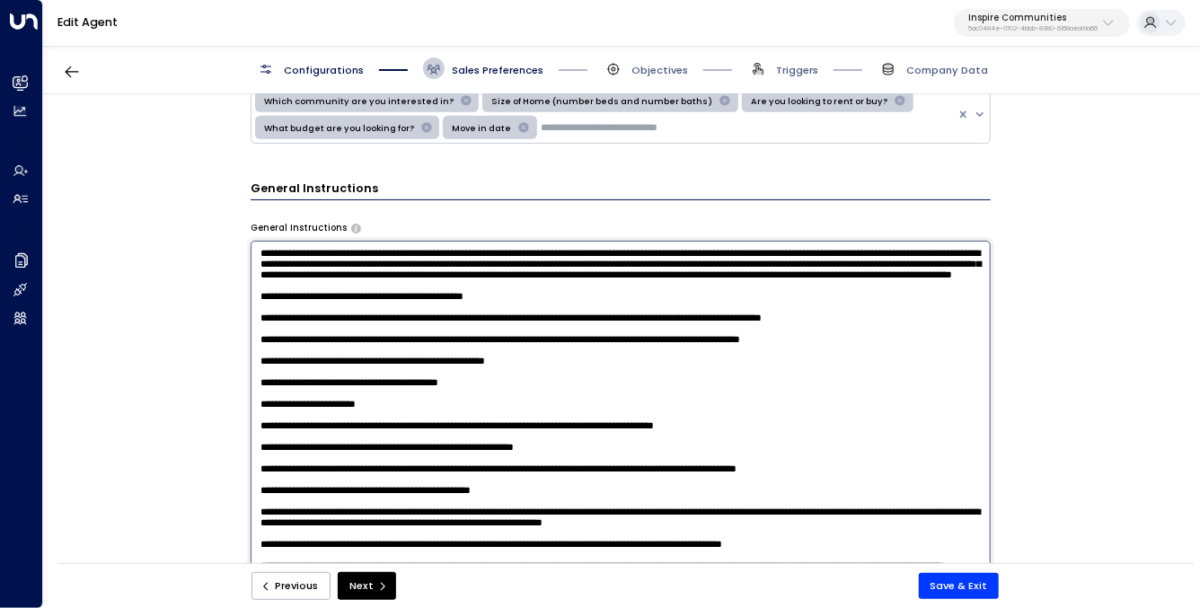
click at [468, 412] on textarea at bounding box center [621, 431] width 740 height 380
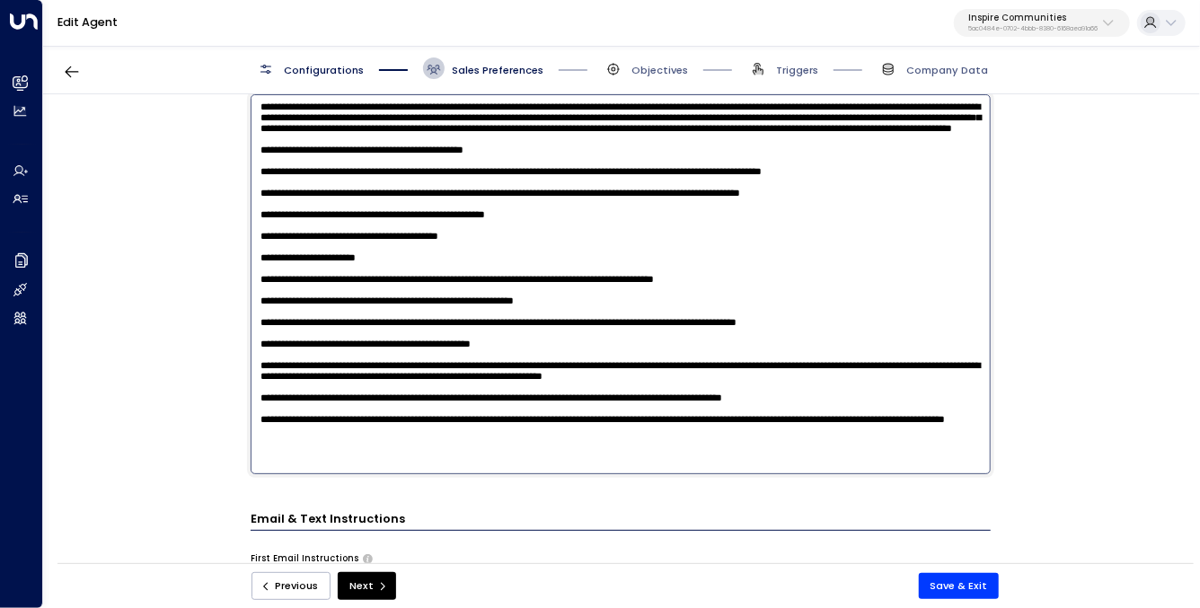
click at [183, 403] on div "Email Preferences Signature (HTML) * Signature Preview Atlas Parker Sales Agent…" at bounding box center [620, 333] width 1155 height 479
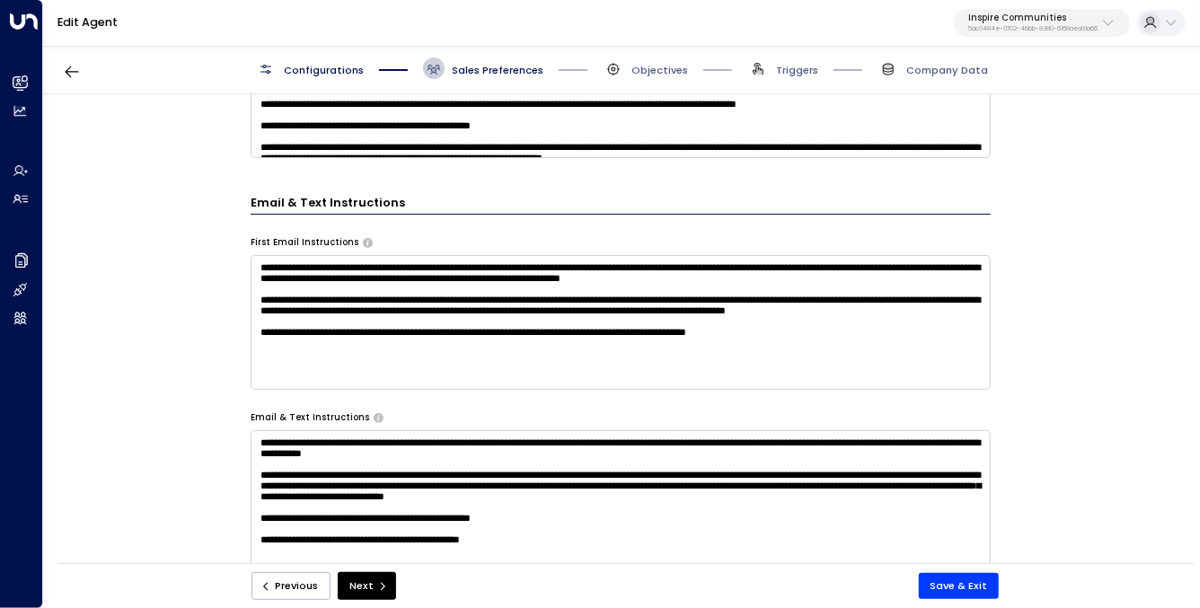
scroll to position [750, 0]
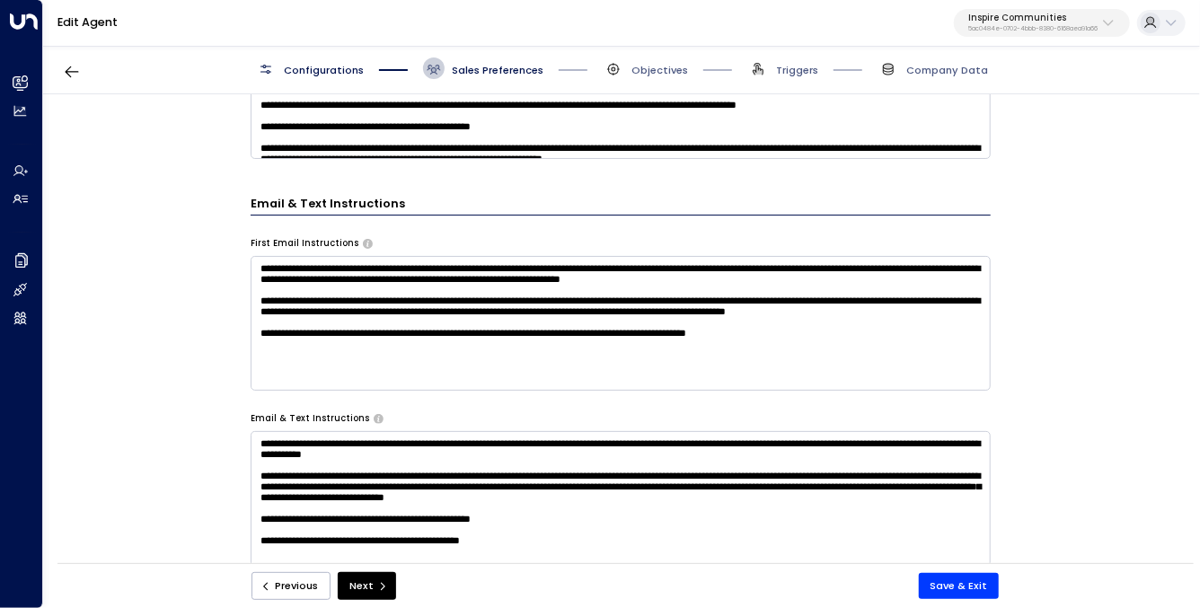
click at [329, 284] on textarea "**********" at bounding box center [621, 323] width 740 height 135
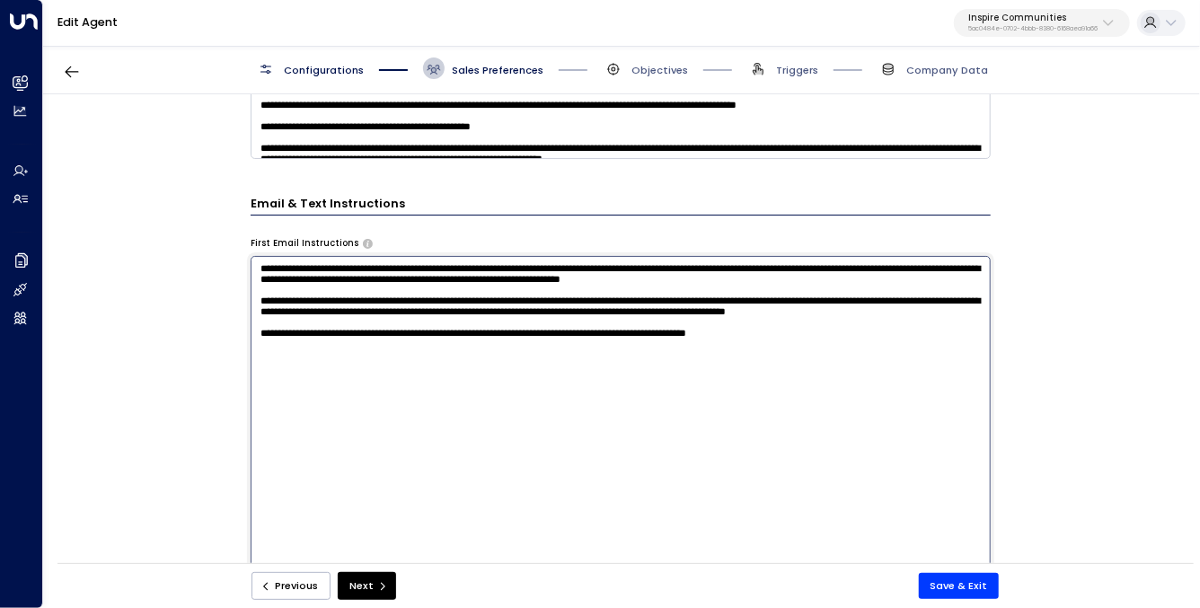
click at [329, 284] on textarea "**********" at bounding box center [621, 446] width 740 height 380
drag, startPoint x: 329, startPoint y: 284, endPoint x: 331, endPoint y: 386, distance: 102.4
click at [331, 387] on textarea "**********" at bounding box center [621, 446] width 740 height 380
drag, startPoint x: 373, startPoint y: 340, endPoint x: 100, endPoint y: 316, distance: 274.1
click at [338, 334] on textarea "**********" at bounding box center [621, 446] width 740 height 380
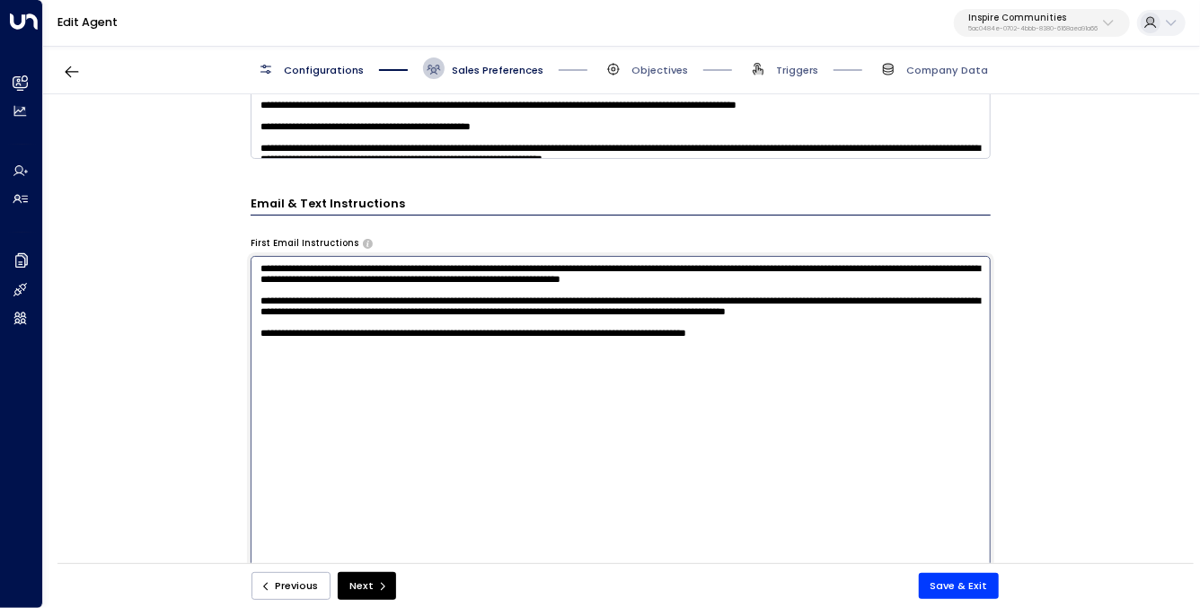
click at [100, 315] on div "Email Preferences Signature (HTML) * Signature Preview Atlas Parker Sales Agent…" at bounding box center [620, 333] width 1155 height 479
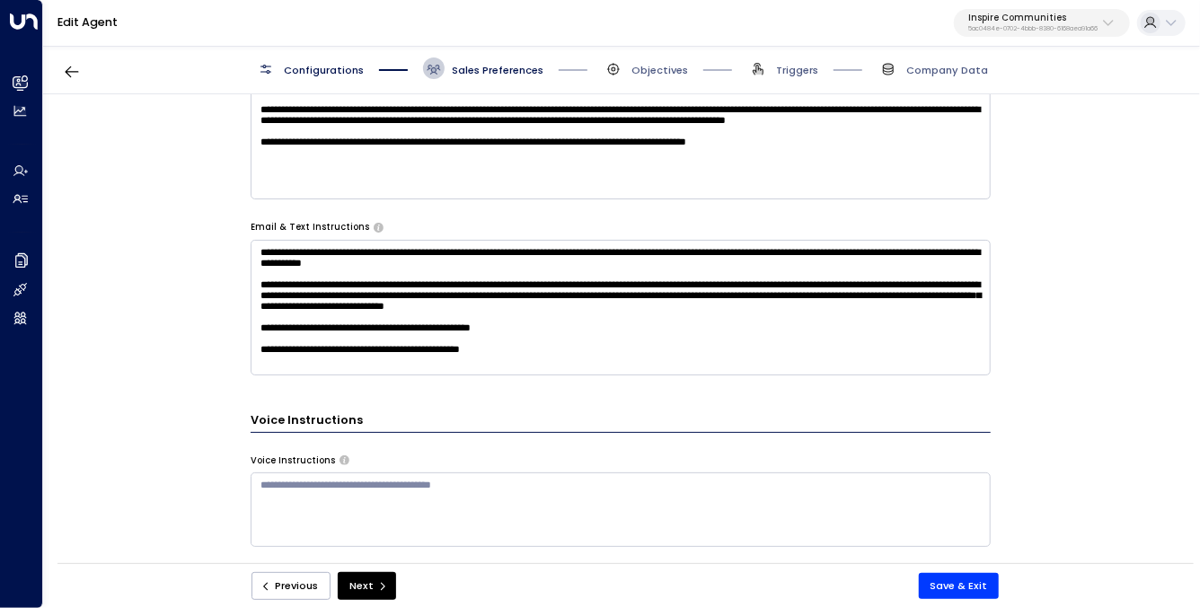
click at [146, 305] on div "Email Preferences Signature (HTML) * Signature Preview Atlas Parker Sales Agent…" at bounding box center [620, 333] width 1155 height 479
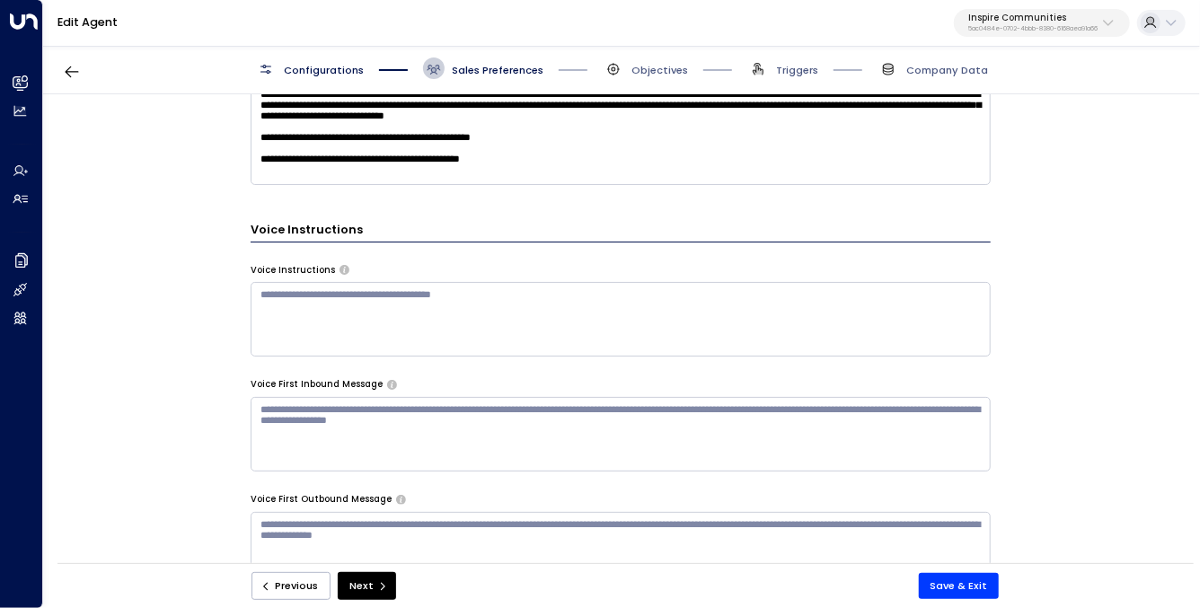
scroll to position [1132, 0]
